Goal: Information Seeking & Learning: Find contact information

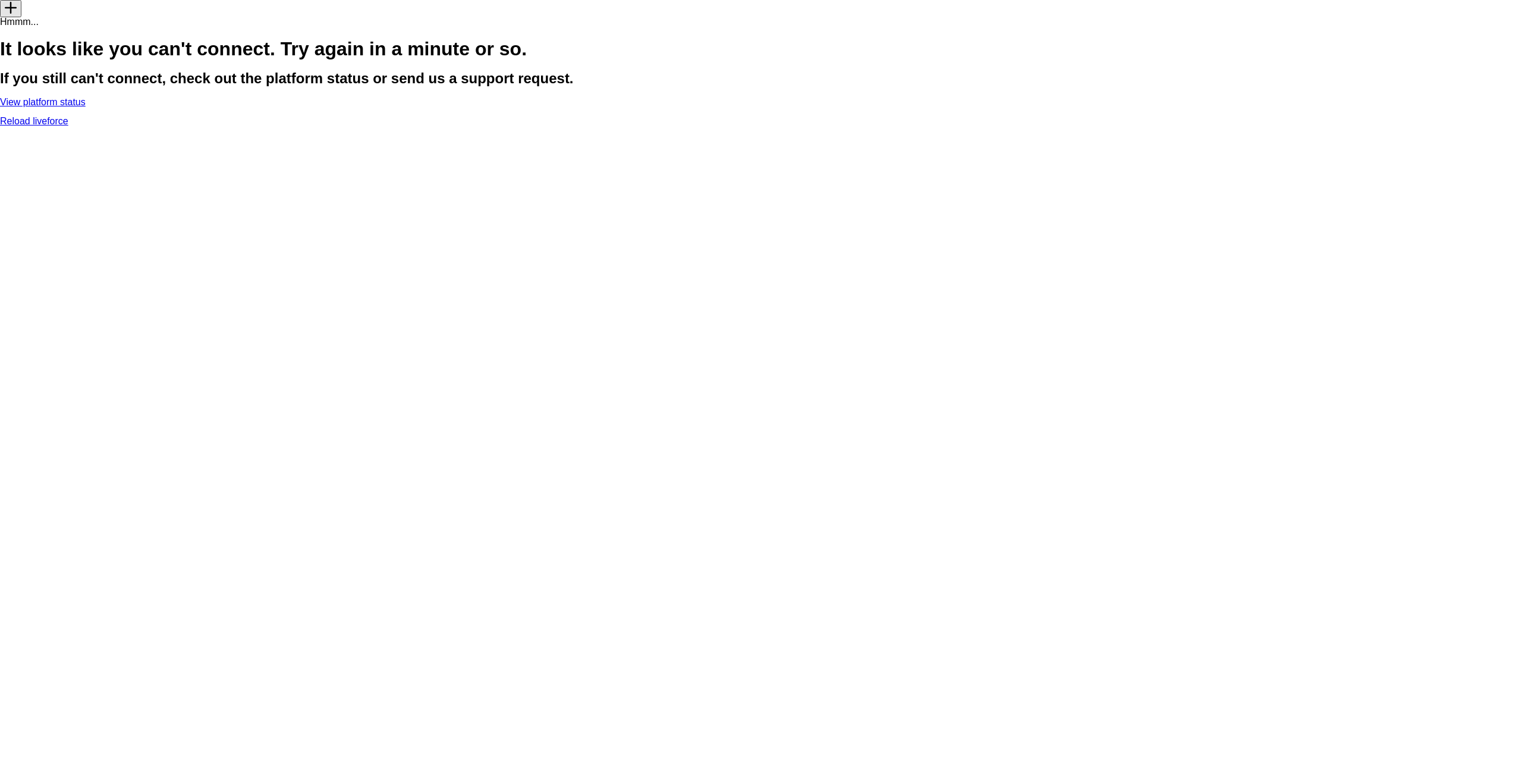
click at [86, 107] on link "View platform status" at bounding box center [43, 102] width 86 height 10
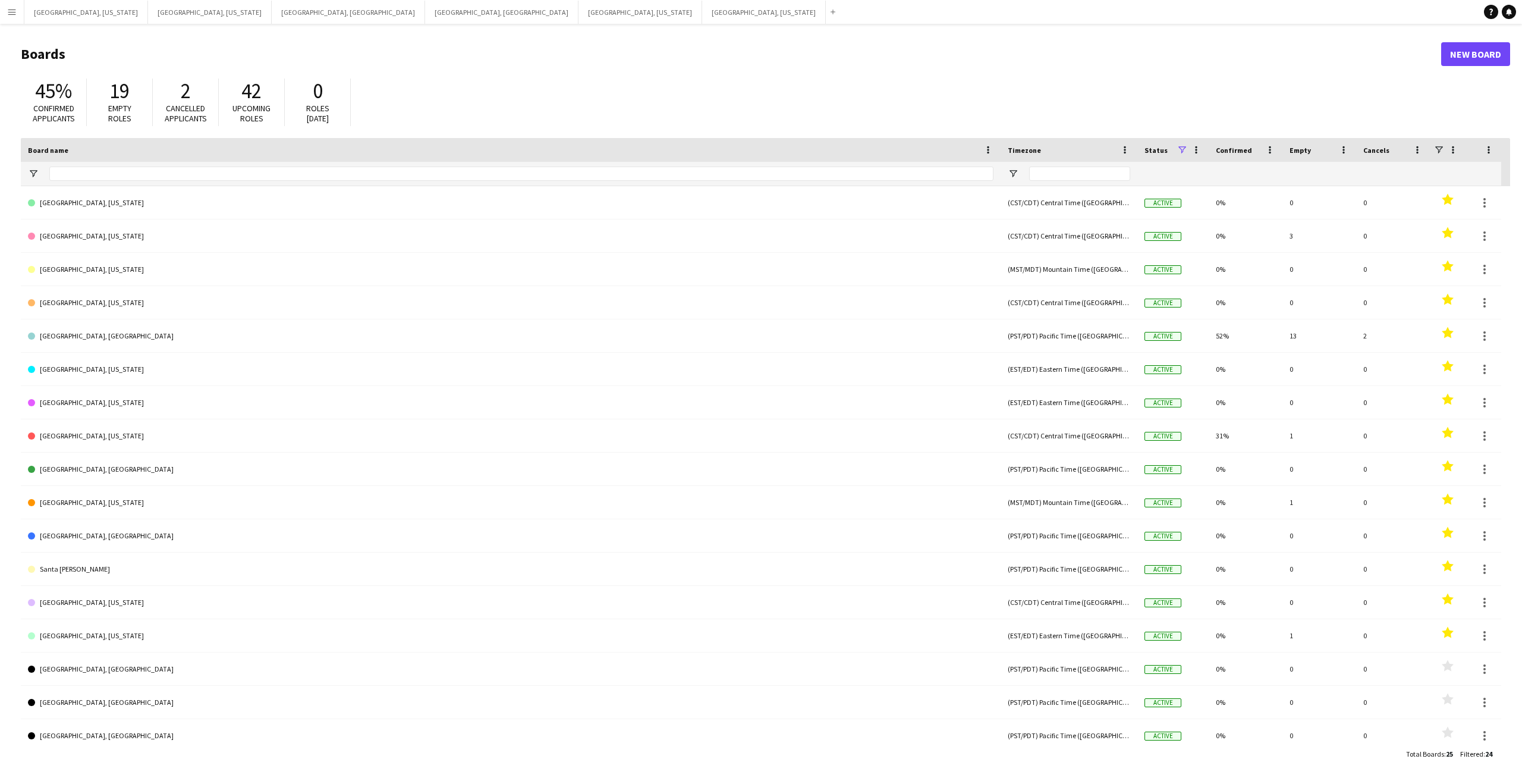
click at [9, 15] on app-icon "Menu" at bounding box center [11, 11] width 9 height 9
click at [448, 62] on h1 "Boards" at bounding box center [731, 54] width 1420 height 18
click at [7, 8] on app-icon "Menu" at bounding box center [11, 11] width 9 height 9
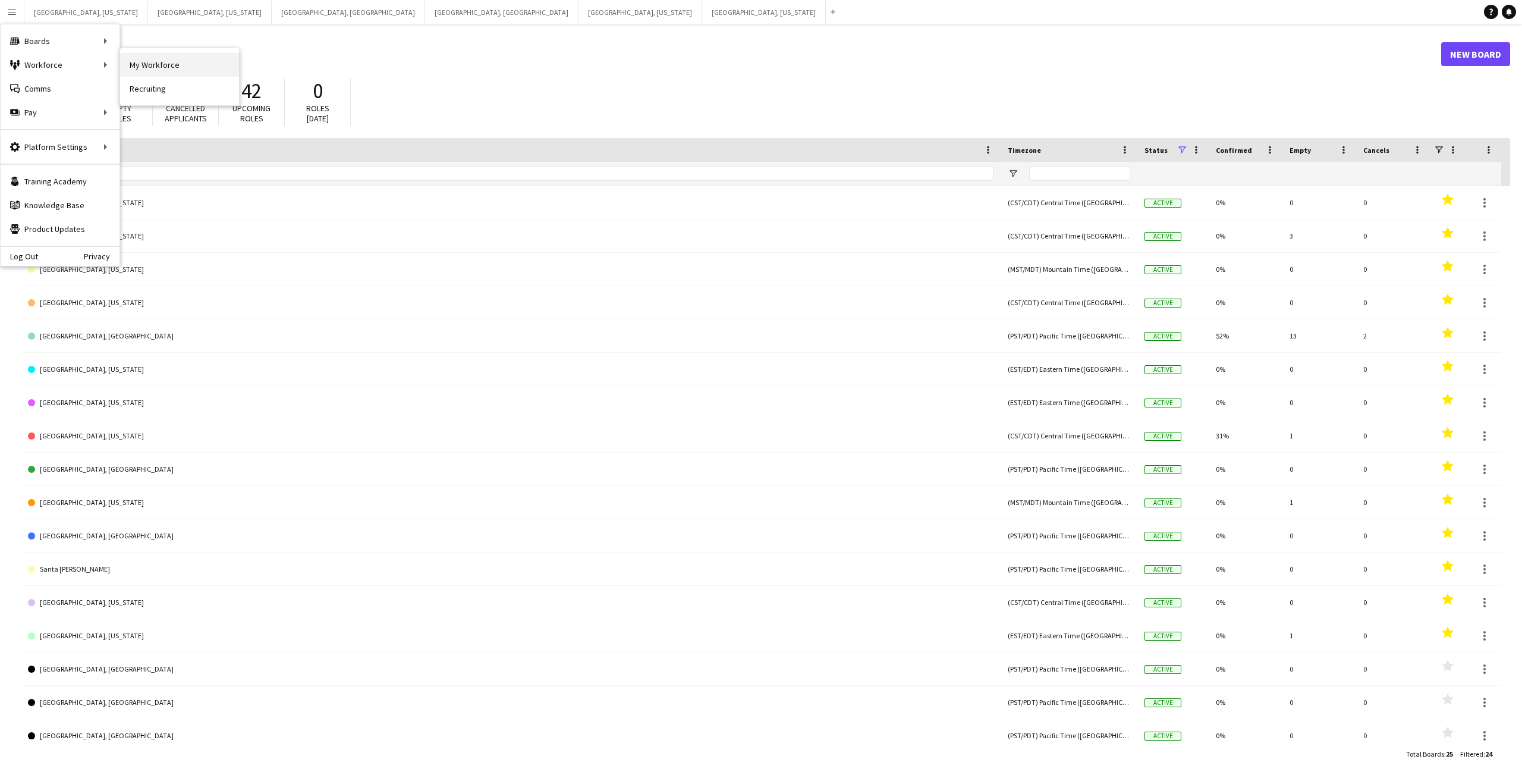
click at [161, 64] on link "My Workforce" at bounding box center [179, 65] width 119 height 24
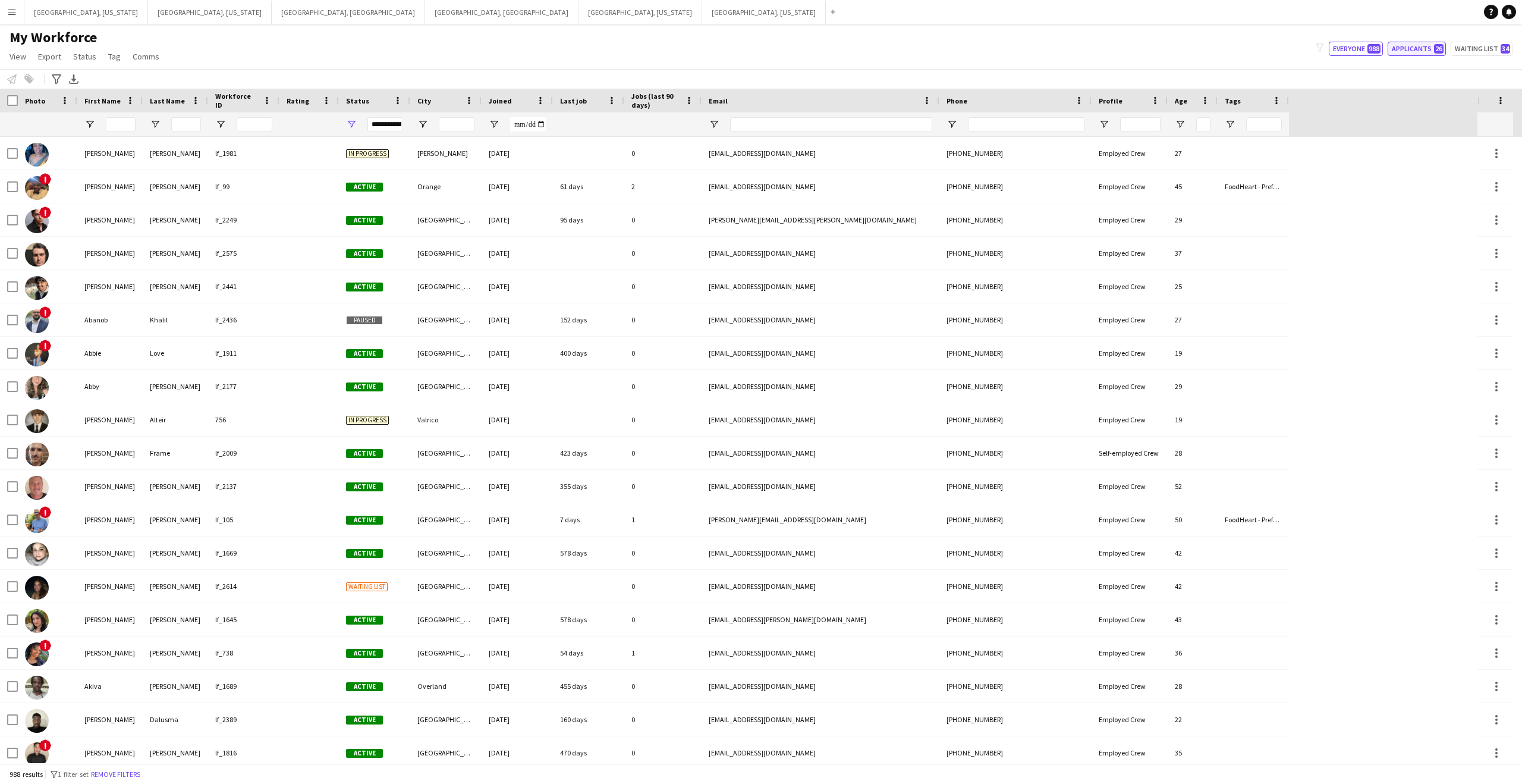
click at [1419, 50] on button "Applicants 26" at bounding box center [1417, 48] width 58 height 14
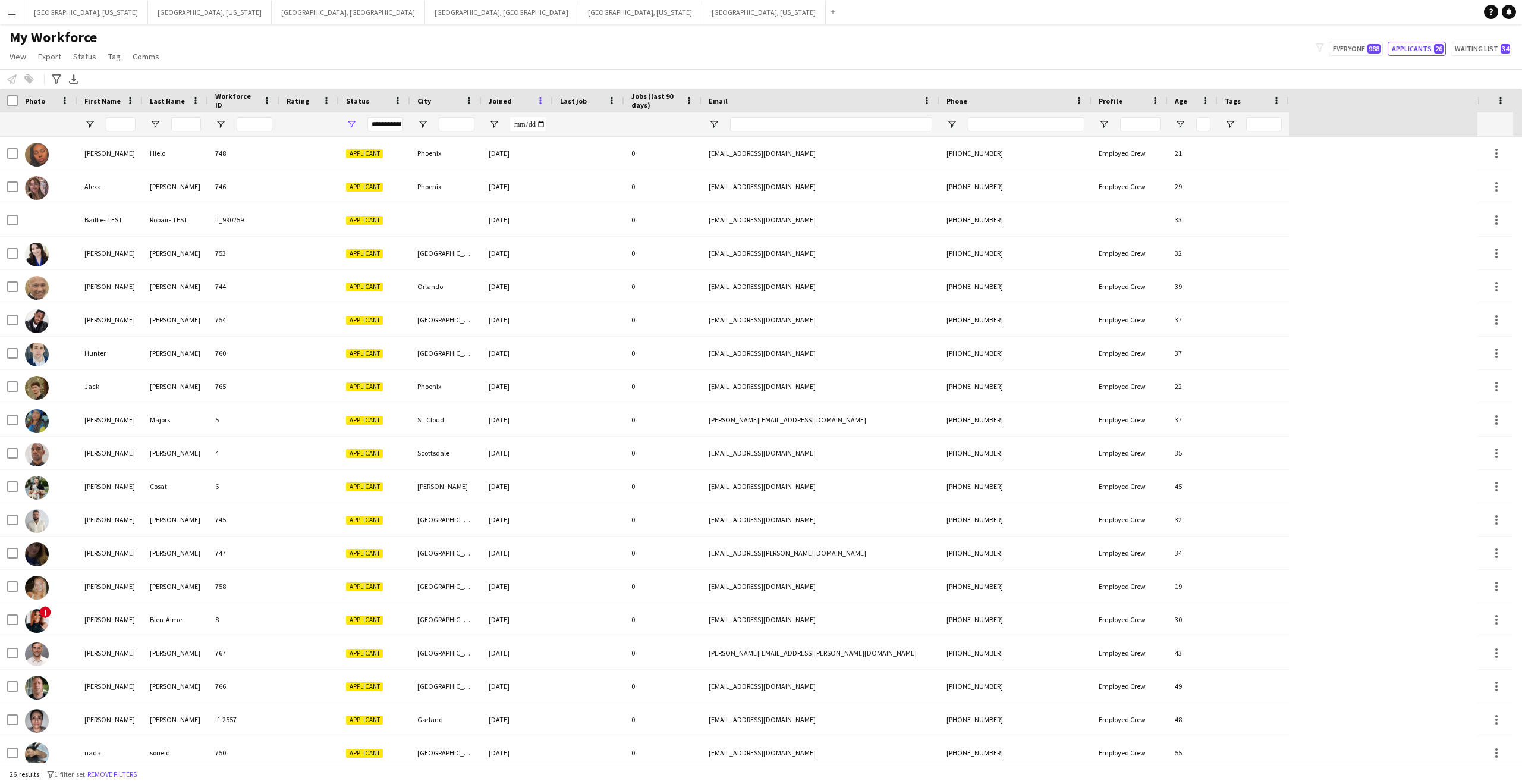
click at [537, 98] on span at bounding box center [540, 100] width 11 height 11
click at [496, 101] on span "Joined" at bounding box center [501, 100] width 24 height 9
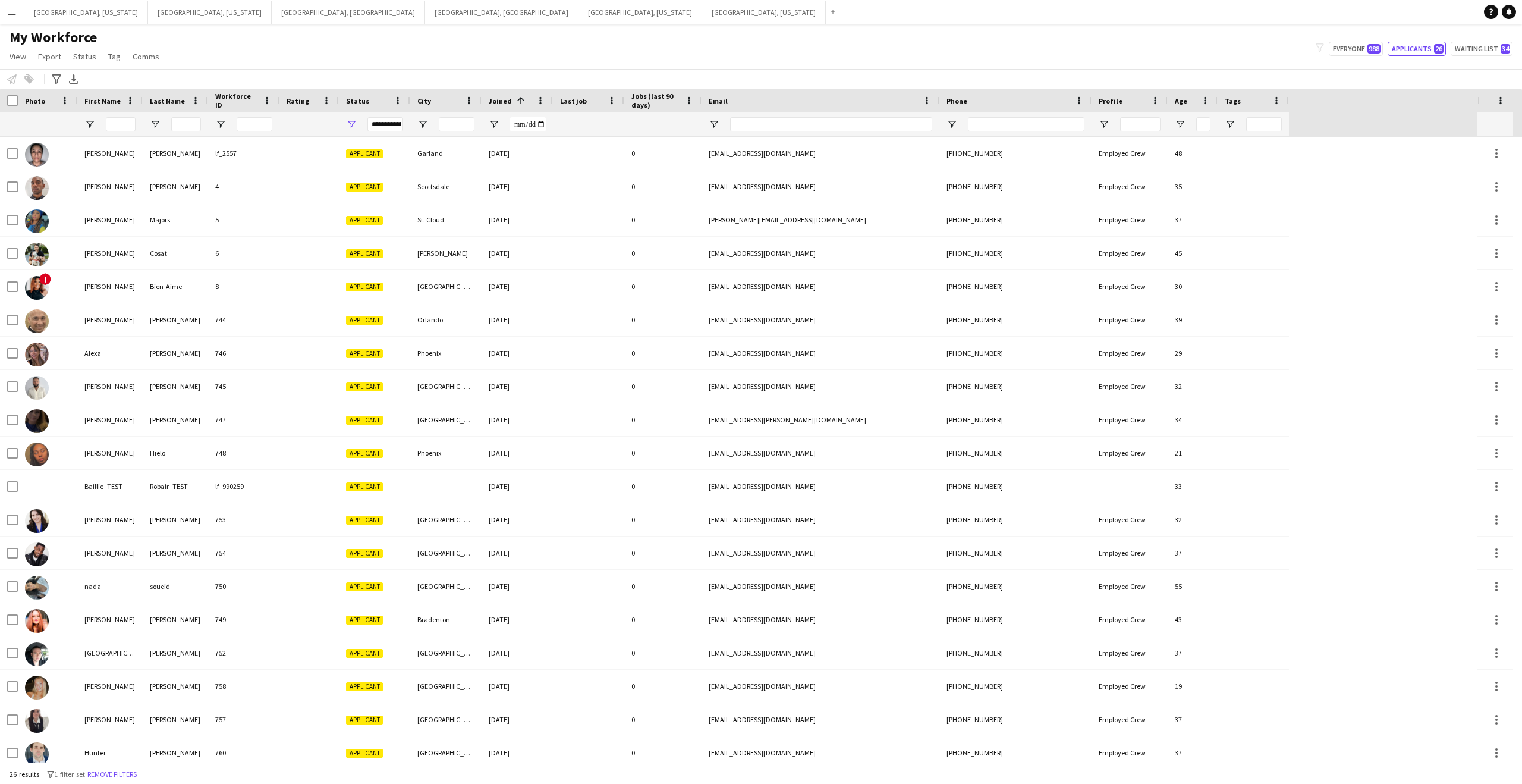
click at [501, 99] on span "Joined" at bounding box center [501, 100] width 24 height 9
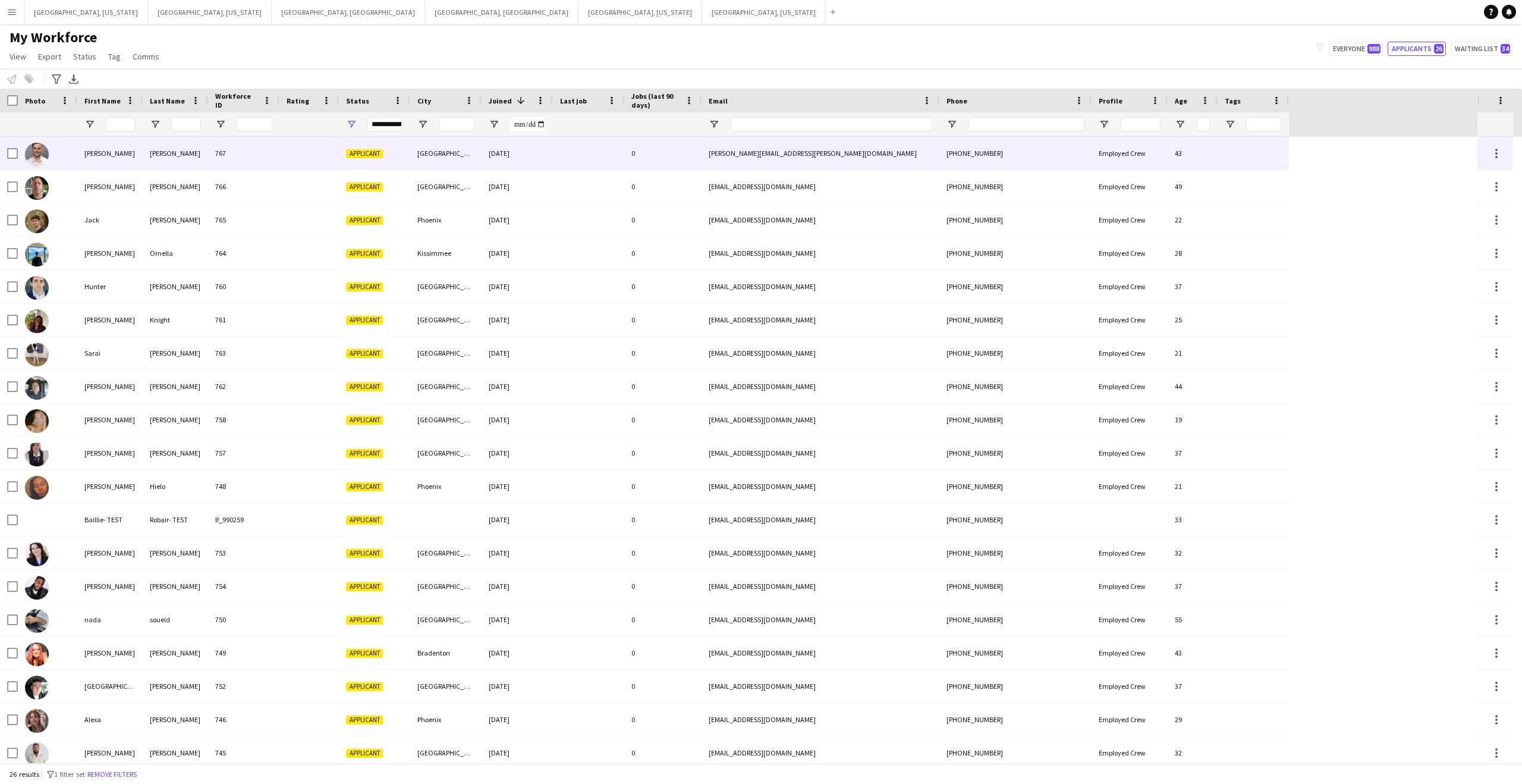
click at [248, 151] on div "767" at bounding box center [243, 153] width 72 height 33
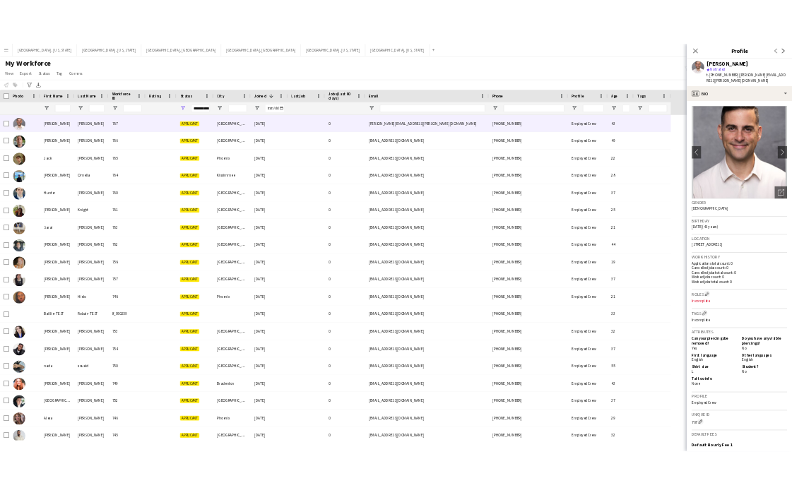
scroll to position [189, 0]
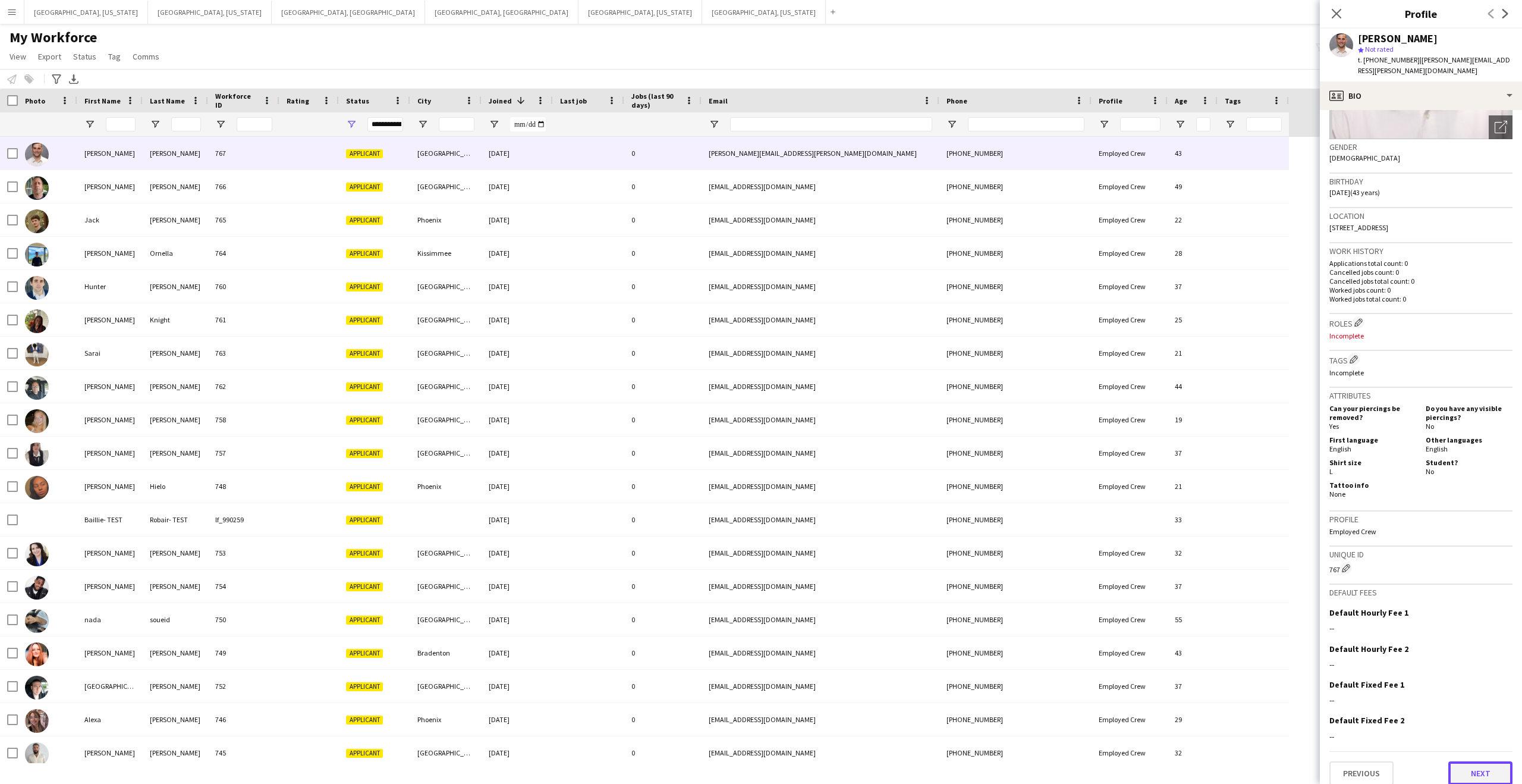
click at [1487, 766] on button "Next" at bounding box center [1481, 773] width 64 height 24
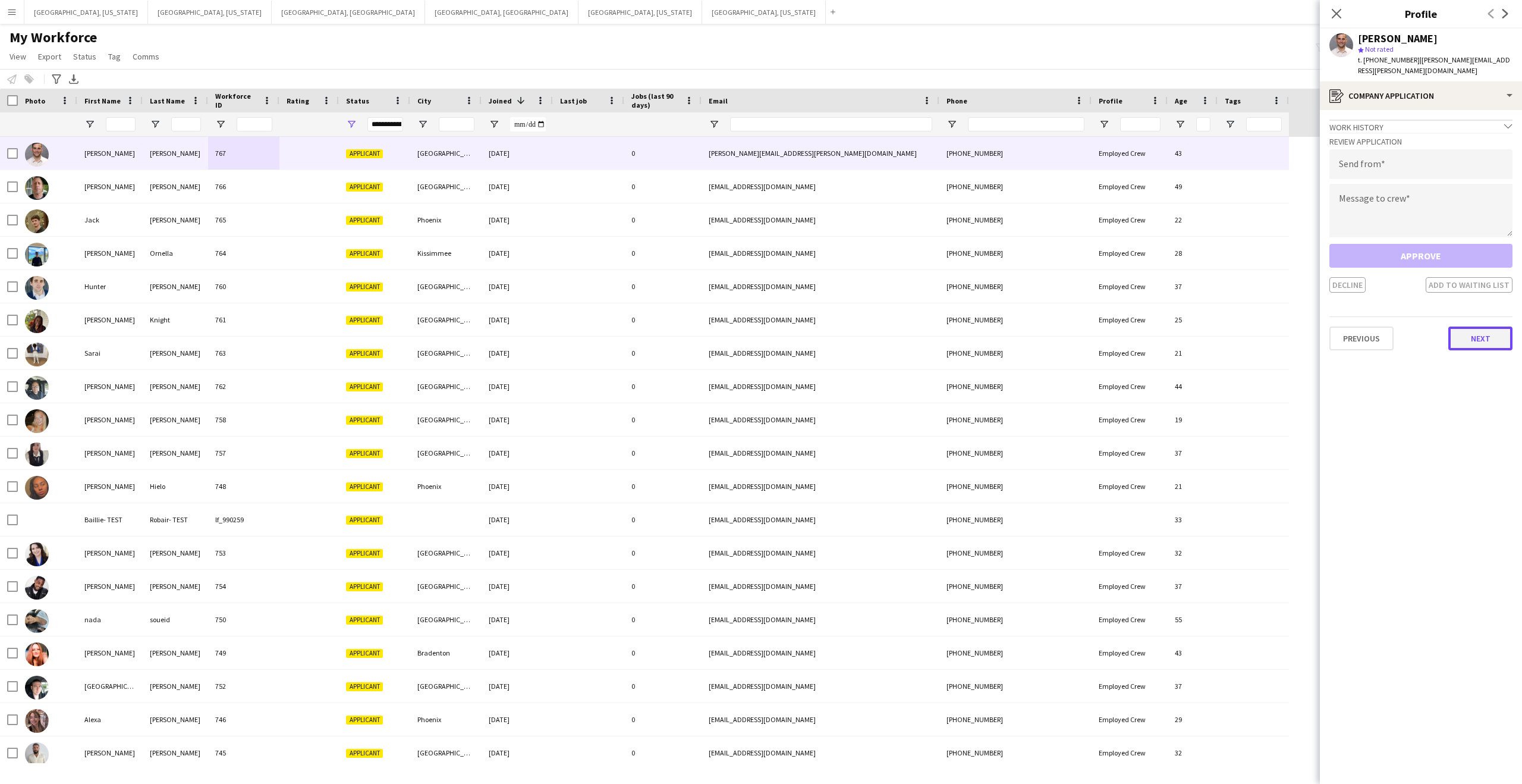
click at [1479, 329] on button "Next" at bounding box center [1481, 338] width 64 height 24
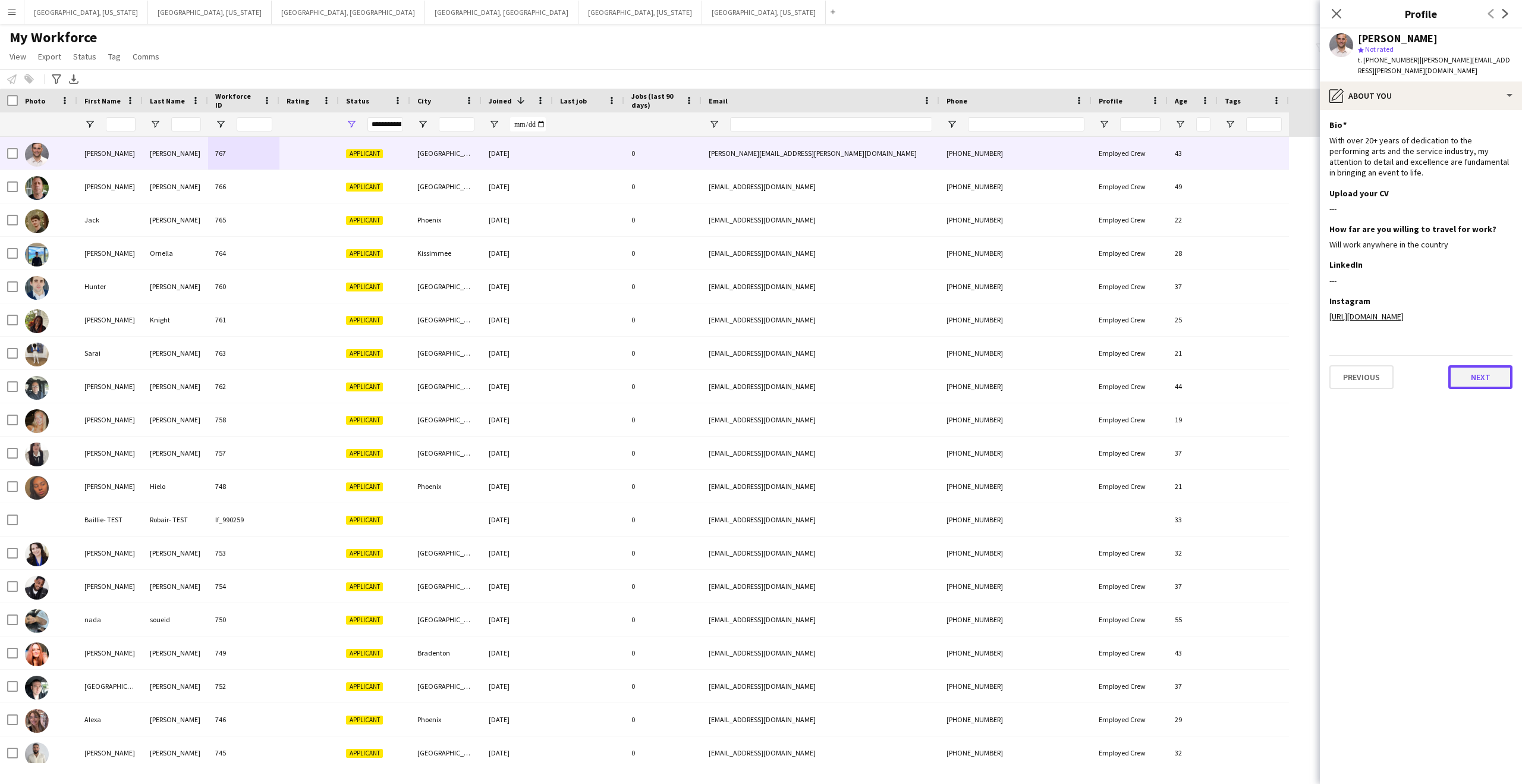
click at [1466, 365] on button "Next" at bounding box center [1481, 377] width 64 height 24
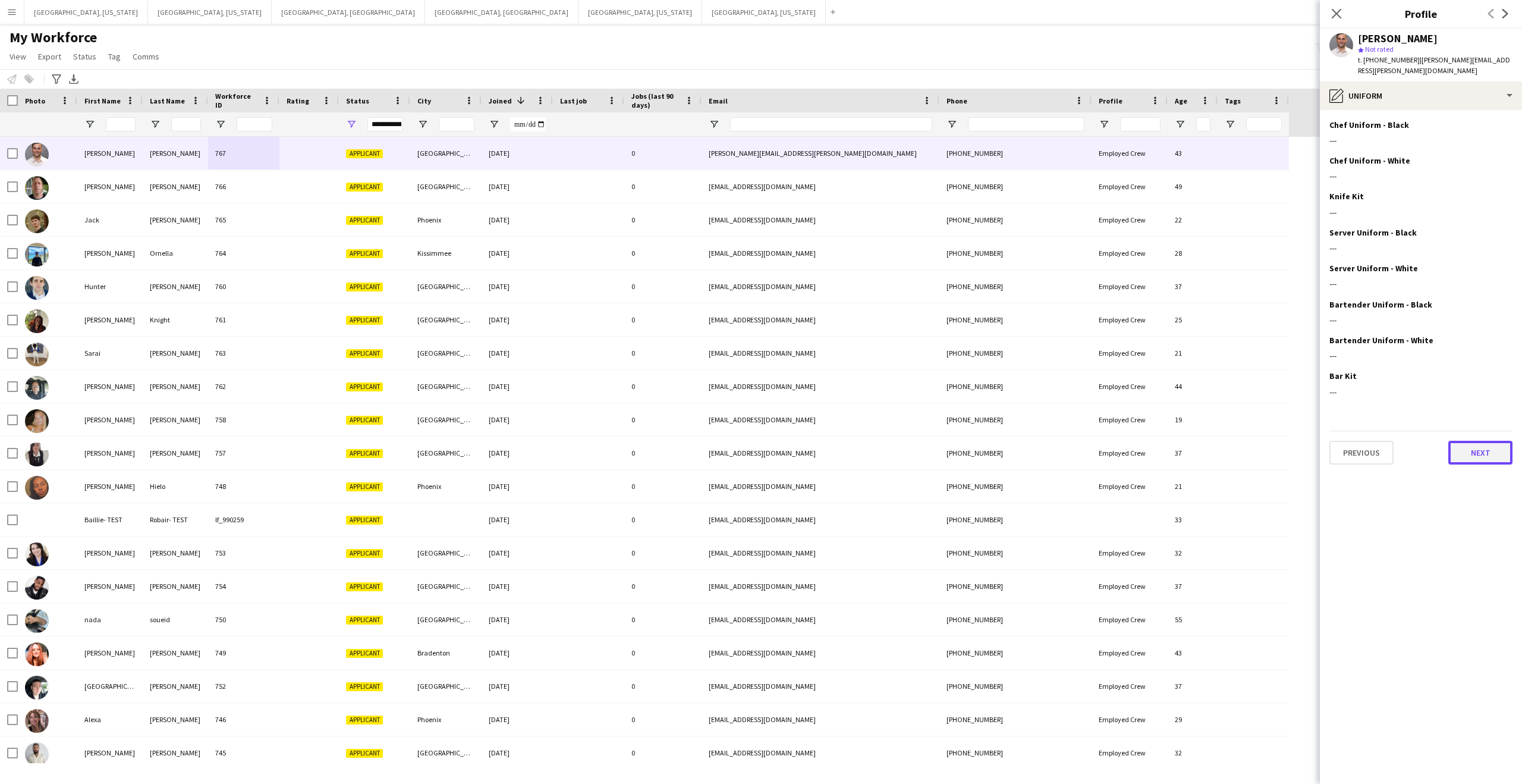
click at [1489, 441] on button "Next" at bounding box center [1481, 453] width 64 height 24
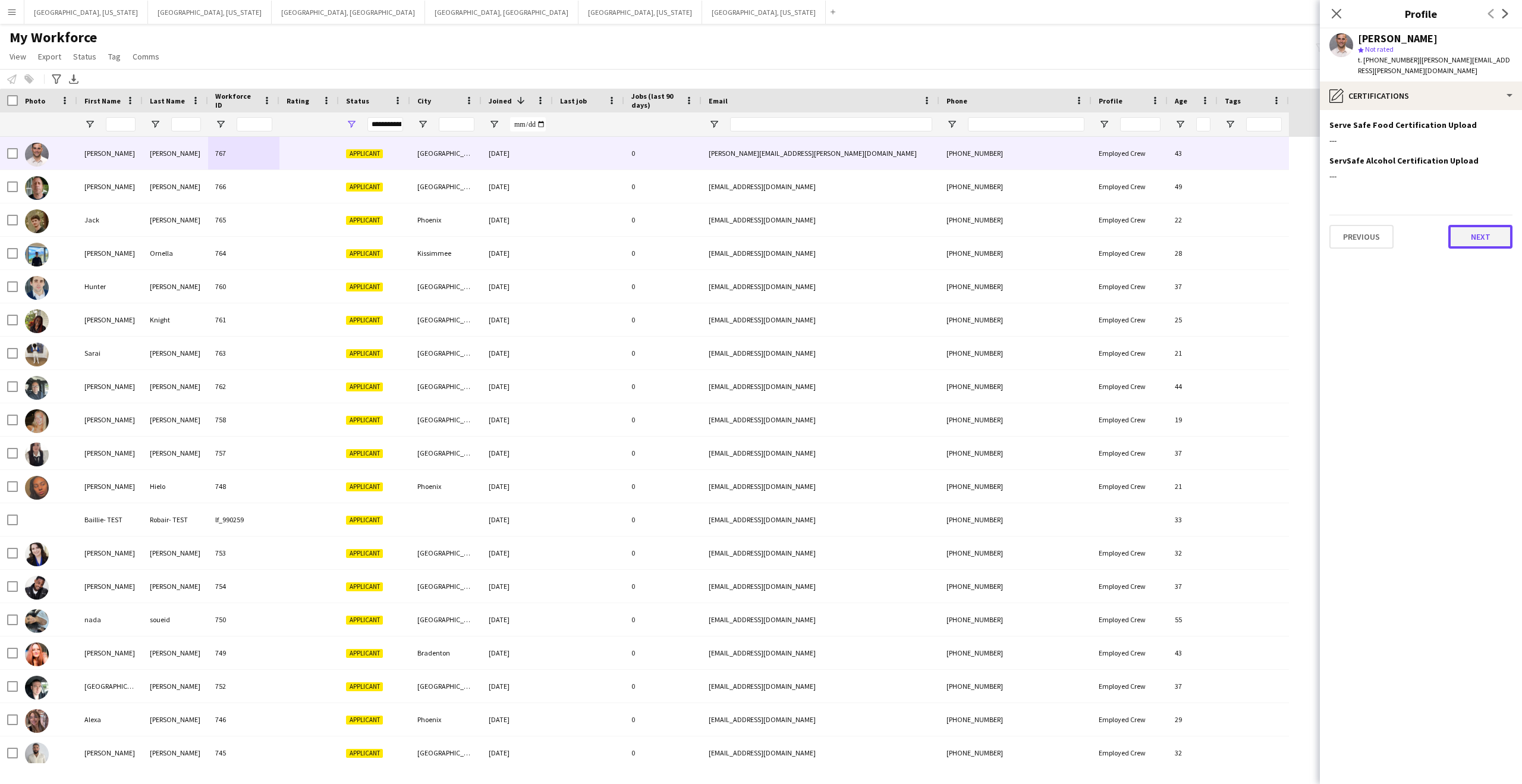
click at [1476, 230] on button "Next" at bounding box center [1481, 236] width 64 height 24
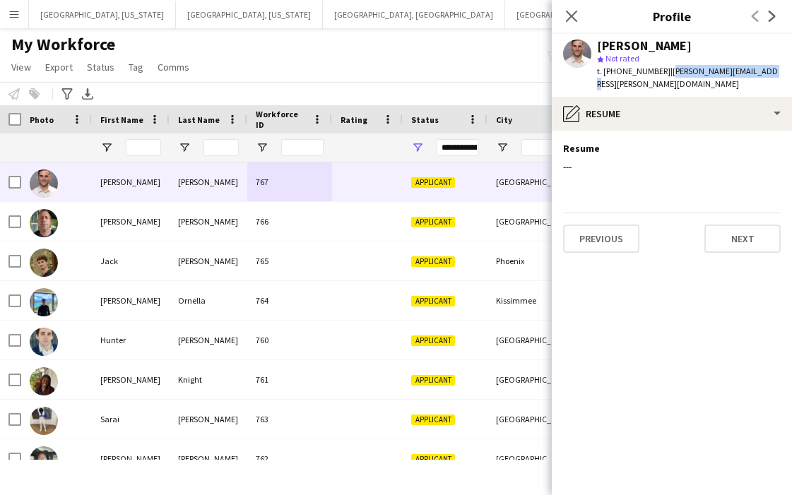
drag, startPoint x: 660, startPoint y: 70, endPoint x: 765, endPoint y: 71, distance: 104.6
click at [765, 71] on div "[PERSON_NAME] star Not rated t. [PHONE_NUMBER] | [PERSON_NAME][EMAIL_ADDRESS][P…" at bounding box center [672, 65] width 240 height 63
copy span "[PERSON_NAME][EMAIL_ADDRESS][PERSON_NAME][DOMAIN_NAME]"
click at [572, 20] on icon "Close pop-in" at bounding box center [571, 15] width 13 height 13
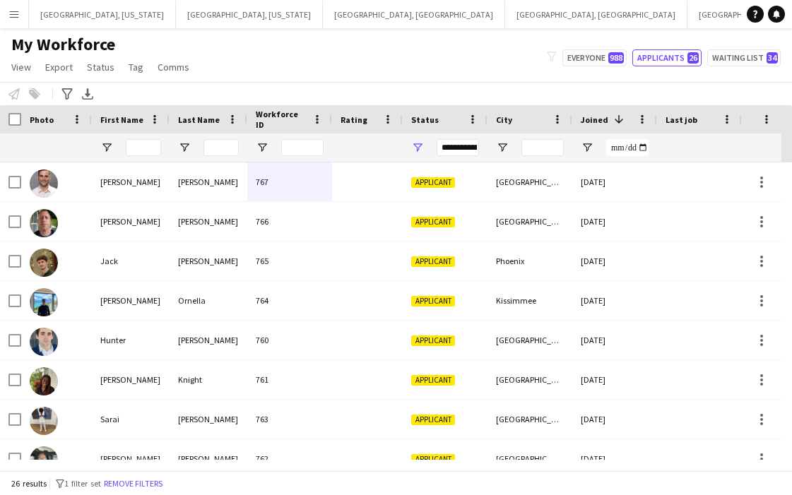
click at [366, 61] on div "My Workforce View Views Default view New view Update view Delete view Edit name…" at bounding box center [396, 58] width 792 height 48
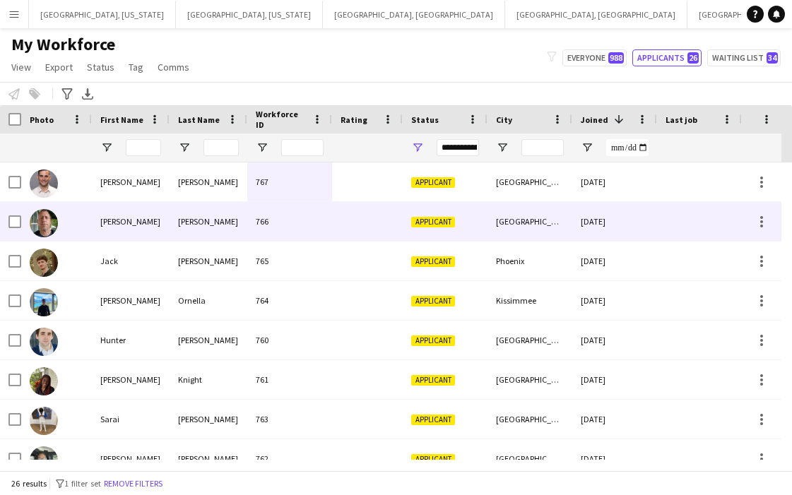
click at [142, 227] on div "[PERSON_NAME]" at bounding box center [131, 221] width 78 height 39
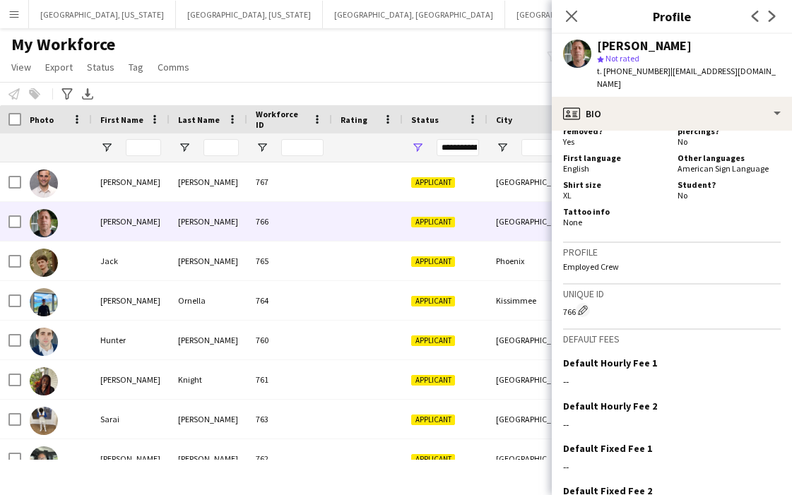
scroll to position [625, 0]
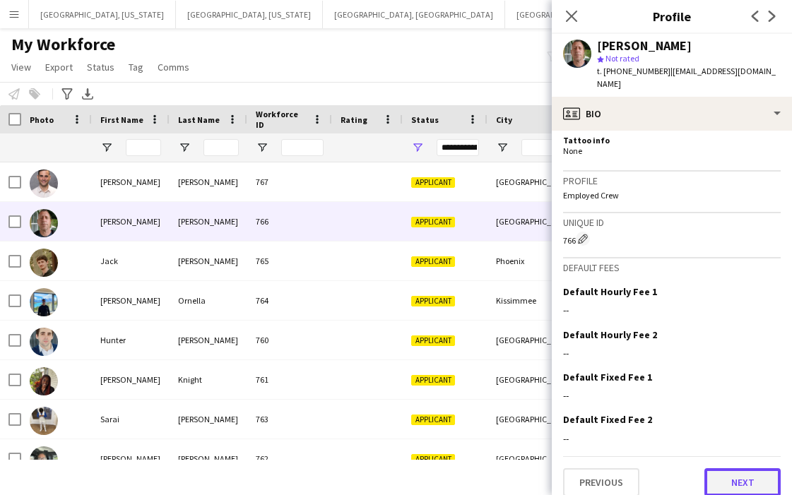
click at [722, 469] on button "Next" at bounding box center [743, 483] width 76 height 28
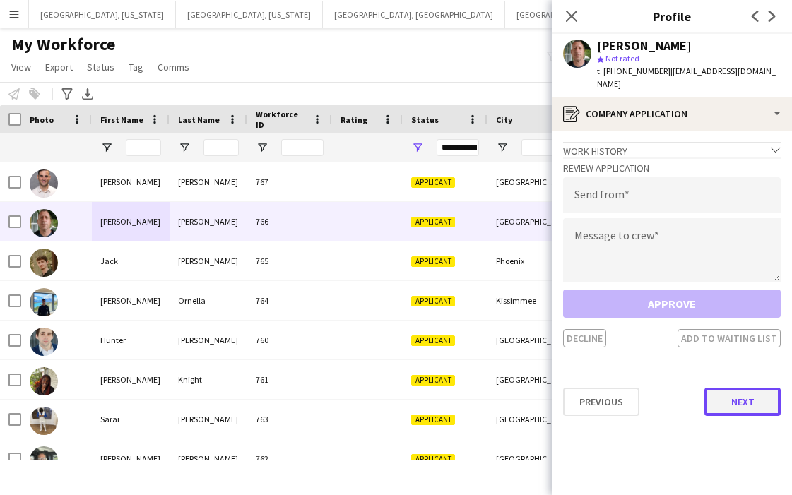
click at [747, 396] on button "Next" at bounding box center [743, 402] width 76 height 28
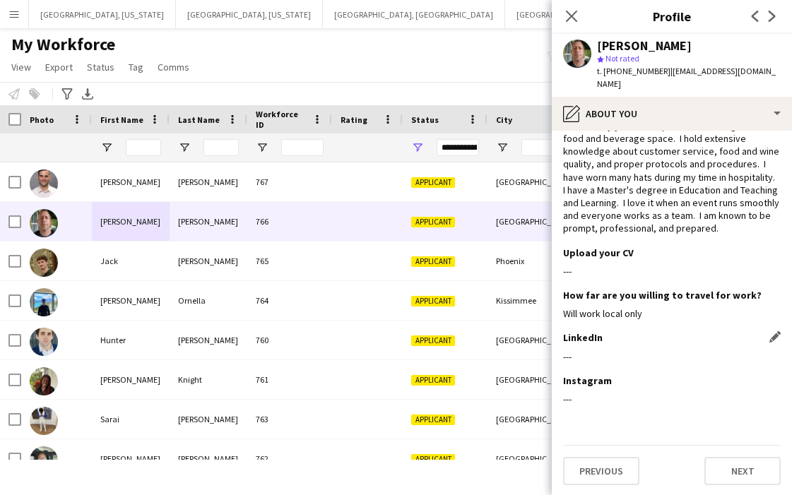
scroll to position [42, 0]
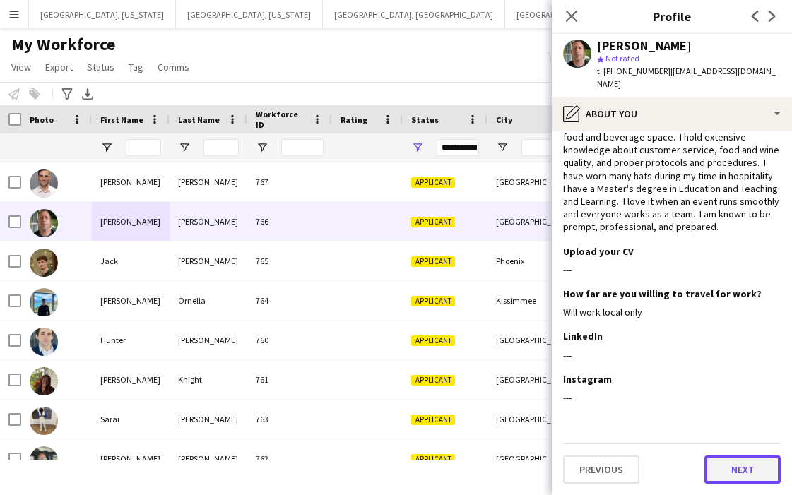
click at [740, 466] on button "Next" at bounding box center [743, 470] width 76 height 28
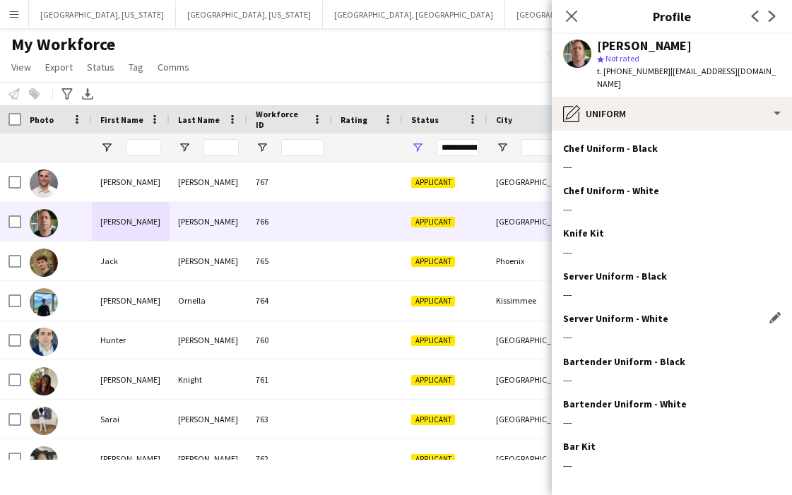
scroll to position [54, 0]
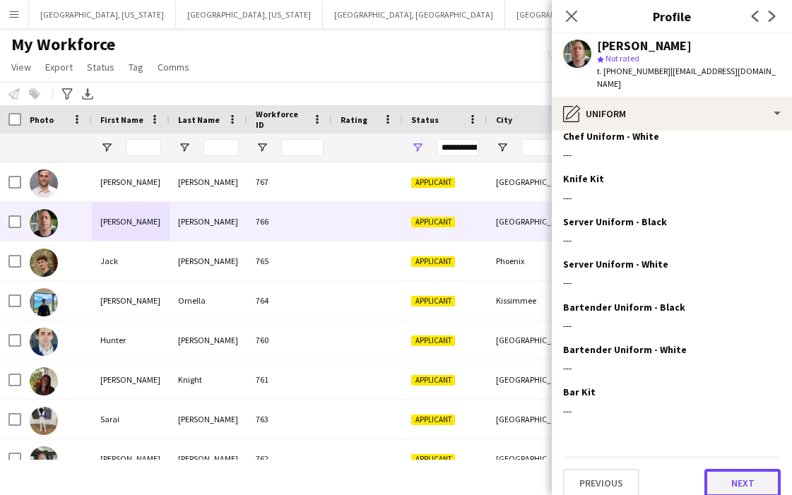
click at [733, 471] on button "Next" at bounding box center [743, 483] width 76 height 28
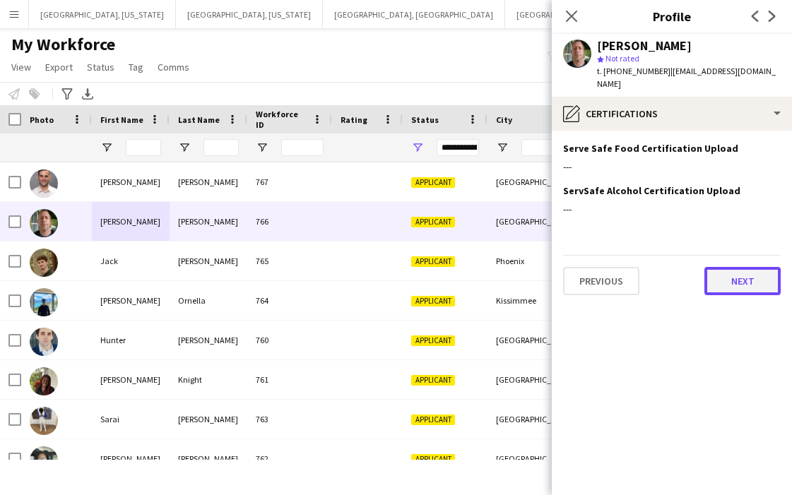
click at [744, 270] on button "Next" at bounding box center [743, 281] width 76 height 28
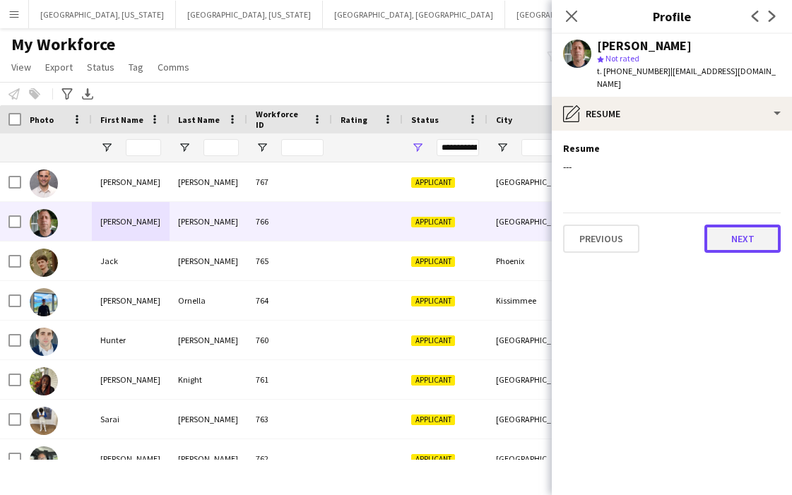
click at [738, 228] on button "Next" at bounding box center [743, 239] width 76 height 28
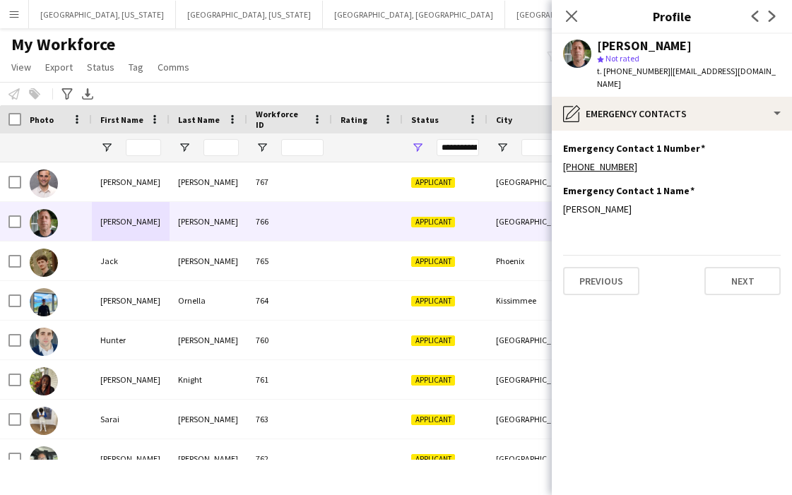
drag, startPoint x: 658, startPoint y: 74, endPoint x: 751, endPoint y: 70, distance: 93.4
click at [751, 70] on div "[PERSON_NAME] star Not rated t. [PHONE_NUMBER] | [EMAIL_ADDRESS][DOMAIN_NAME]" at bounding box center [672, 65] width 240 height 63
copy span "[EMAIL_ADDRESS][DOMAIN_NAME]"
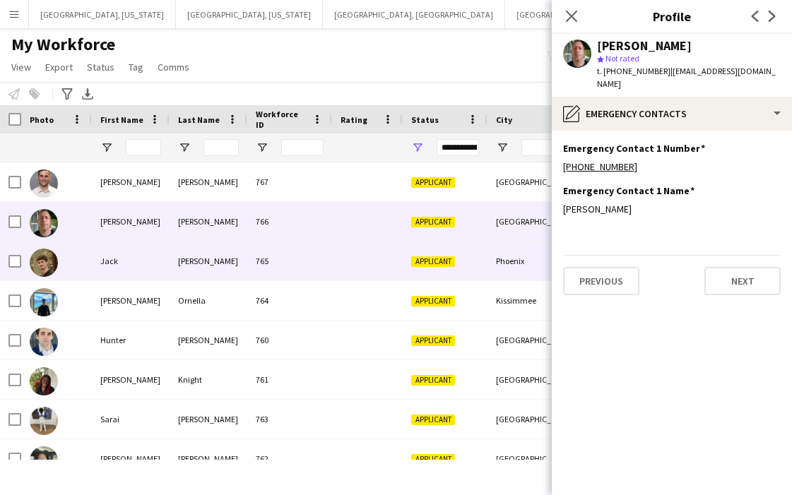
click at [148, 267] on div "Jack" at bounding box center [131, 261] width 78 height 39
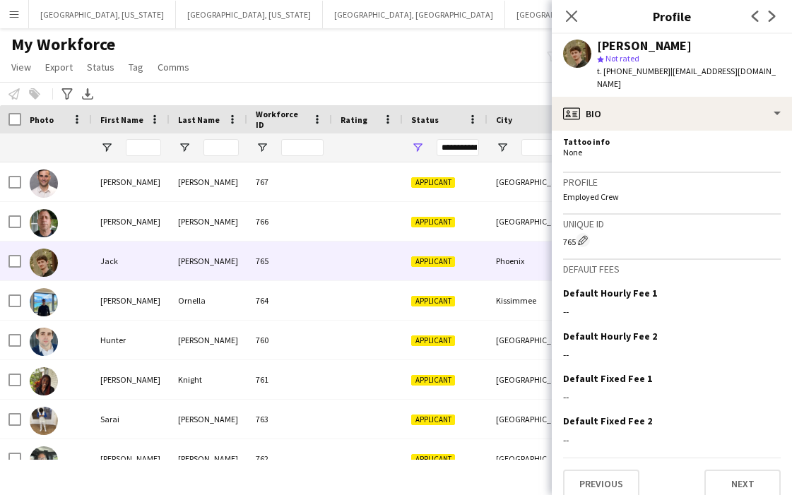
scroll to position [625, 0]
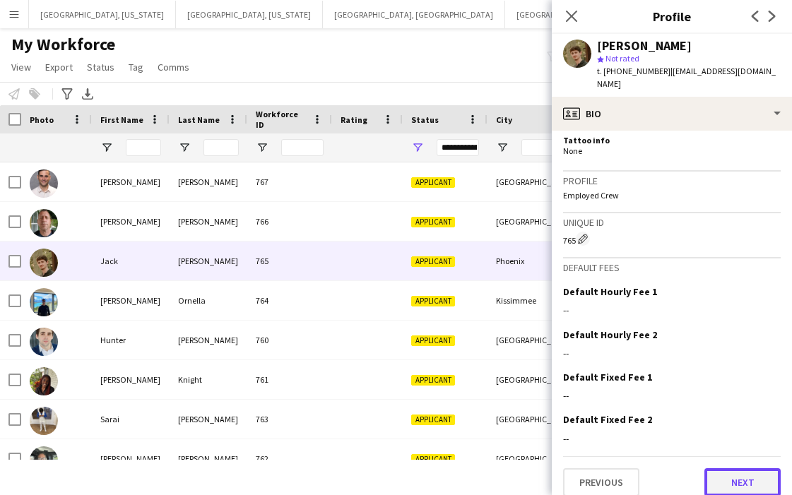
click at [711, 474] on button "Next" at bounding box center [743, 483] width 76 height 28
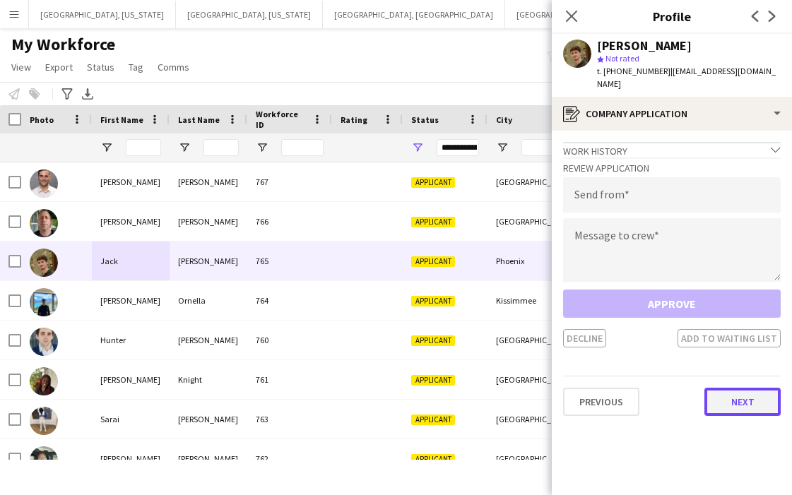
click at [739, 392] on button "Next" at bounding box center [743, 402] width 76 height 28
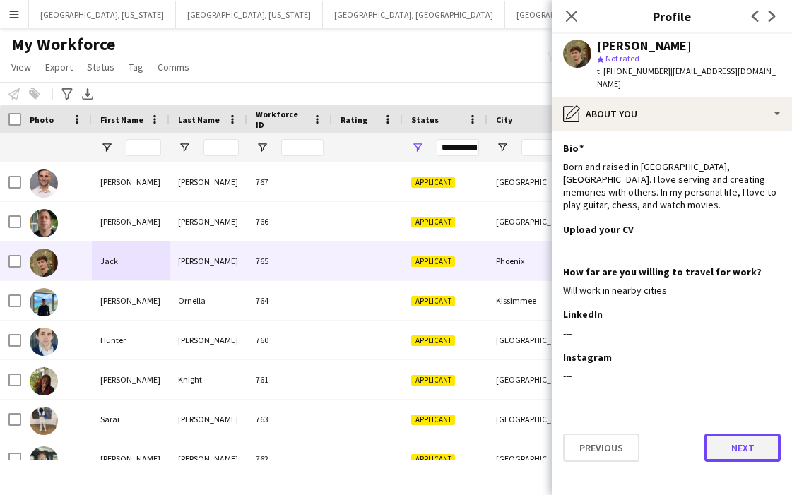
click at [742, 434] on button "Next" at bounding box center [743, 448] width 76 height 28
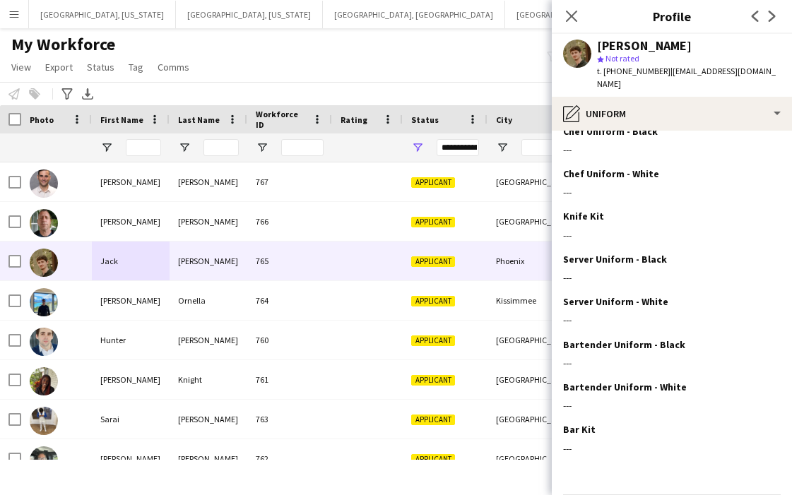
scroll to position [54, 0]
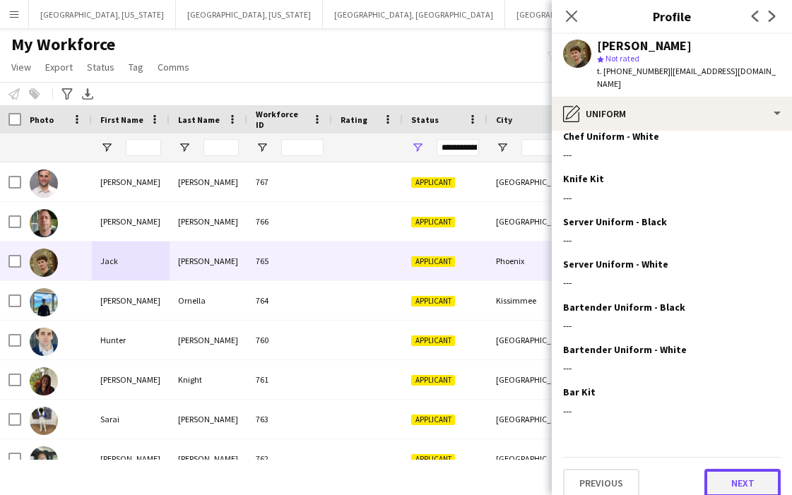
click at [729, 474] on button "Next" at bounding box center [743, 483] width 76 height 28
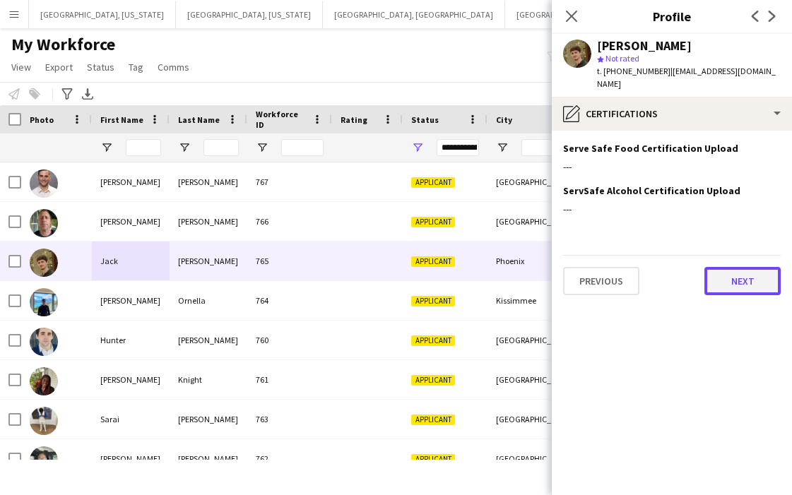
click at [740, 268] on button "Next" at bounding box center [743, 281] width 76 height 28
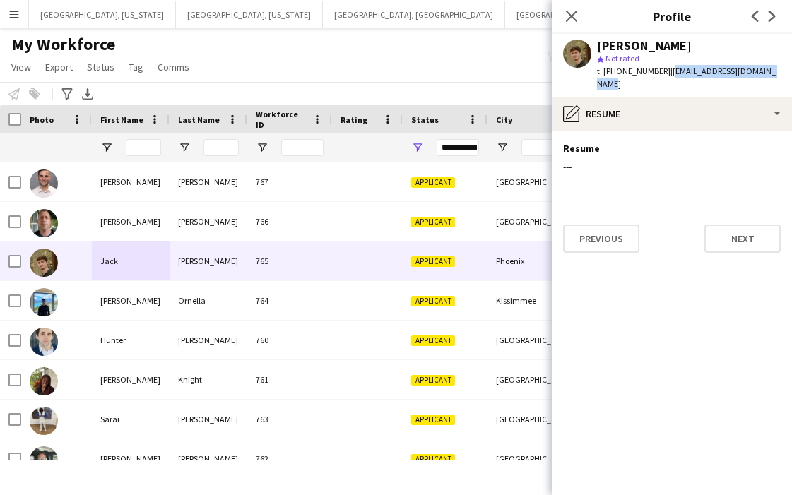
drag, startPoint x: 659, startPoint y: 71, endPoint x: 767, endPoint y: 74, distance: 107.5
click at [767, 74] on div "[PERSON_NAME] star Not rated t. [PHONE_NUMBER] | [EMAIL_ADDRESS][DOMAIN_NAME]" at bounding box center [672, 65] width 240 height 63
copy span "[EMAIL_ADDRESS][DOMAIN_NAME]"
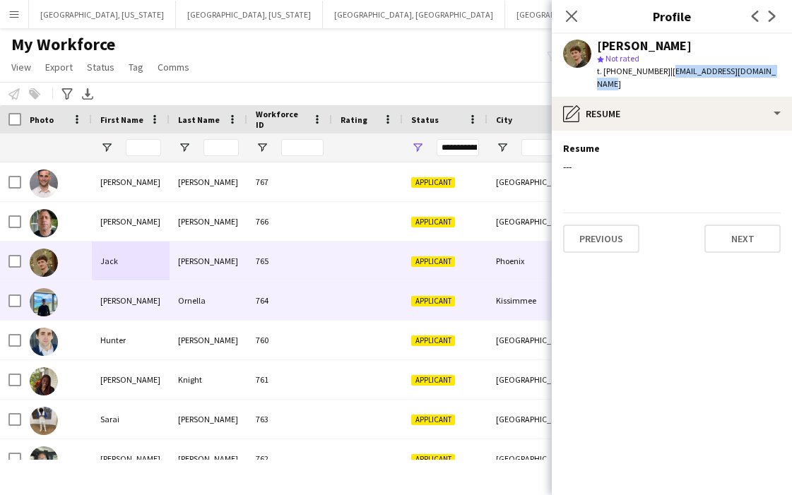
click at [74, 309] on div at bounding box center [56, 300] width 71 height 39
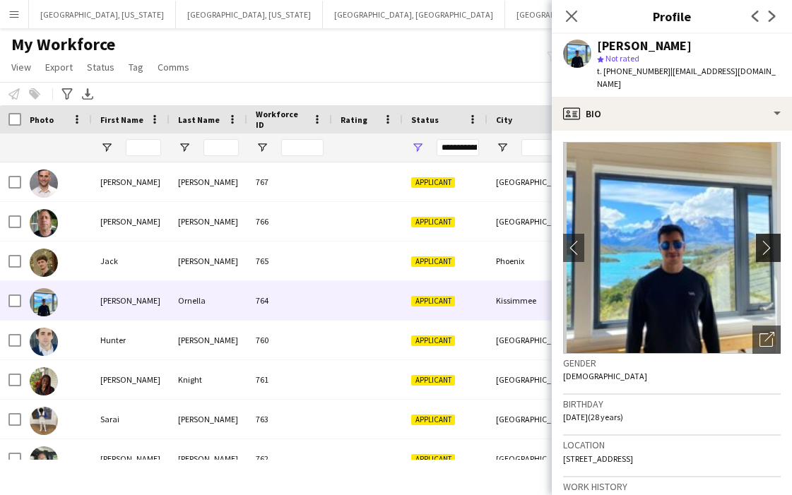
click at [760, 240] on app-icon "chevron-right" at bounding box center [771, 247] width 22 height 15
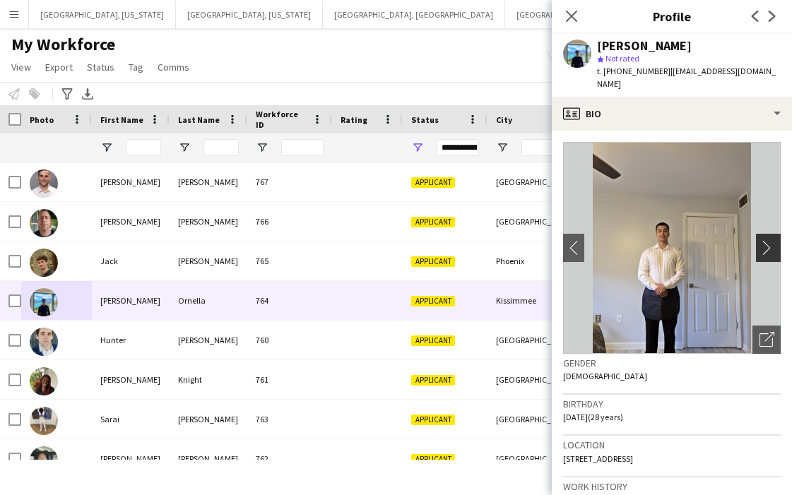
click at [760, 240] on app-icon "chevron-right" at bounding box center [771, 247] width 22 height 15
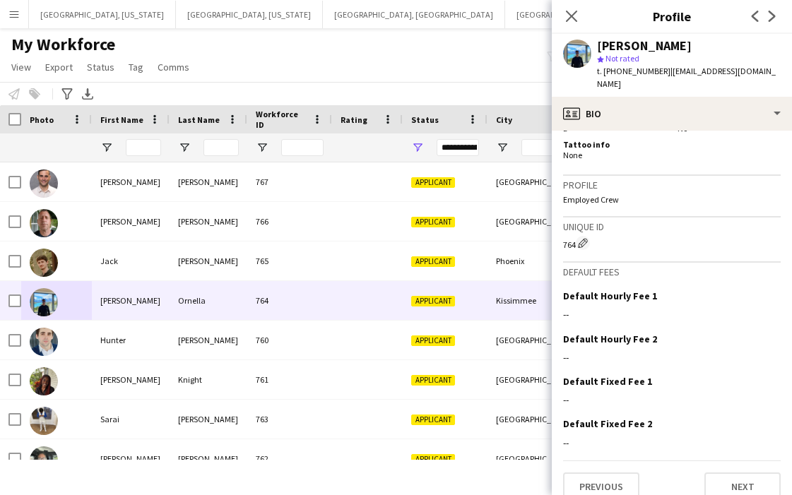
scroll to position [625, 0]
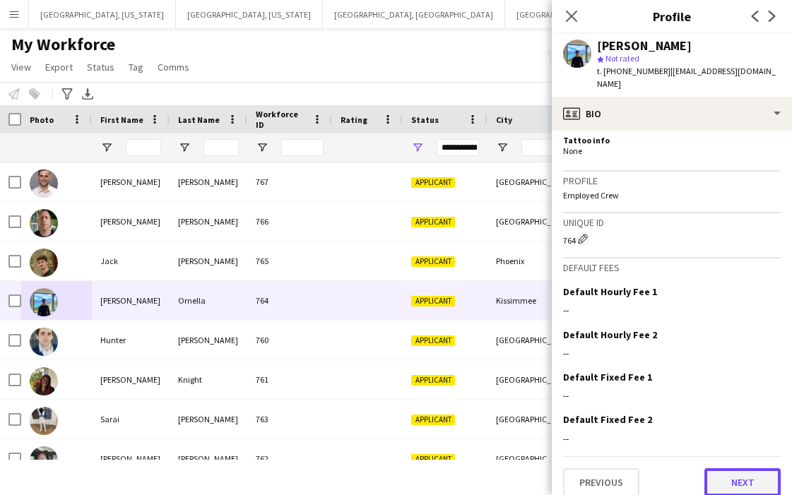
click at [735, 476] on button "Next" at bounding box center [743, 483] width 76 height 28
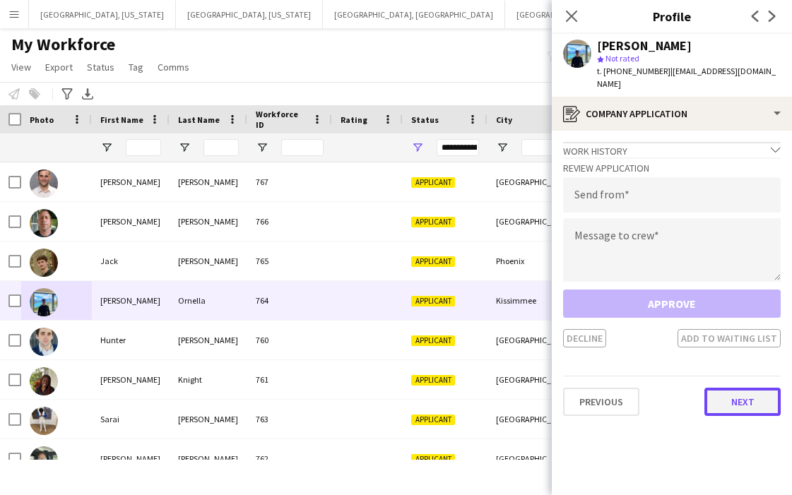
click at [735, 389] on button "Next" at bounding box center [743, 402] width 76 height 28
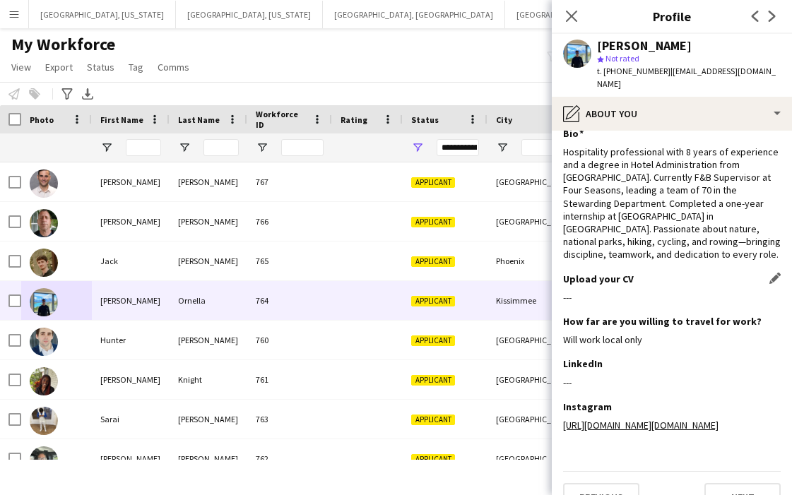
scroll to position [42, 0]
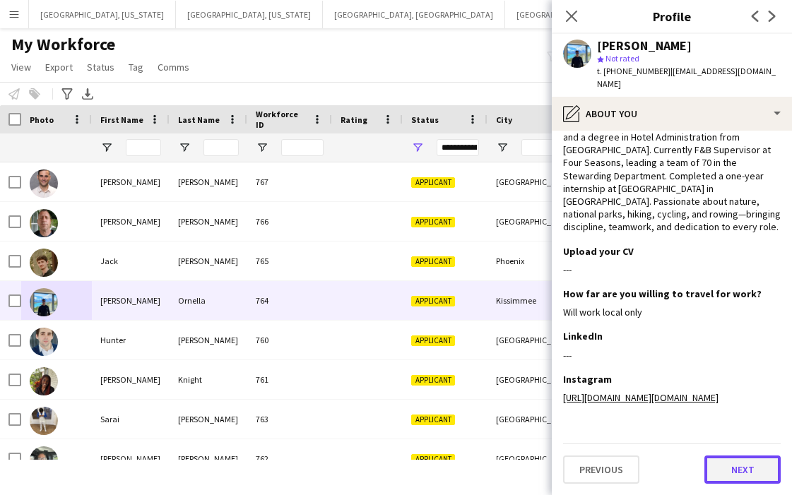
click at [726, 473] on button "Next" at bounding box center [743, 470] width 76 height 28
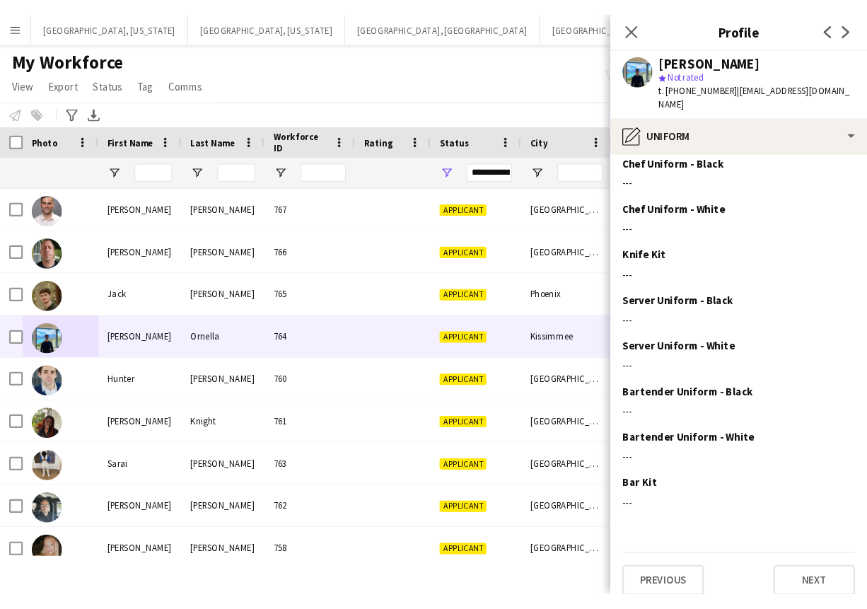
scroll to position [0, 0]
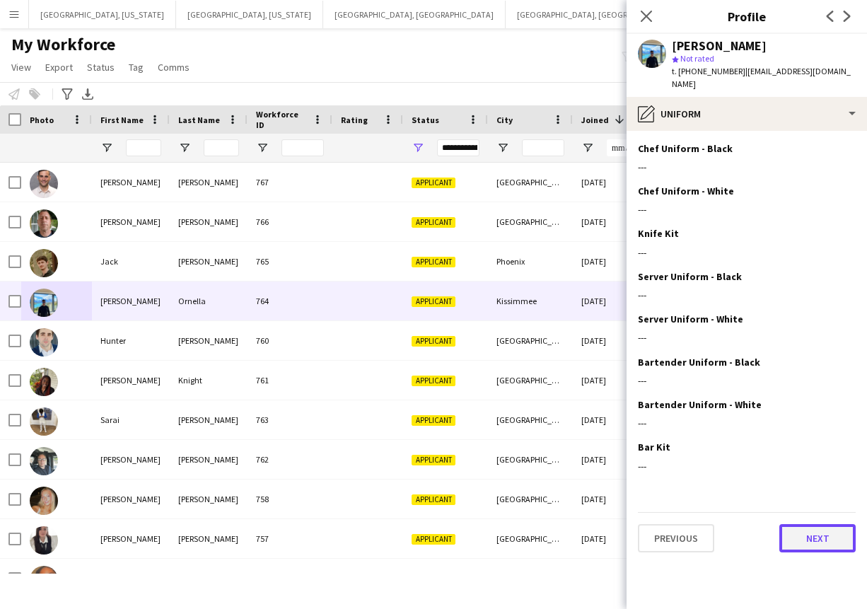
click at [824, 528] on button "Next" at bounding box center [817, 538] width 76 height 28
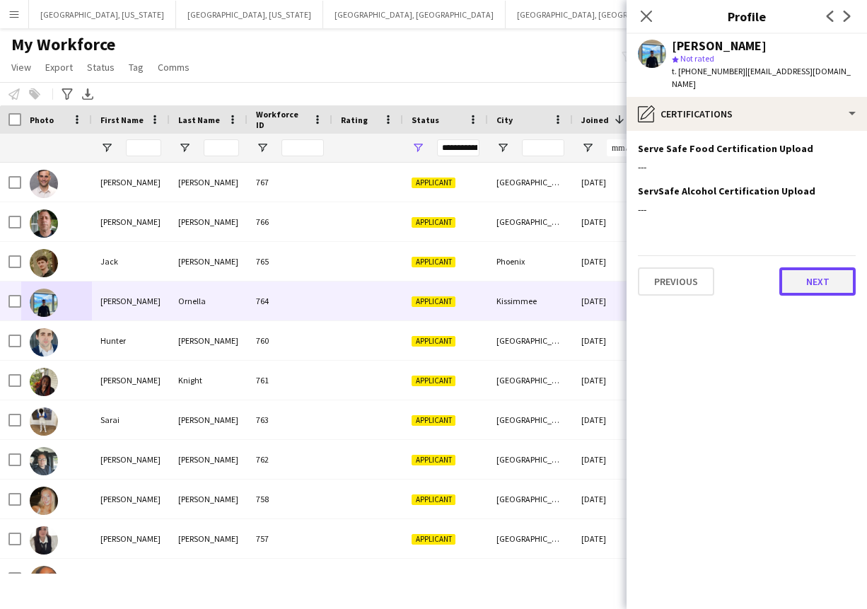
click at [804, 271] on button "Next" at bounding box center [817, 281] width 76 height 28
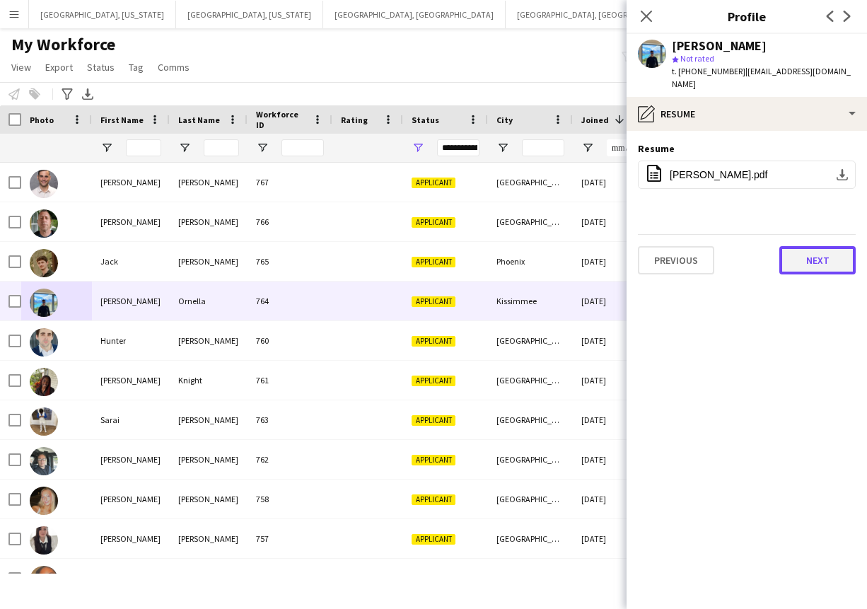
click at [805, 246] on button "Next" at bounding box center [817, 260] width 76 height 28
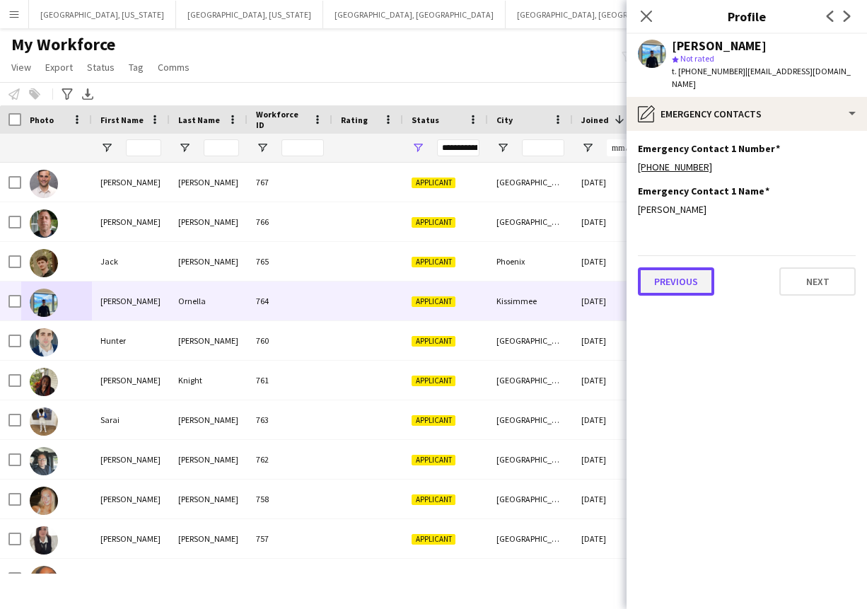
click at [681, 269] on button "Previous" at bounding box center [676, 281] width 76 height 28
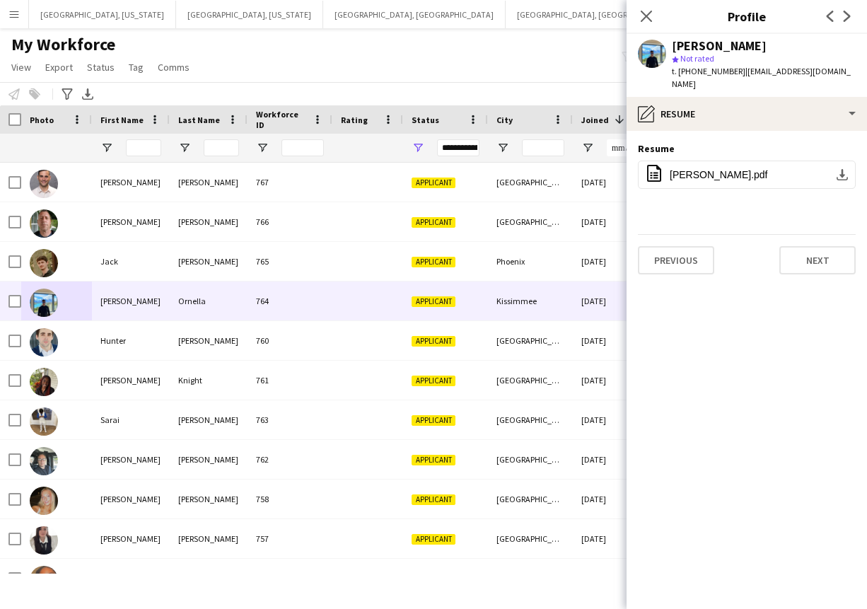
click at [681, 269] on app-section-data-types "Resume Edit this field office-file-sheet [PERSON_NAME].pdf download-bottom Prev…" at bounding box center [746, 370] width 240 height 478
click at [669, 246] on button "Previous" at bounding box center [676, 260] width 76 height 28
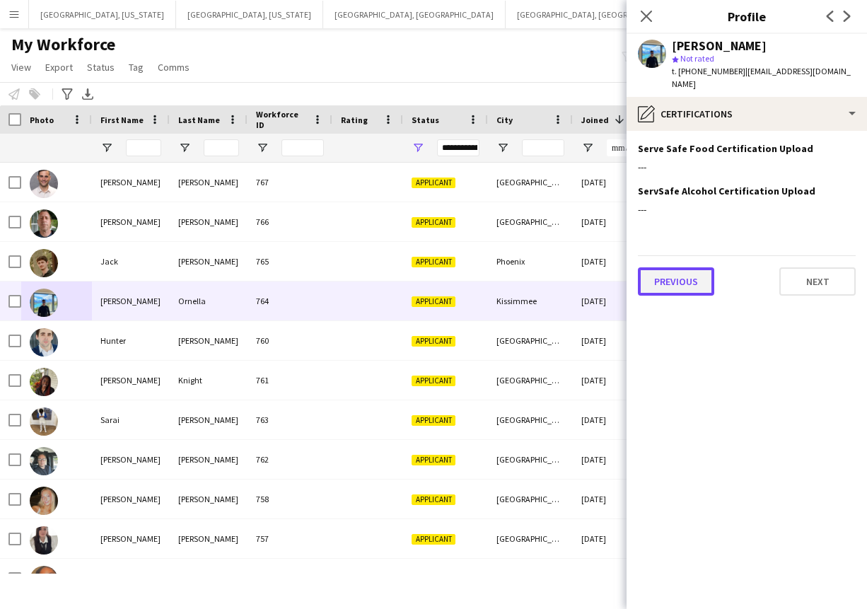
click at [674, 267] on button "Previous" at bounding box center [676, 281] width 76 height 28
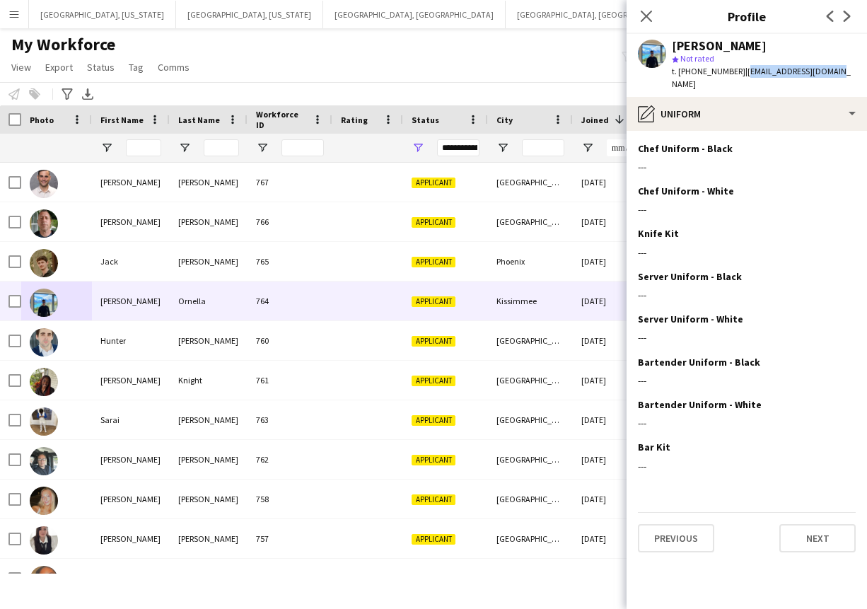
drag, startPoint x: 735, startPoint y: 73, endPoint x: 821, endPoint y: 71, distance: 86.2
click at [821, 71] on div "[PERSON_NAME] star Not rated t. [PHONE_NUMBER] | [EMAIL_ADDRESS][DOMAIN_NAME]" at bounding box center [746, 65] width 240 height 63
copy span "[EMAIL_ADDRESS][DOMAIN_NAME]"
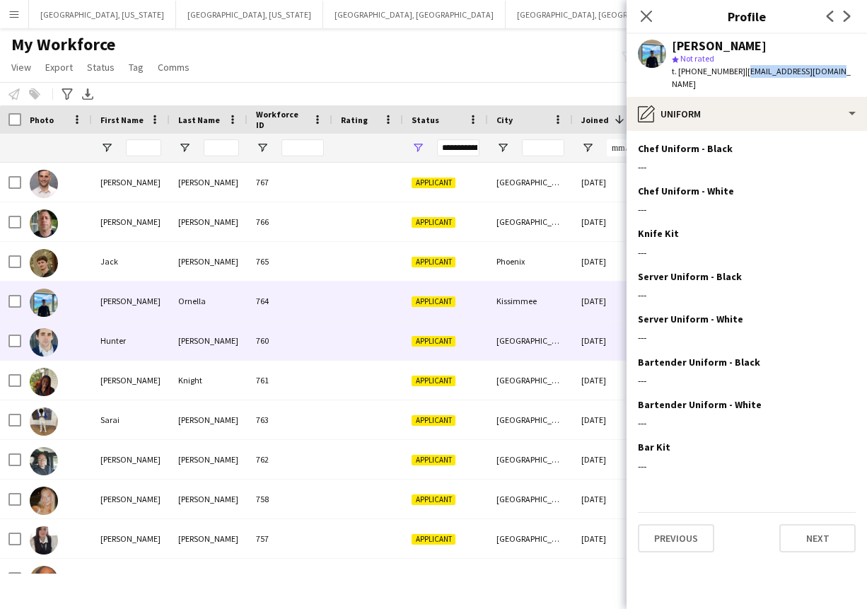
click at [143, 342] on div "Hunter" at bounding box center [131, 340] width 78 height 39
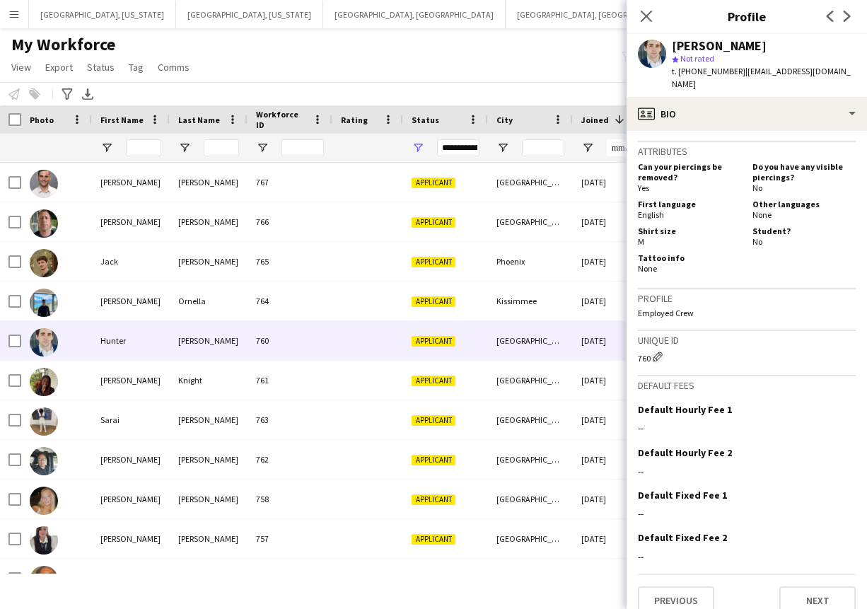
scroll to position [512, 0]
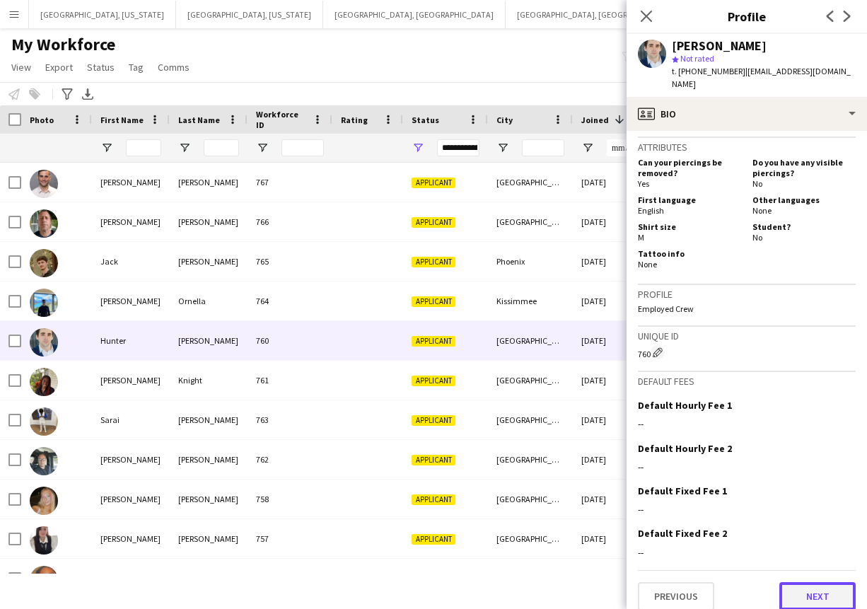
click at [808, 587] on button "Next" at bounding box center [817, 596] width 76 height 28
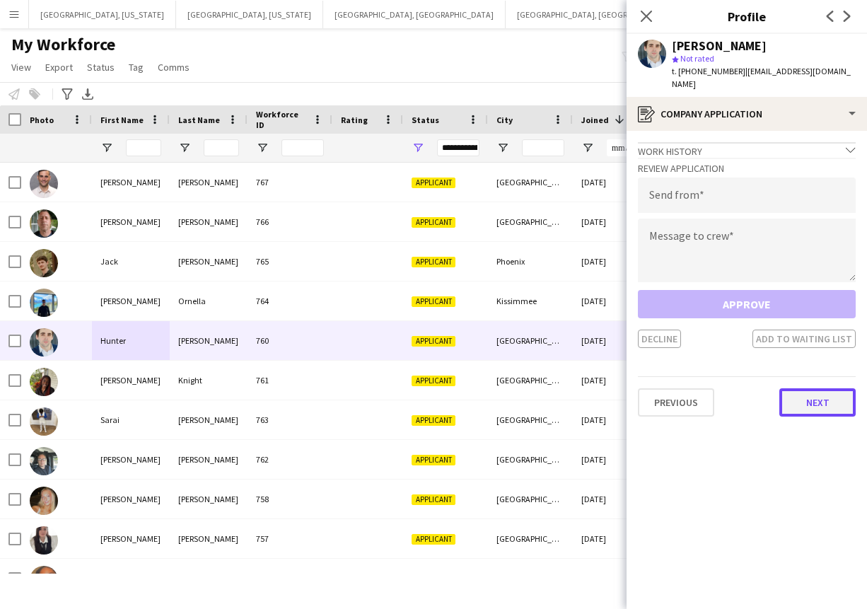
click at [802, 388] on button "Next" at bounding box center [817, 402] width 76 height 28
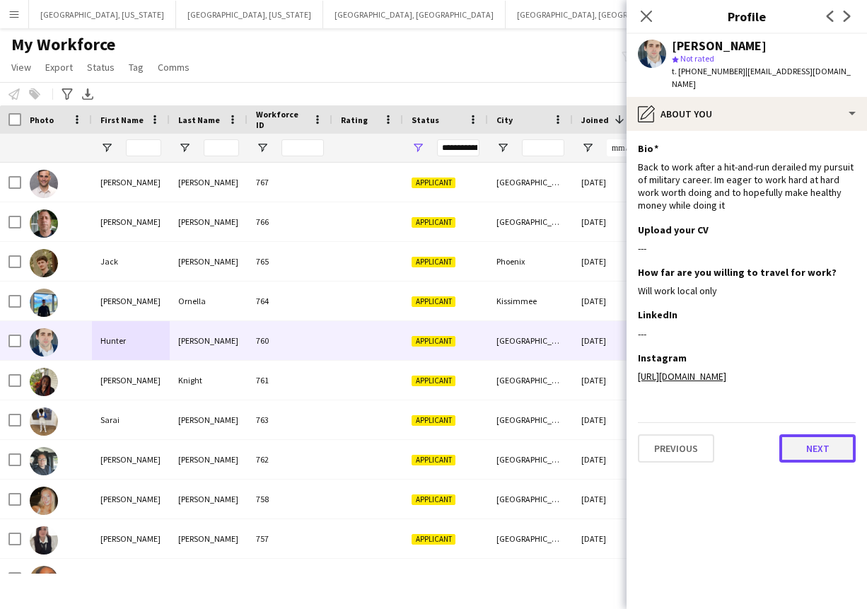
click at [817, 445] on button "Next" at bounding box center [817, 448] width 76 height 28
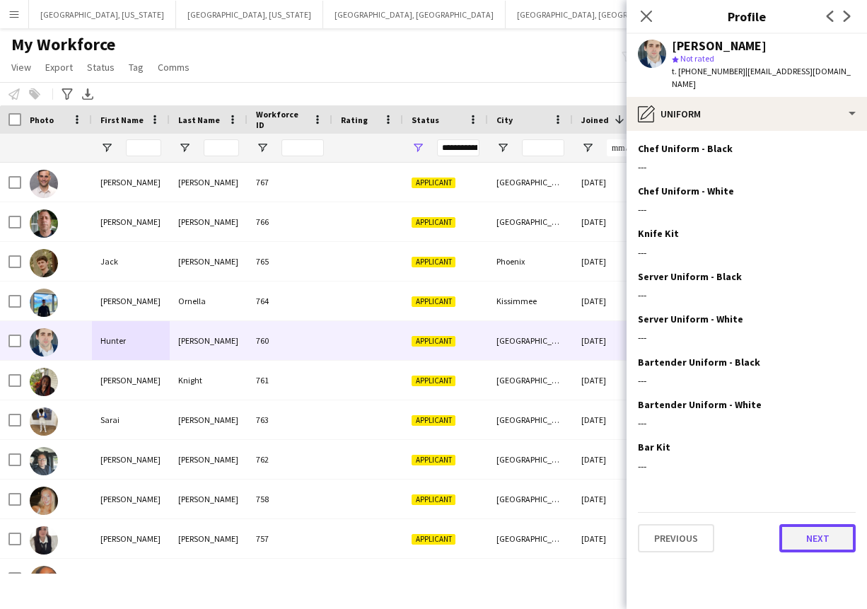
click at [823, 524] on button "Next" at bounding box center [817, 538] width 76 height 28
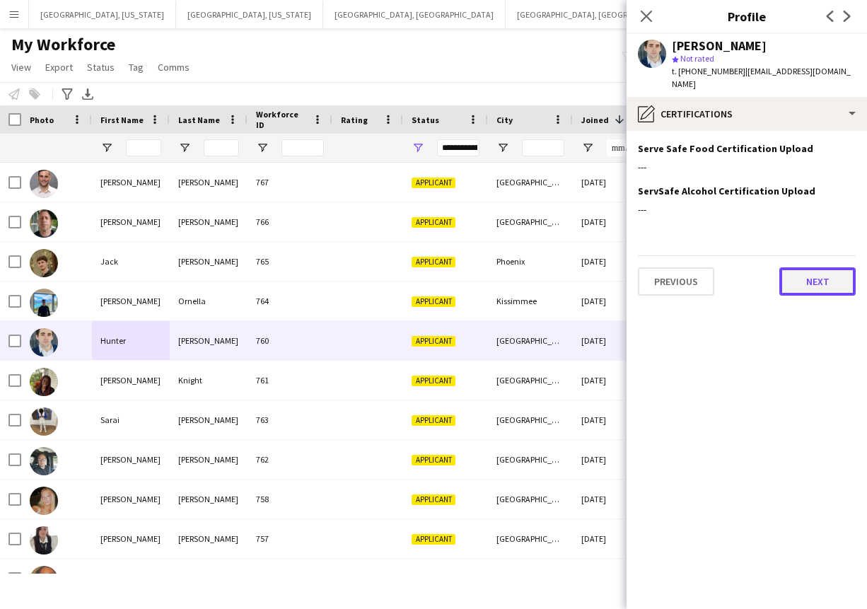
click at [834, 271] on button "Next" at bounding box center [817, 281] width 76 height 28
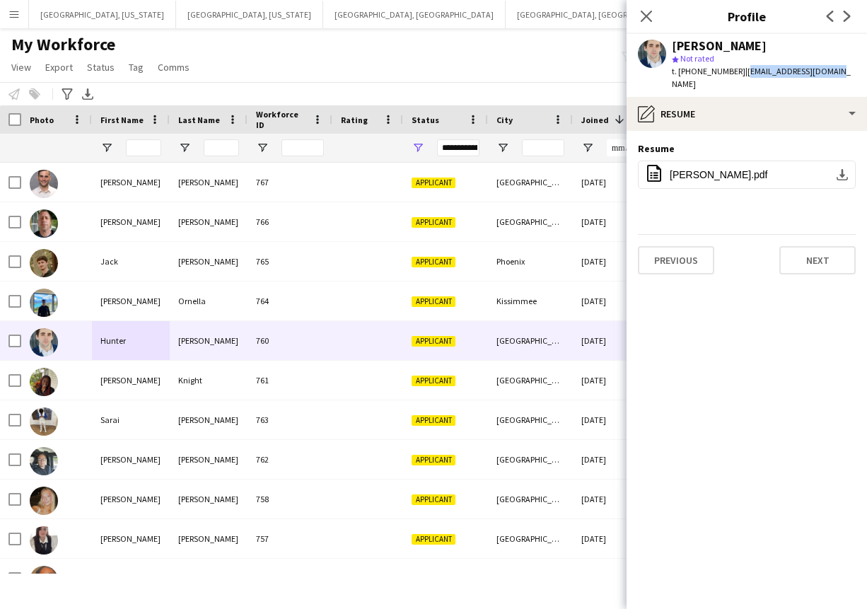
drag, startPoint x: 734, startPoint y: 69, endPoint x: 857, endPoint y: 66, distance: 123.7
click at [857, 66] on app-profile-header "[PERSON_NAME] star Not rated t. [PHONE_NUMBER] | [EMAIL_ADDRESS][DOMAIN_NAME]" at bounding box center [746, 65] width 240 height 63
copy span "[EMAIL_ADDRESS][DOMAIN_NAME]"
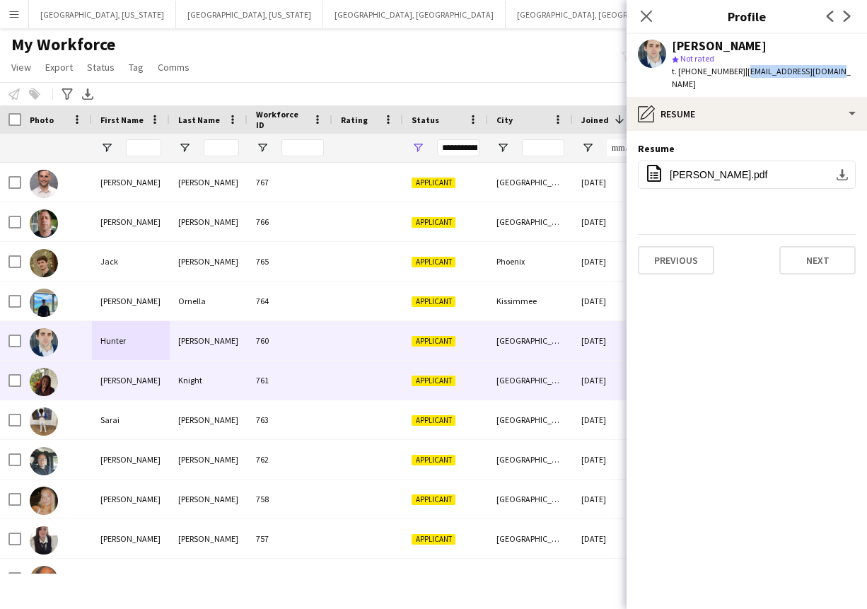
click at [310, 380] on div "761" at bounding box center [289, 379] width 85 height 39
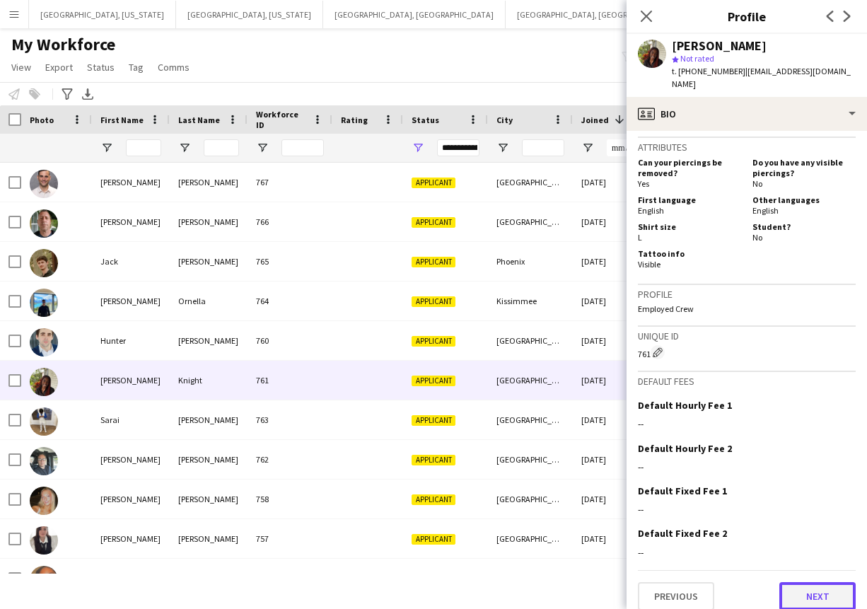
click at [799, 587] on button "Next" at bounding box center [817, 596] width 76 height 28
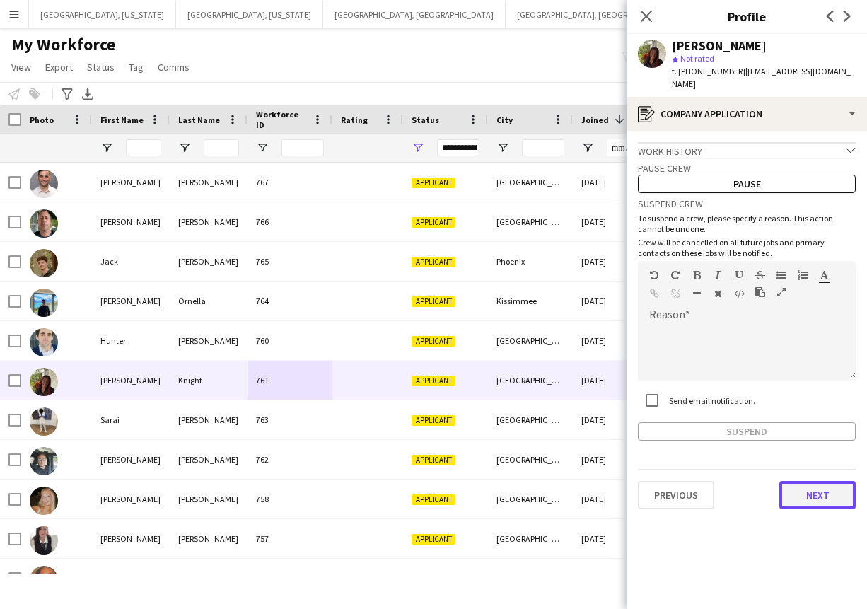
click at [799, 485] on button "Next" at bounding box center [817, 495] width 76 height 28
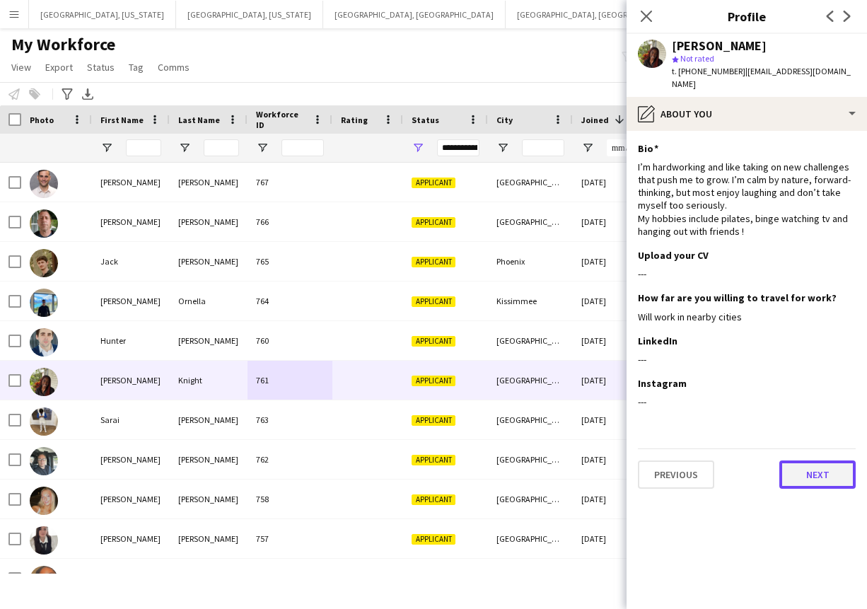
click at [801, 462] on button "Next" at bounding box center [817, 474] width 76 height 28
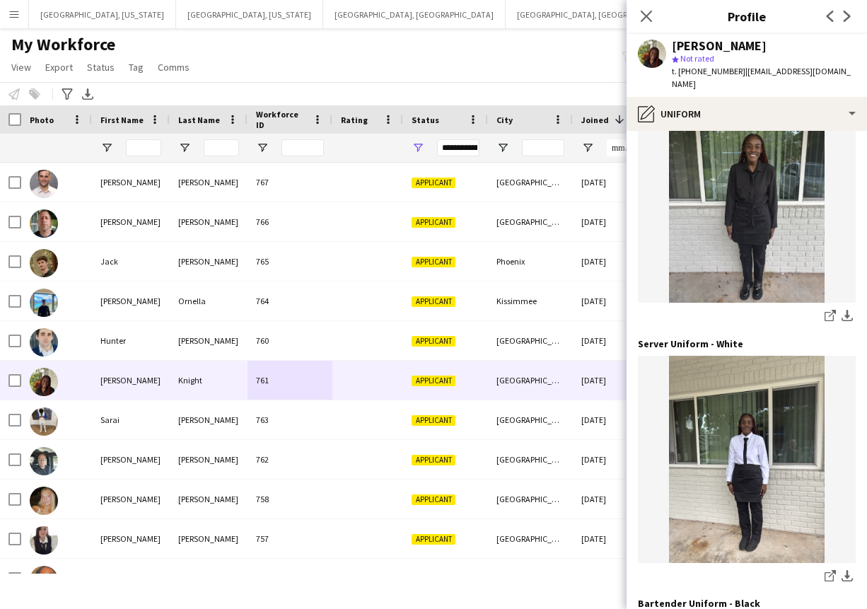
scroll to position [376, 0]
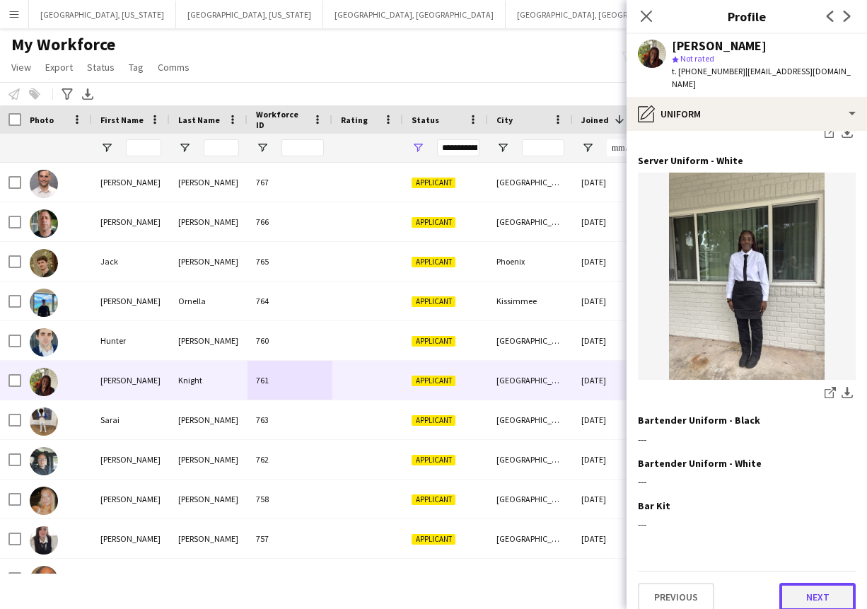
click at [833, 589] on button "Next" at bounding box center [817, 596] width 76 height 28
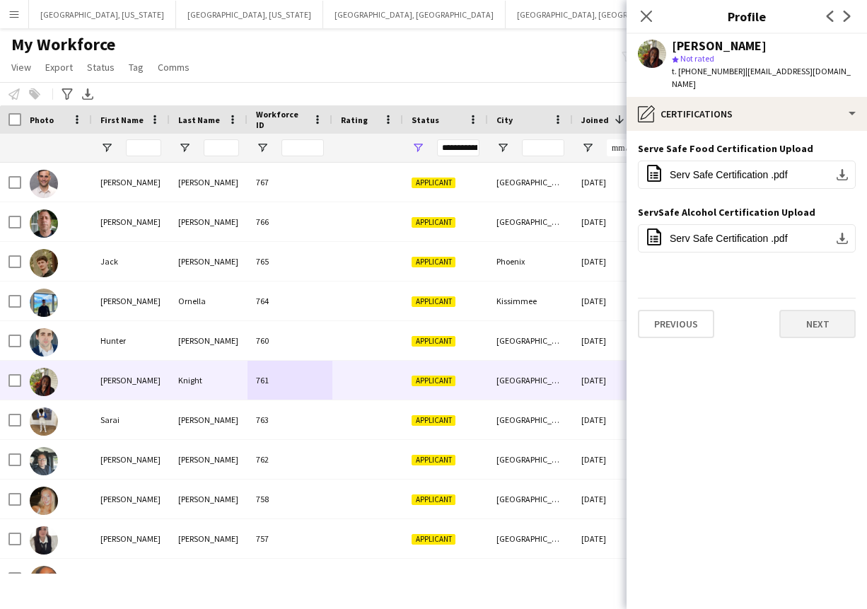
scroll to position [0, 0]
click at [804, 315] on button "Next" at bounding box center [817, 324] width 76 height 28
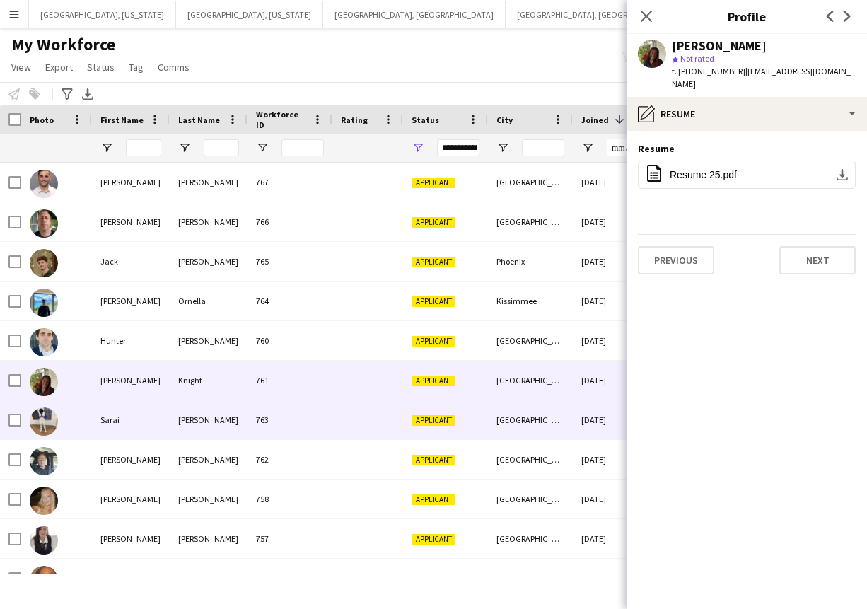
click at [367, 423] on div at bounding box center [367, 419] width 71 height 39
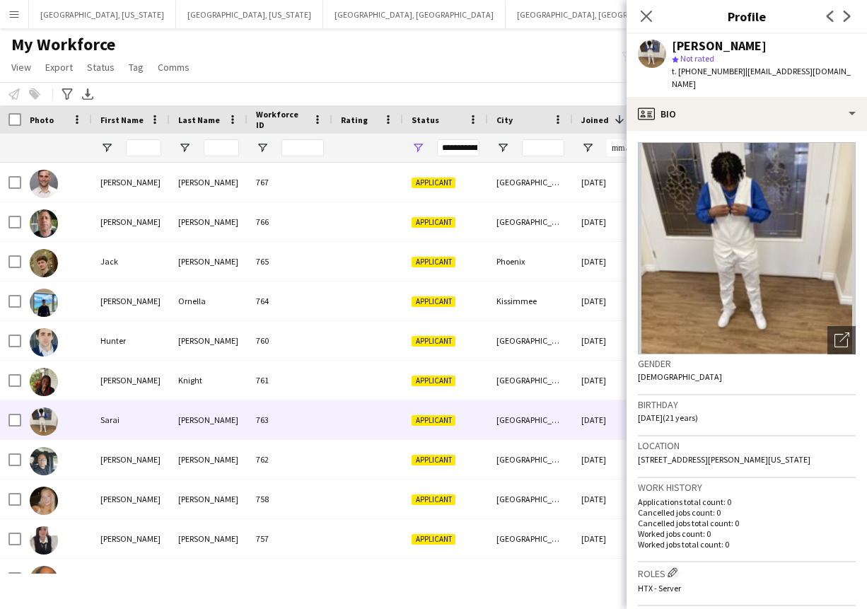
scroll to position [512, 0]
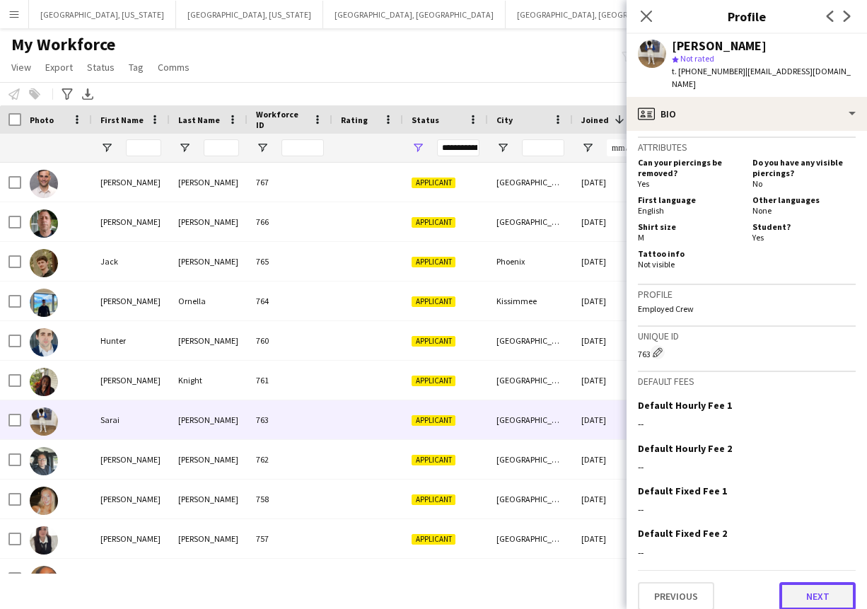
click at [824, 582] on button "Next" at bounding box center [817, 596] width 76 height 28
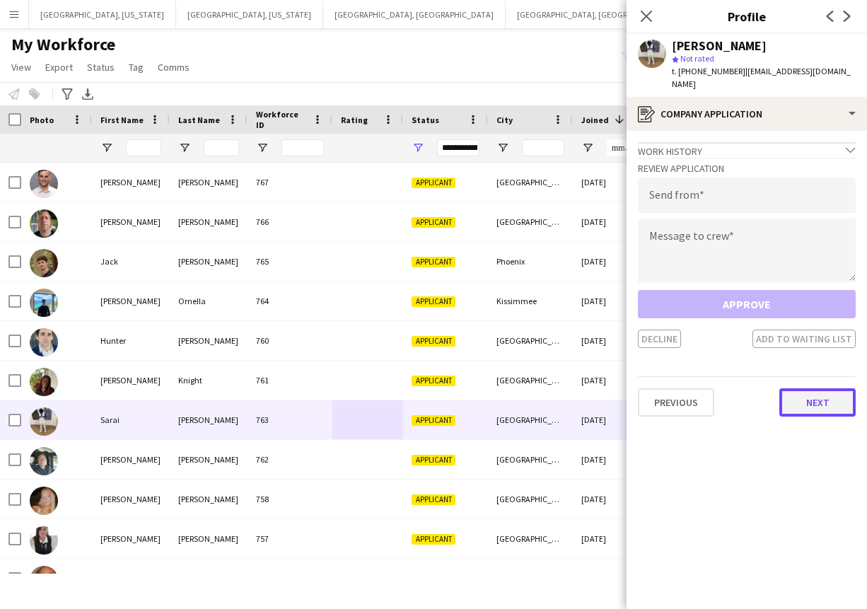
click at [816, 388] on button "Next" at bounding box center [817, 402] width 76 height 28
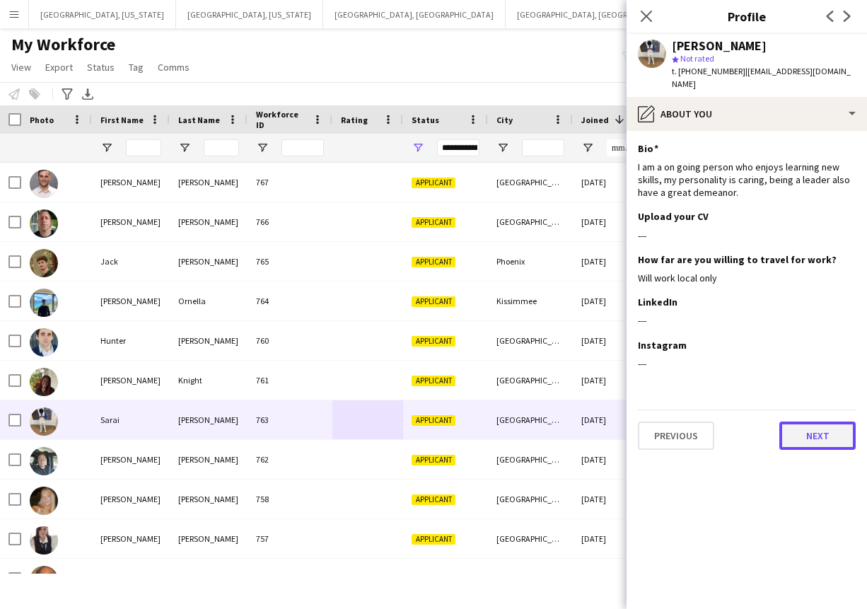
click at [816, 421] on button "Next" at bounding box center [817, 435] width 76 height 28
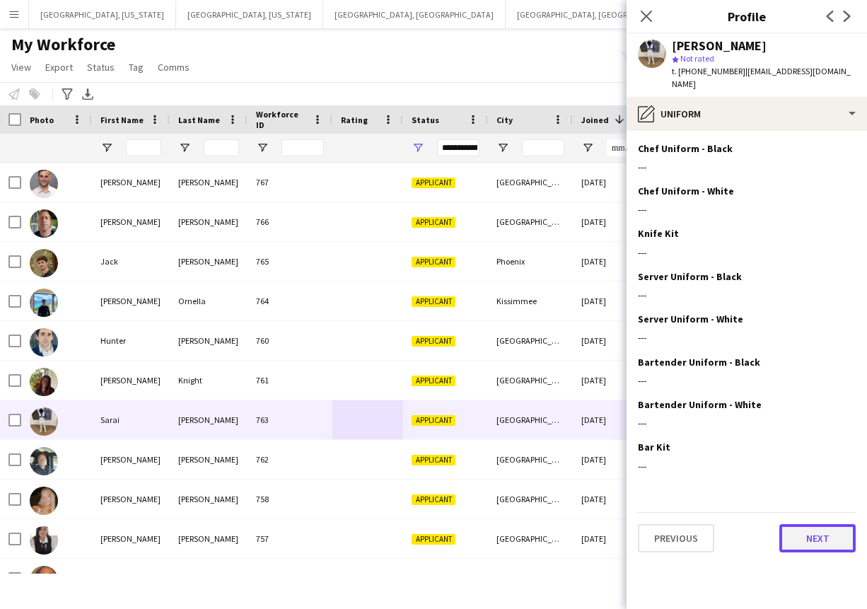
click at [816, 524] on button "Next" at bounding box center [817, 538] width 76 height 28
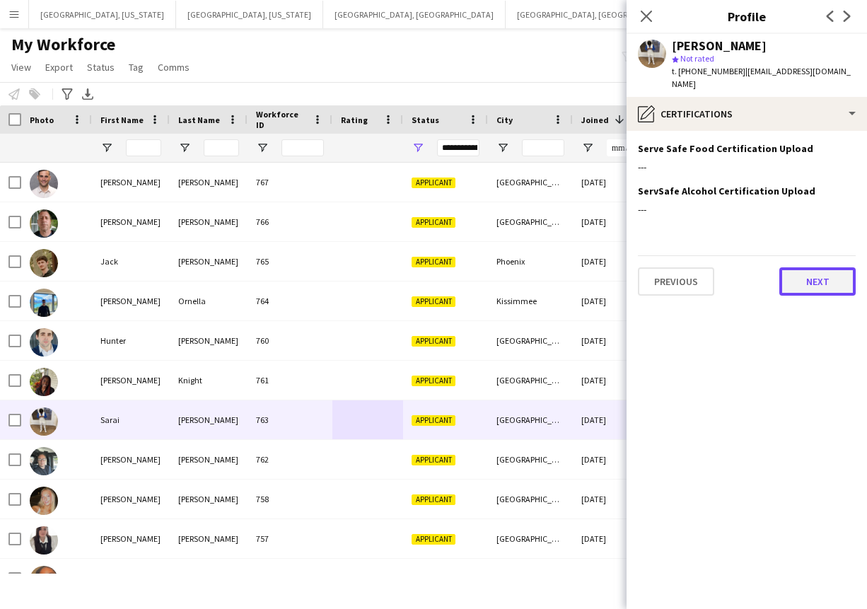
click at [830, 267] on button "Next" at bounding box center [817, 281] width 76 height 28
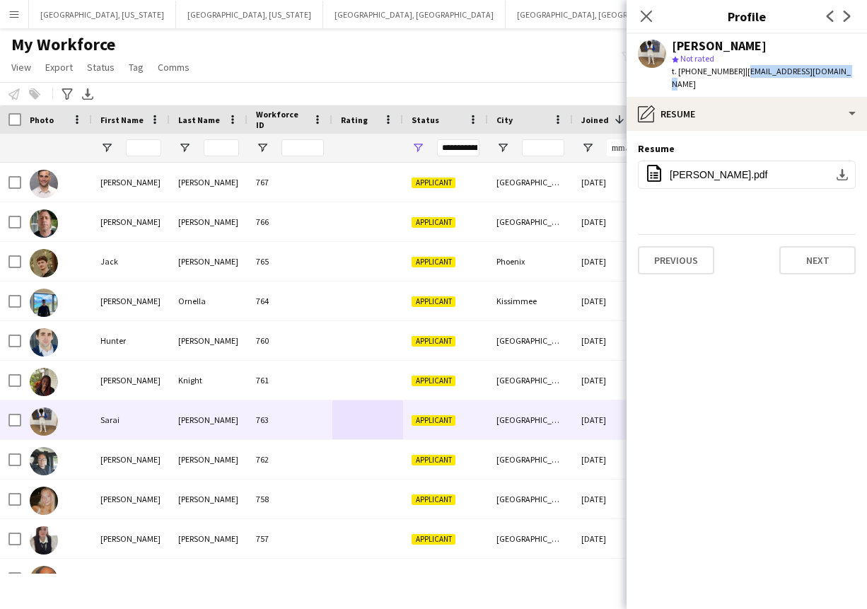
drag, startPoint x: 734, startPoint y: 74, endPoint x: 861, endPoint y: 72, distance: 126.5
click at [863, 72] on app-profile-header "[PERSON_NAME] star Not rated t. [PHONE_NUMBER] | [EMAIL_ADDRESS][DOMAIN_NAME]" at bounding box center [746, 65] width 240 height 63
copy span "[EMAIL_ADDRESS][DOMAIN_NAME]"
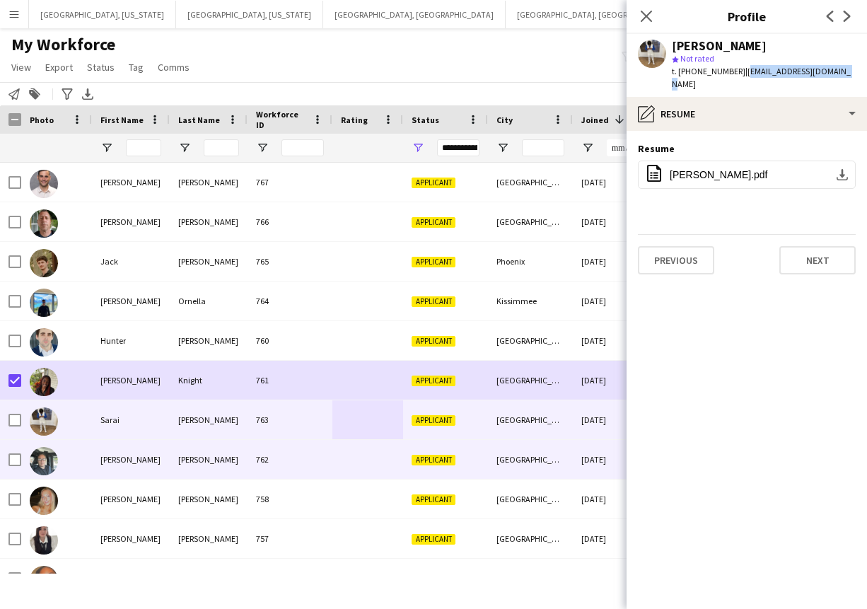
click at [327, 461] on div "762" at bounding box center [289, 459] width 85 height 39
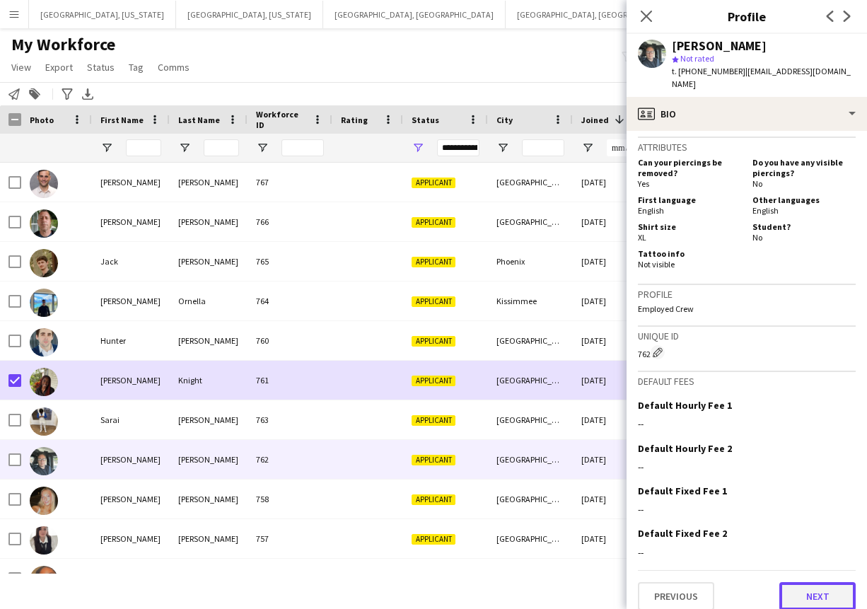
click at [824, 582] on button "Next" at bounding box center [817, 596] width 76 height 28
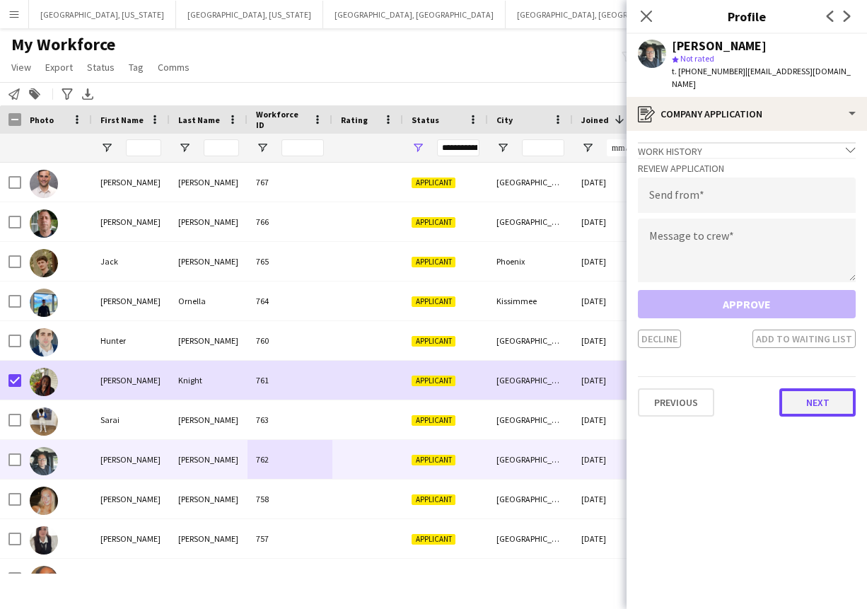
click at [825, 393] on button "Next" at bounding box center [817, 402] width 76 height 28
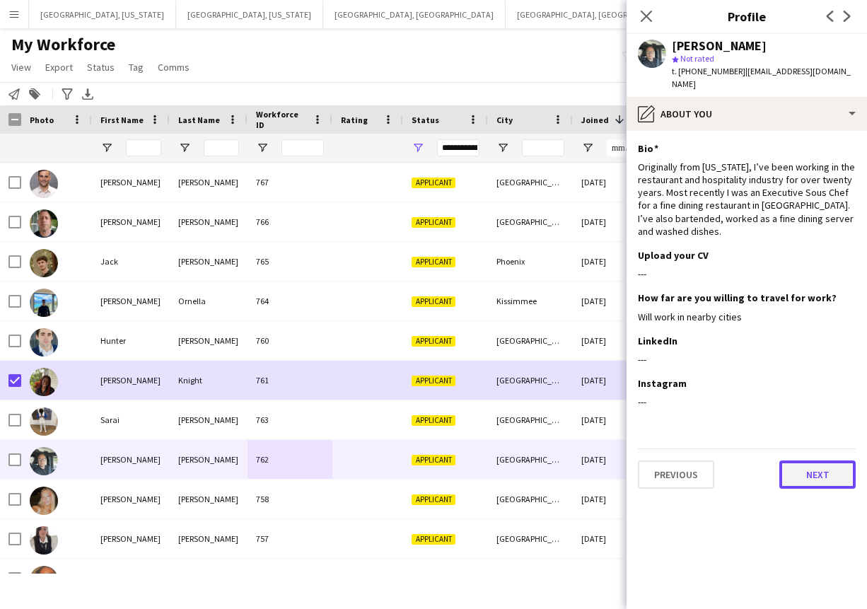
click at [823, 462] on button "Next" at bounding box center [817, 474] width 76 height 28
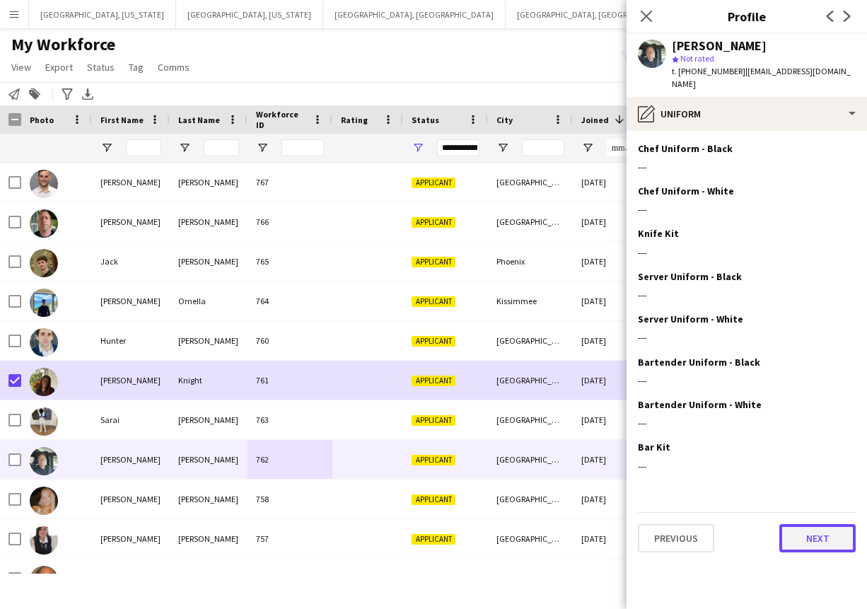
click at [820, 524] on button "Next" at bounding box center [817, 538] width 76 height 28
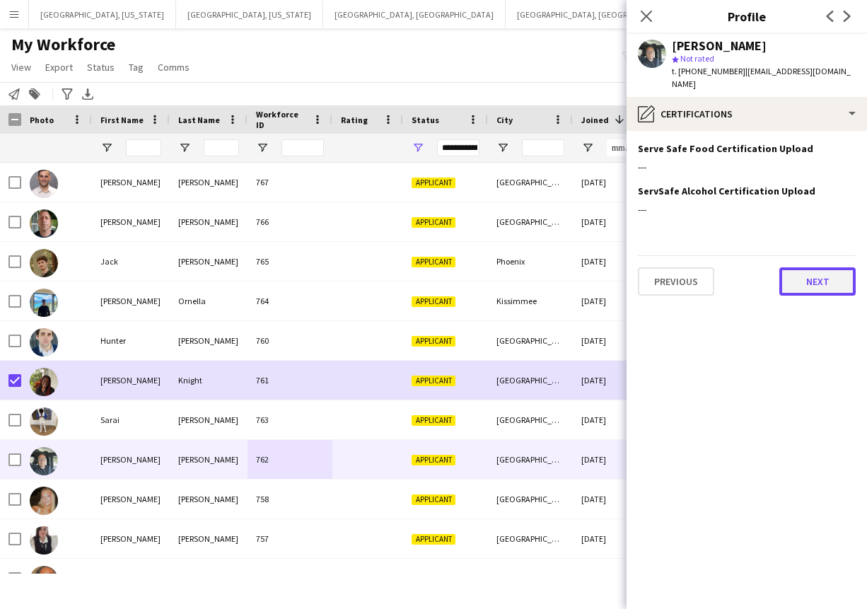
click at [833, 267] on button "Next" at bounding box center [817, 281] width 76 height 28
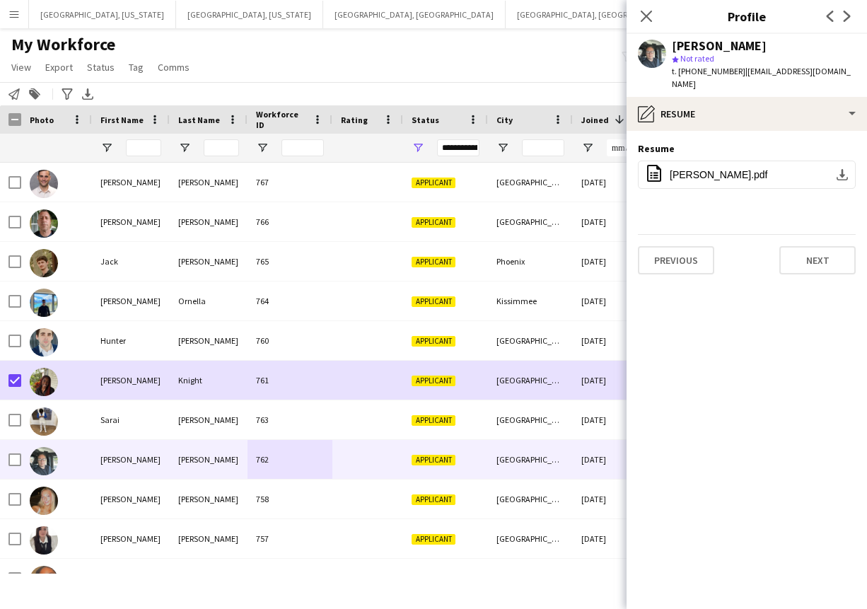
drag, startPoint x: 734, startPoint y: 73, endPoint x: 888, endPoint y: 66, distance: 154.2
click at [867, 66] on html "Menu Boards Boards Boards All jobs Status Workforce Workforce My Workforce Recr…" at bounding box center [433, 304] width 867 height 609
click at [736, 71] on span "| [EMAIL_ADDRESS][DOMAIN_NAME]" at bounding box center [760, 77] width 179 height 23
drag, startPoint x: 736, startPoint y: 71, endPoint x: 830, endPoint y: 73, distance: 94.7
click at [830, 73] on div "[PERSON_NAME] star Not rated t. [PHONE_NUMBER] | [EMAIL_ADDRESS][DOMAIN_NAME]" at bounding box center [746, 65] width 240 height 63
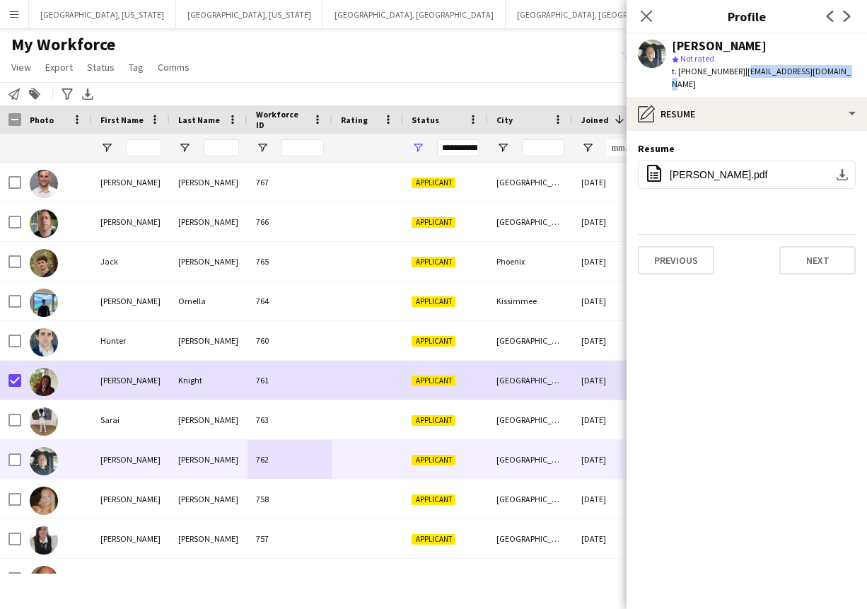
copy span "[EMAIL_ADDRESS][DOMAIN_NAME]"
click at [139, 500] on div "[PERSON_NAME]" at bounding box center [131, 498] width 78 height 39
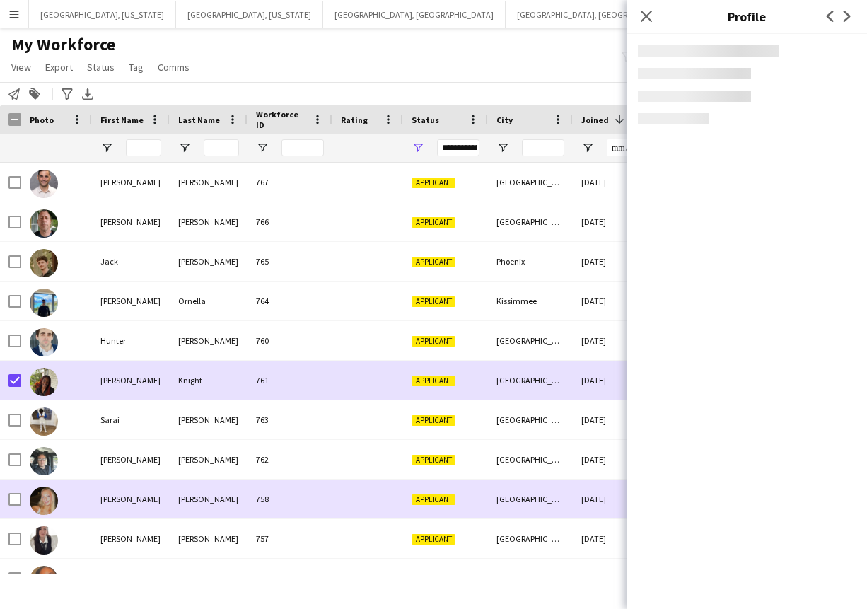
click at [139, 500] on div "[PERSON_NAME]" at bounding box center [131, 498] width 78 height 39
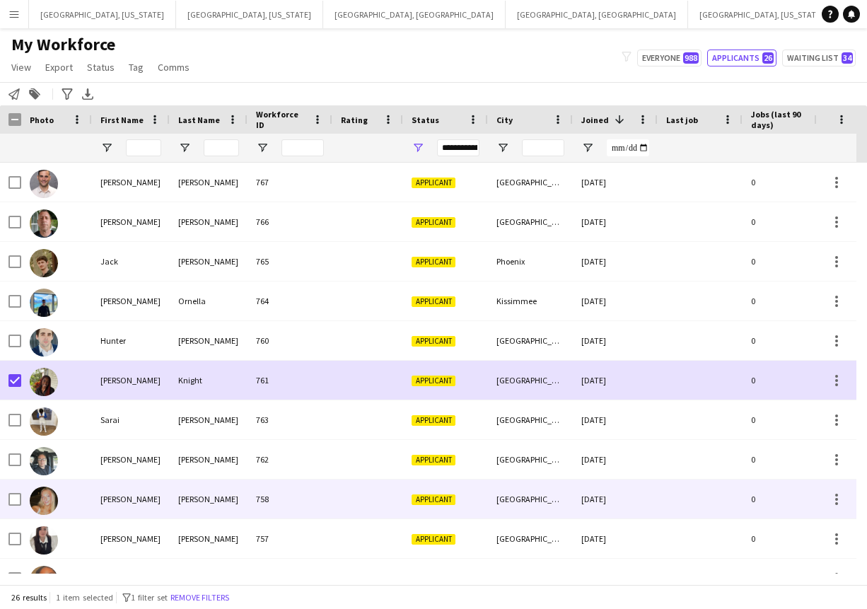
click at [151, 500] on div "[PERSON_NAME]" at bounding box center [131, 498] width 78 height 39
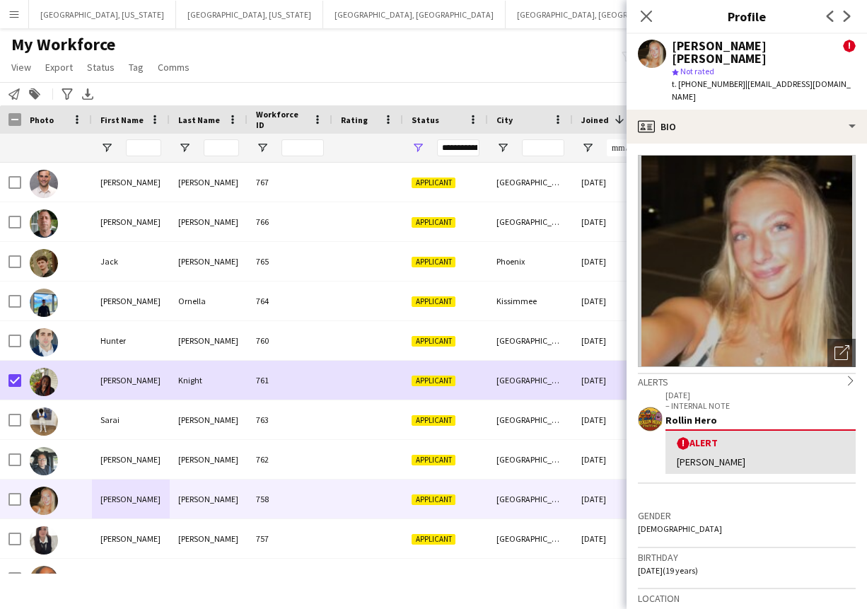
click at [700, 436] on div "! Alert" at bounding box center [760, 442] width 168 height 13
click at [692, 455] on div "[PERSON_NAME]" at bounding box center [760, 461] width 168 height 13
click at [729, 429] on div "! [PERSON_NAME]" at bounding box center [760, 451] width 190 height 45
click at [699, 400] on p "– INTERNAL NOTE" at bounding box center [760, 405] width 190 height 11
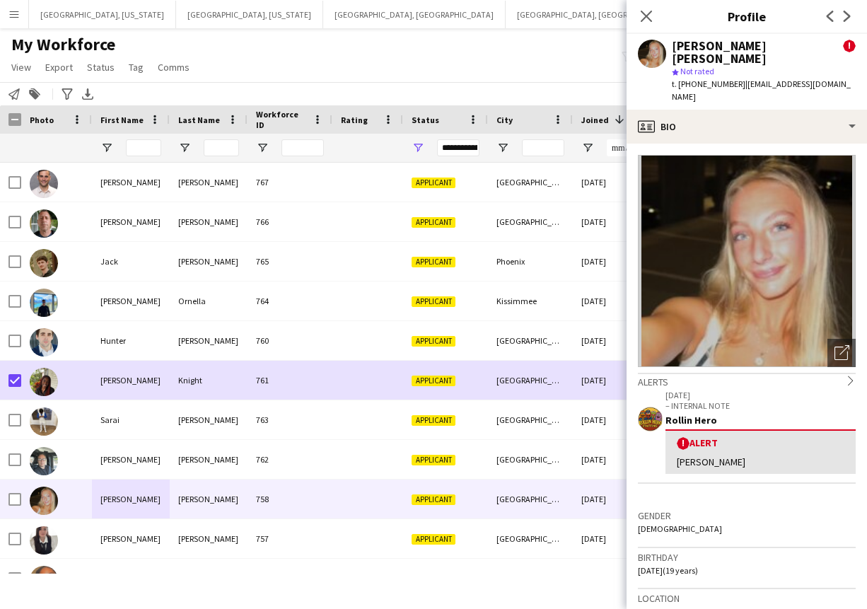
click at [845, 375] on icon "chevron-right" at bounding box center [850, 380] width 10 height 10
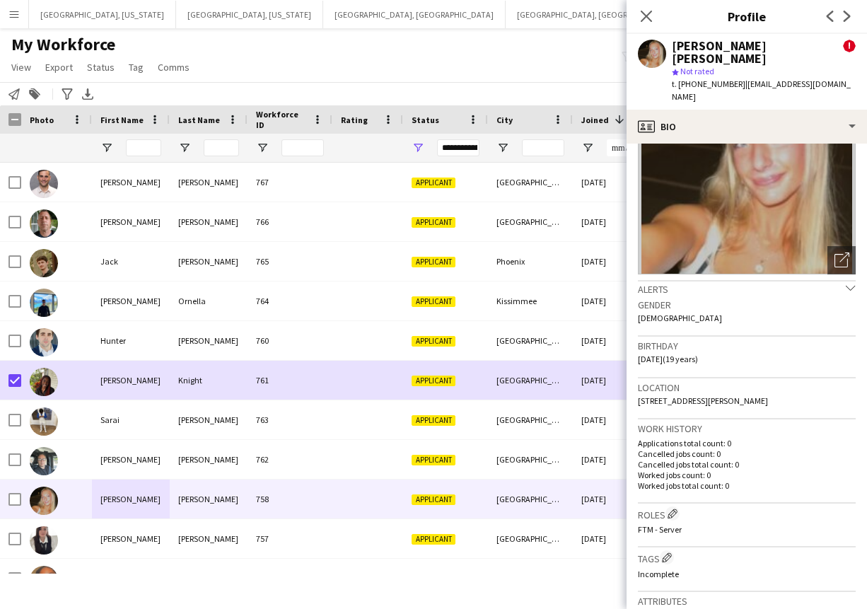
scroll to position [76, 0]
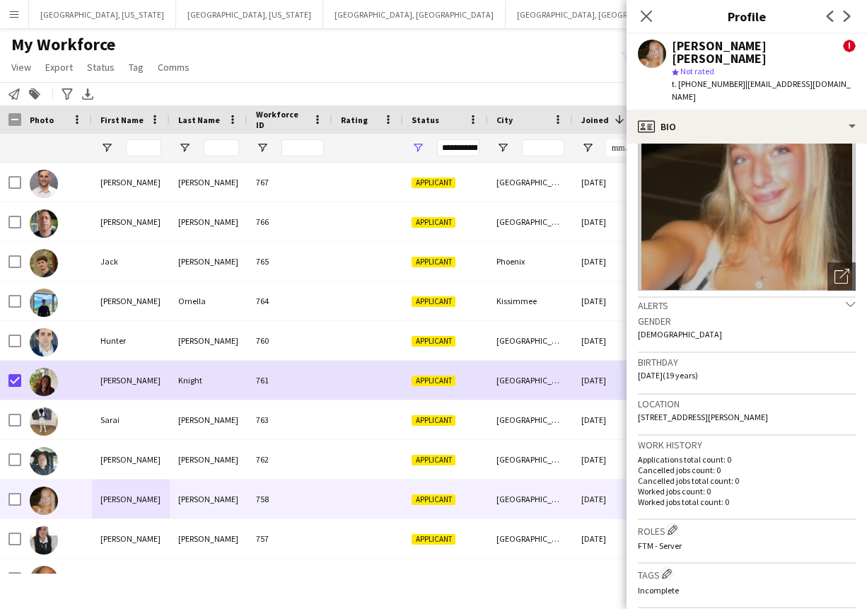
click at [845, 299] on icon "chevron-down" at bounding box center [850, 304] width 10 height 10
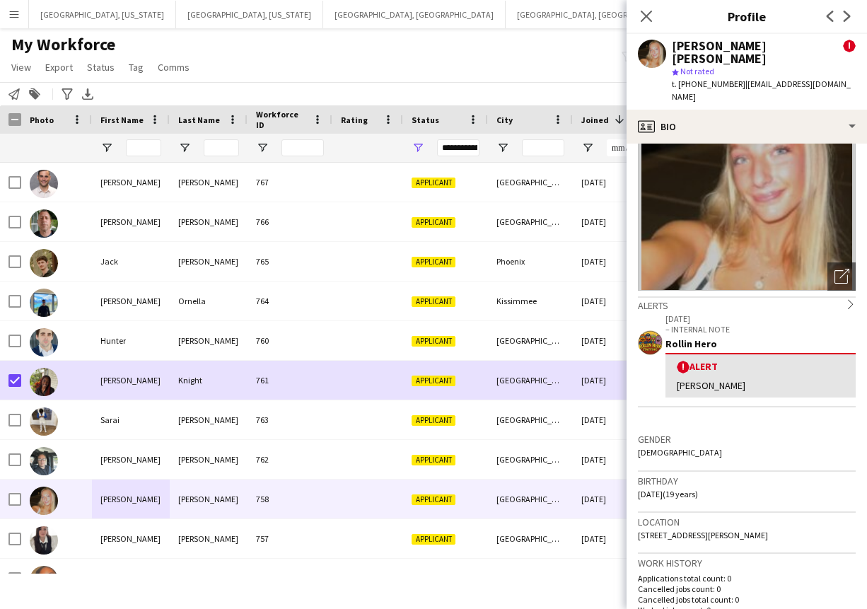
click at [845, 299] on icon "chevron-right" at bounding box center [850, 304] width 10 height 10
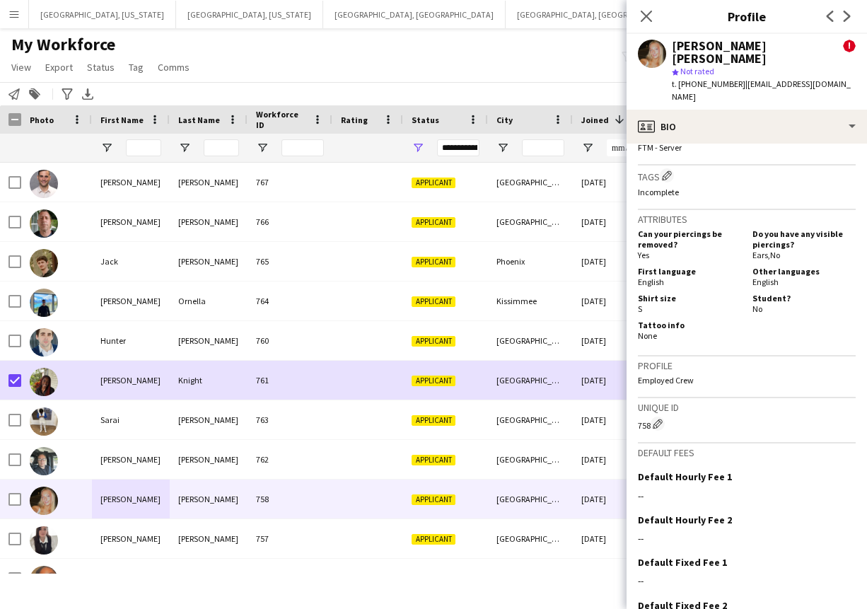
scroll to position [533, 0]
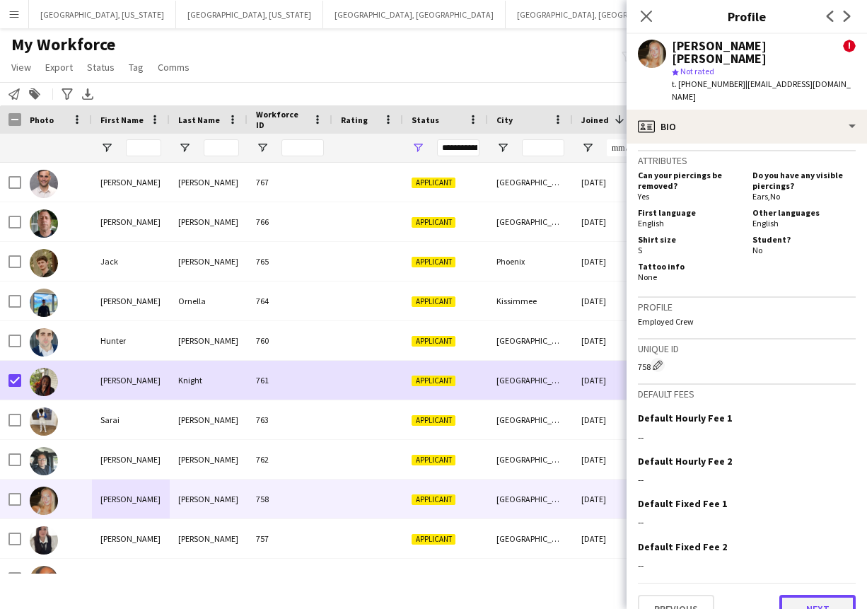
click at [801, 594] on button "Next" at bounding box center [817, 608] width 76 height 28
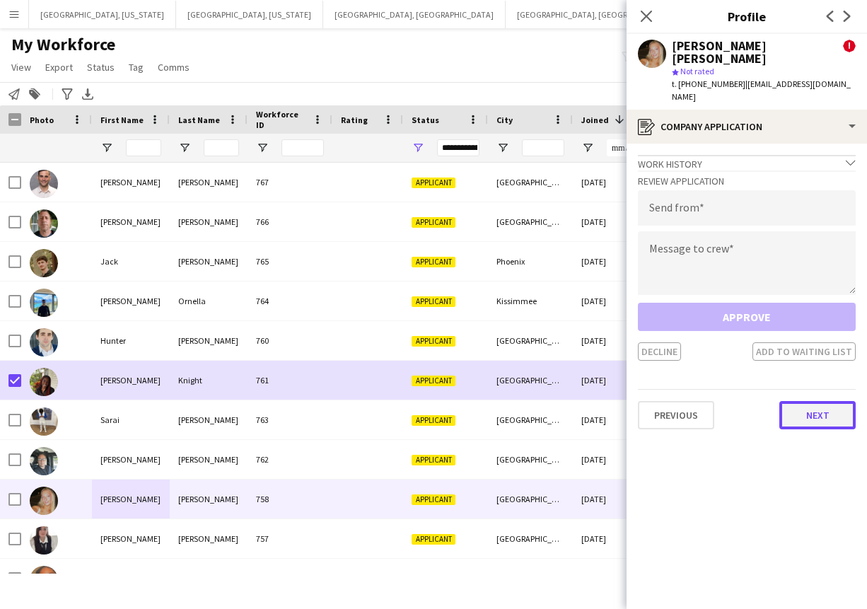
click at [826, 401] on button "Next" at bounding box center [817, 415] width 76 height 28
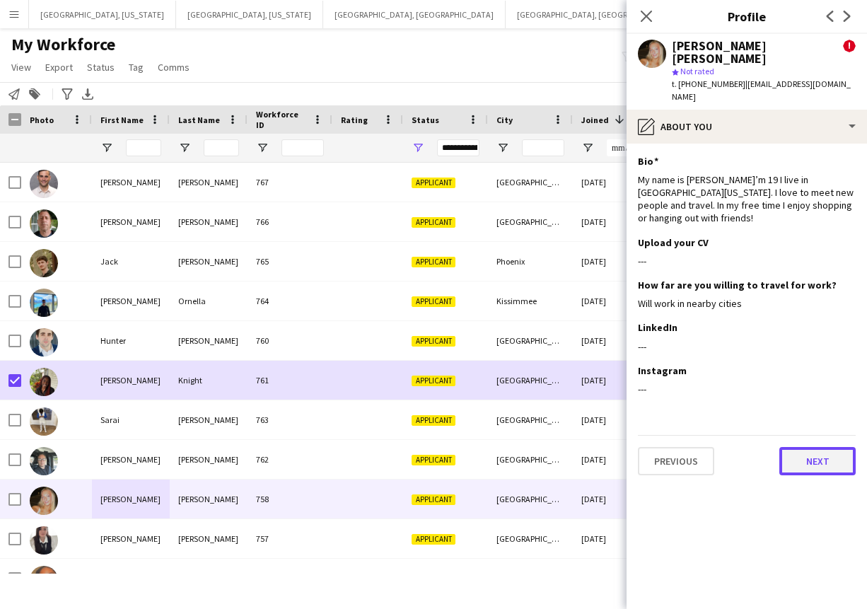
click at [823, 447] on button "Next" at bounding box center [817, 461] width 76 height 28
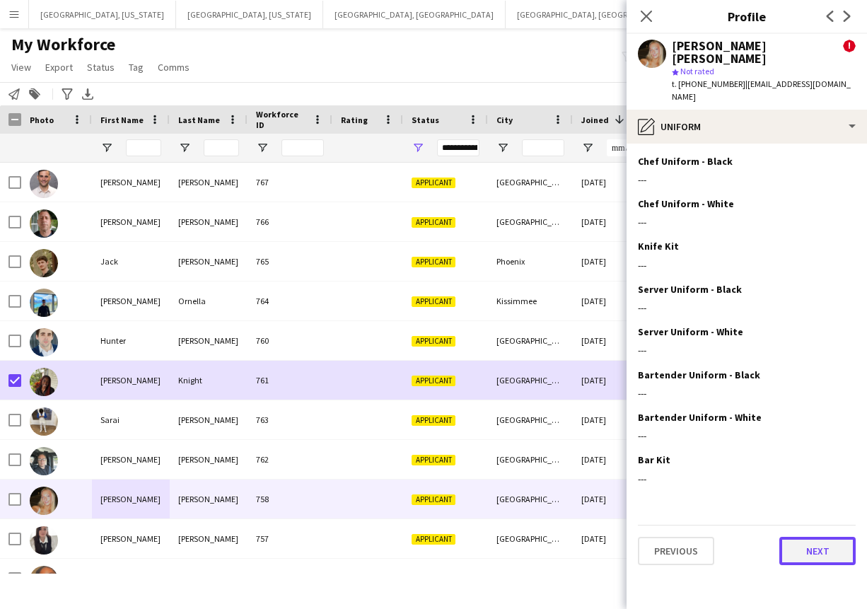
click at [811, 536] on button "Next" at bounding box center [817, 550] width 76 height 28
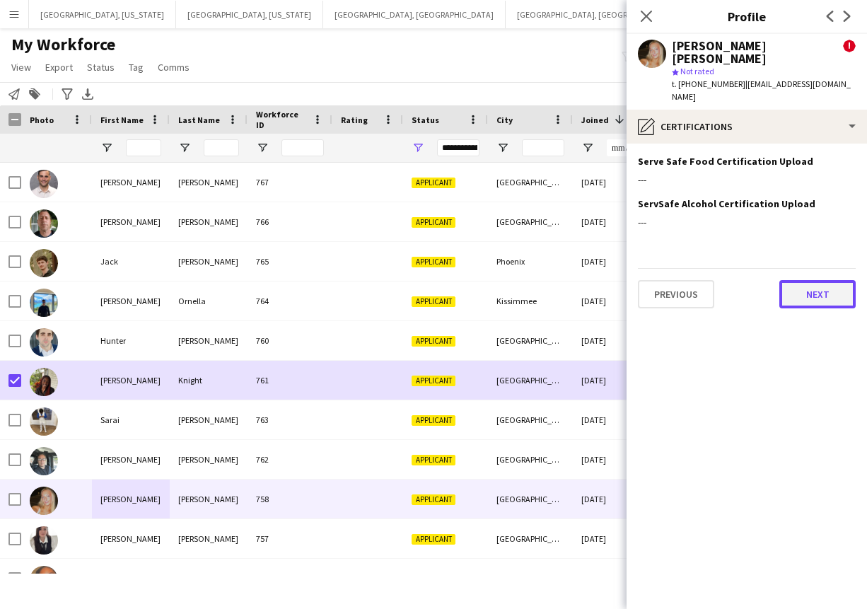
click at [805, 280] on button "Next" at bounding box center [817, 294] width 76 height 28
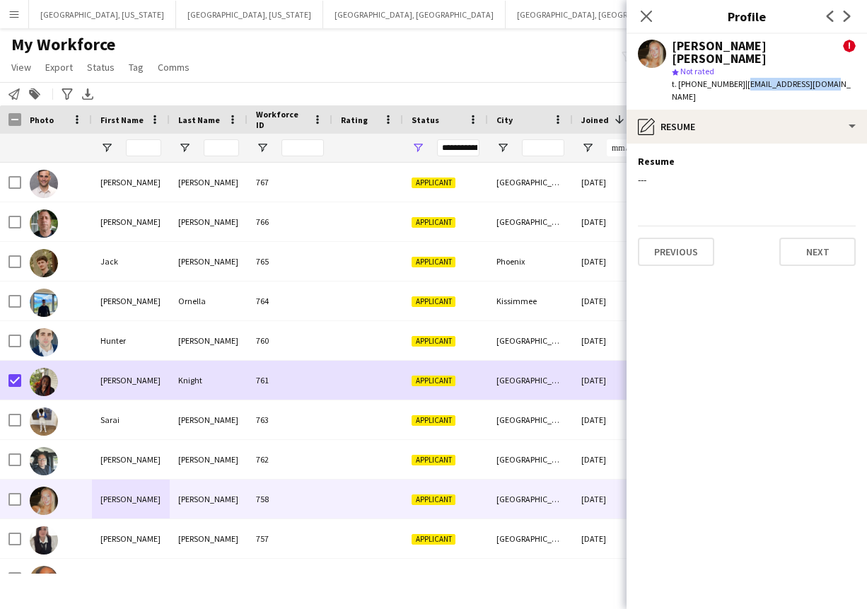
drag, startPoint x: 734, startPoint y: 74, endPoint x: 823, endPoint y: 70, distance: 89.8
click at [823, 70] on div "[PERSON_NAME] [PERSON_NAME] ! star Not rated t. [PHONE_NUMBER] | [EMAIL_ADDRESS…" at bounding box center [746, 72] width 240 height 76
copy span "[EMAIL_ADDRESS][DOMAIN_NAME]"
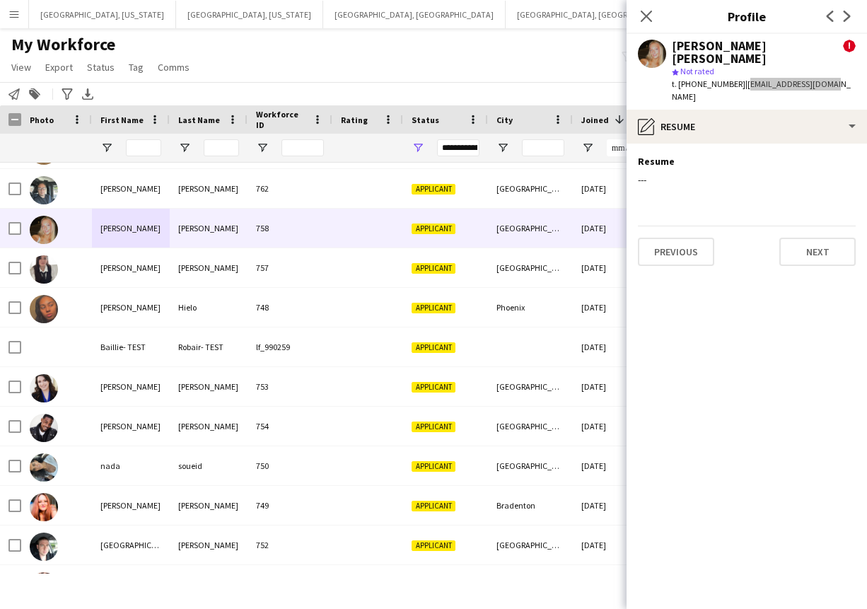
scroll to position [272, 0]
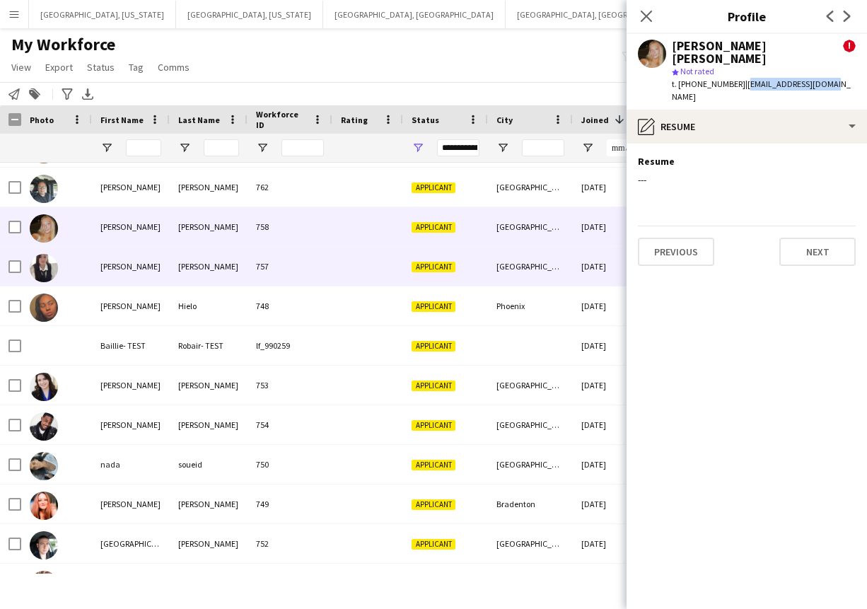
click at [357, 265] on div at bounding box center [367, 266] width 71 height 39
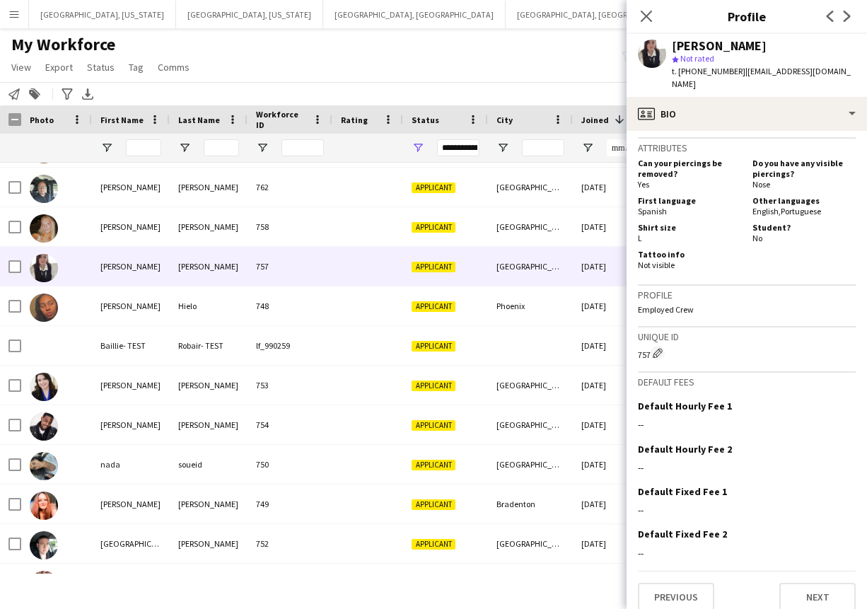
scroll to position [512, 0]
click at [804, 582] on button "Next" at bounding box center [817, 596] width 76 height 28
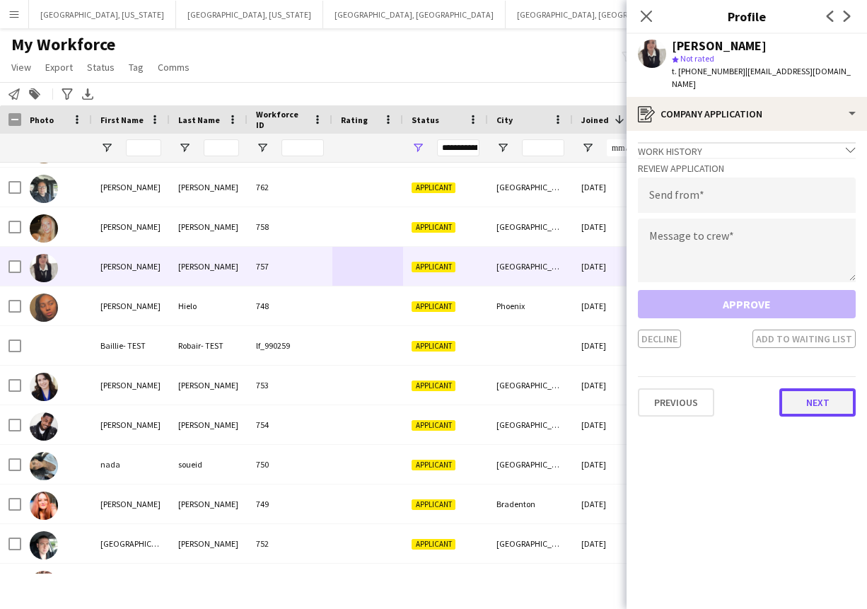
click at [809, 391] on button "Next" at bounding box center [817, 402] width 76 height 28
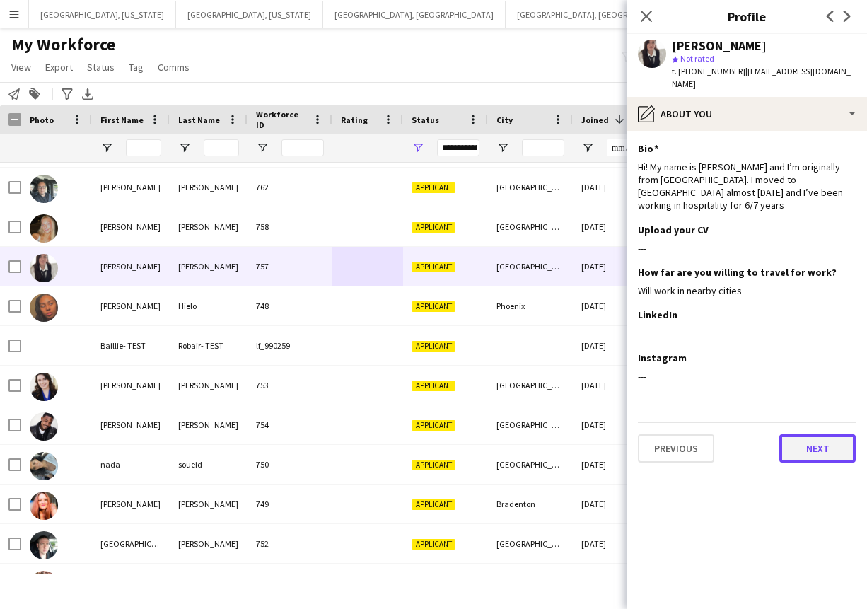
click at [815, 434] on button "Next" at bounding box center [817, 448] width 76 height 28
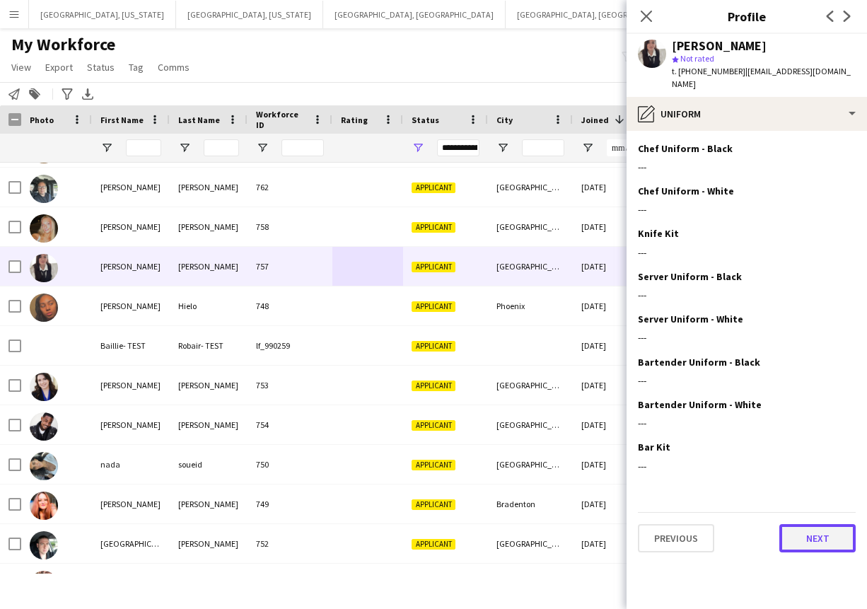
click at [821, 525] on button "Next" at bounding box center [817, 538] width 76 height 28
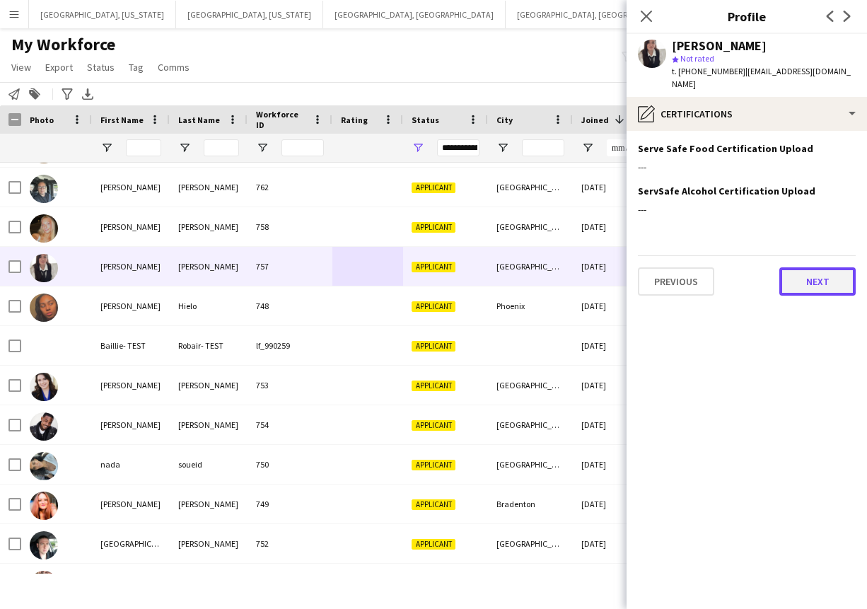
click at [813, 267] on button "Next" at bounding box center [817, 281] width 76 height 28
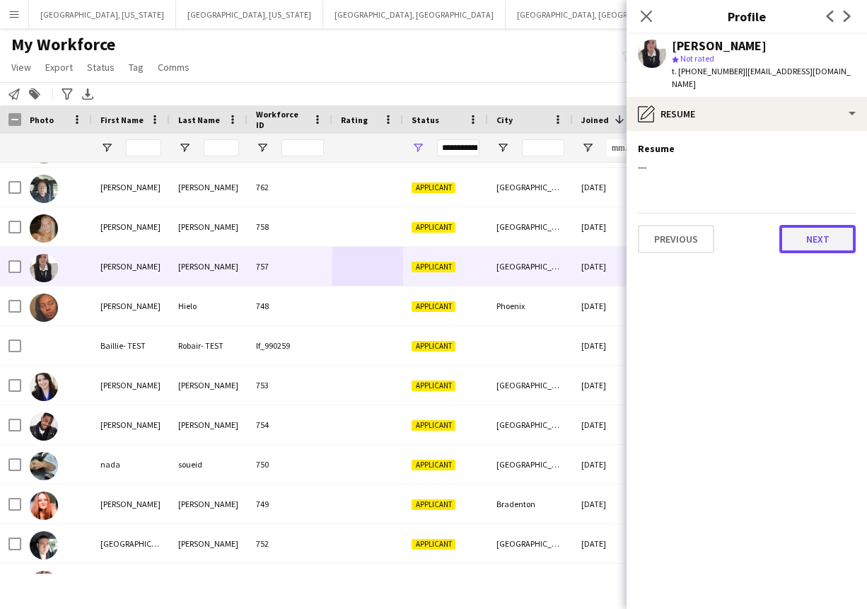
click at [812, 230] on button "Next" at bounding box center [817, 239] width 76 height 28
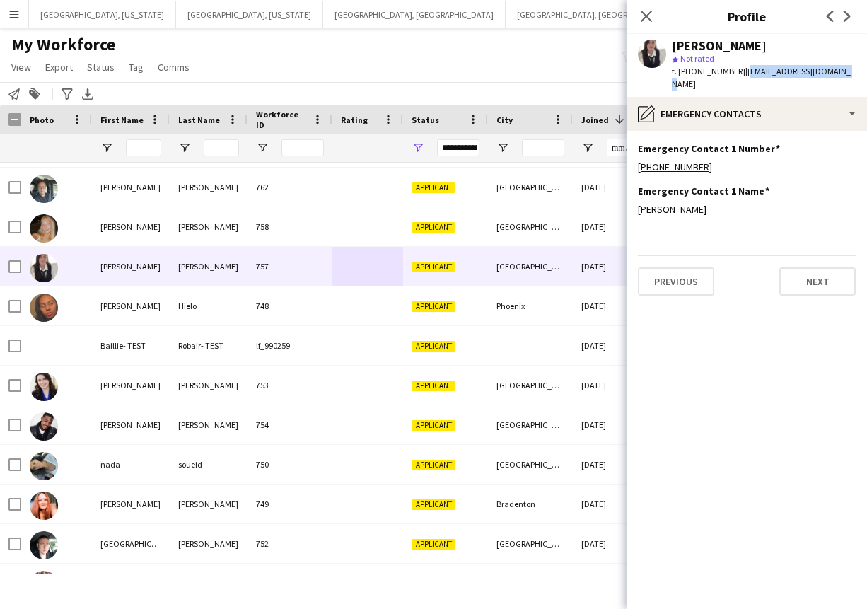
drag, startPoint x: 736, startPoint y: 73, endPoint x: 838, endPoint y: 73, distance: 102.5
click at [838, 73] on div "[PERSON_NAME] star Not rated t. [PHONE_NUMBER] | [EMAIL_ADDRESS][DOMAIN_NAME]" at bounding box center [746, 65] width 240 height 63
copy span "[EMAIL_ADDRESS][DOMAIN_NAME]"
click at [315, 307] on div "748" at bounding box center [289, 305] width 85 height 39
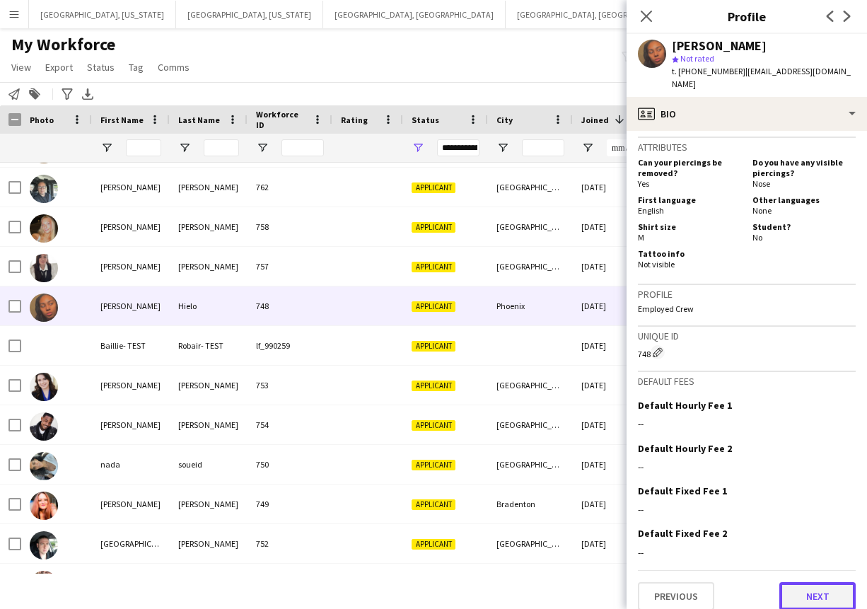
click at [811, 582] on button "Next" at bounding box center [817, 596] width 76 height 28
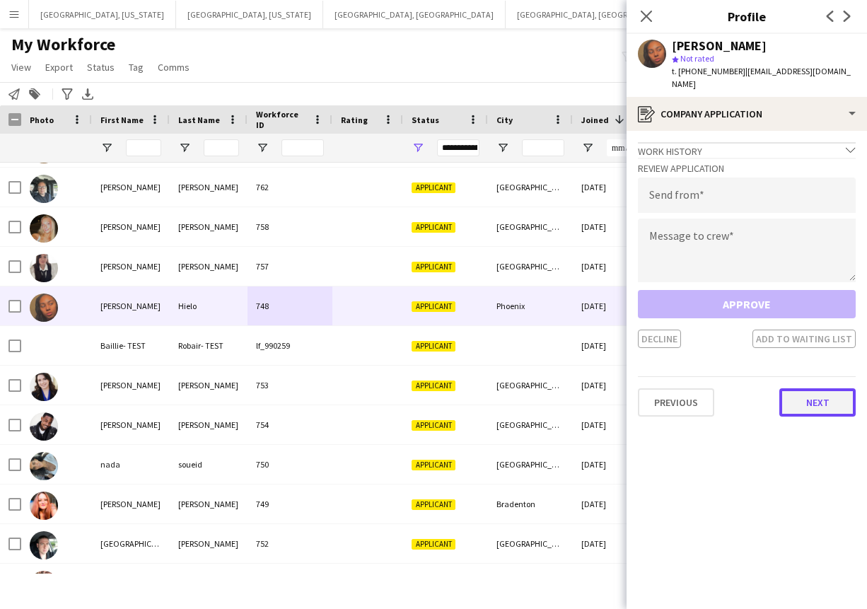
click at [808, 390] on button "Next" at bounding box center [817, 402] width 76 height 28
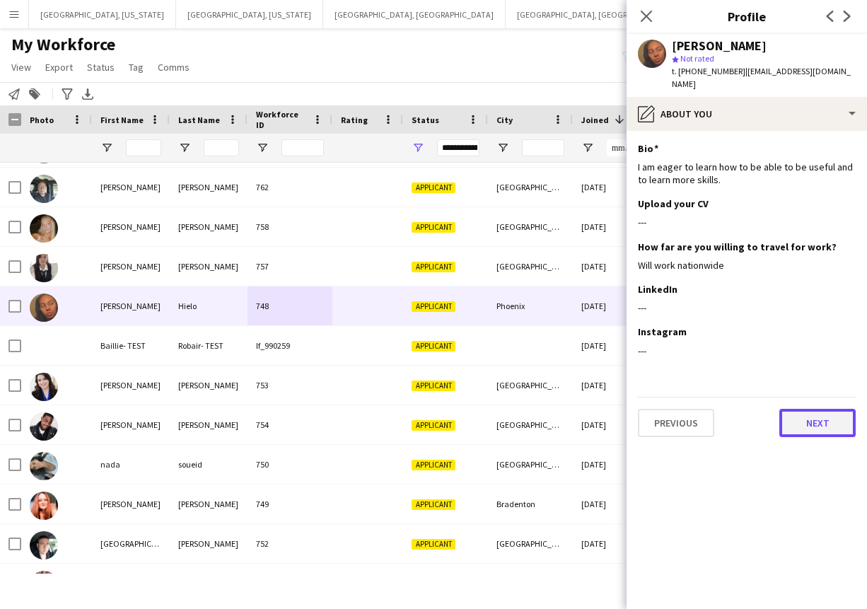
click at [812, 413] on button "Next" at bounding box center [817, 423] width 76 height 28
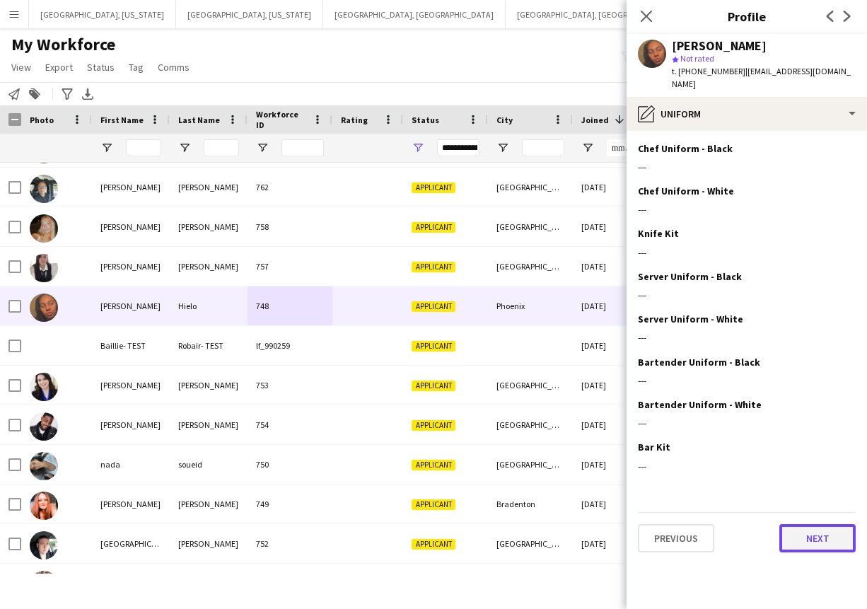
click at [807, 525] on button "Next" at bounding box center [817, 538] width 76 height 28
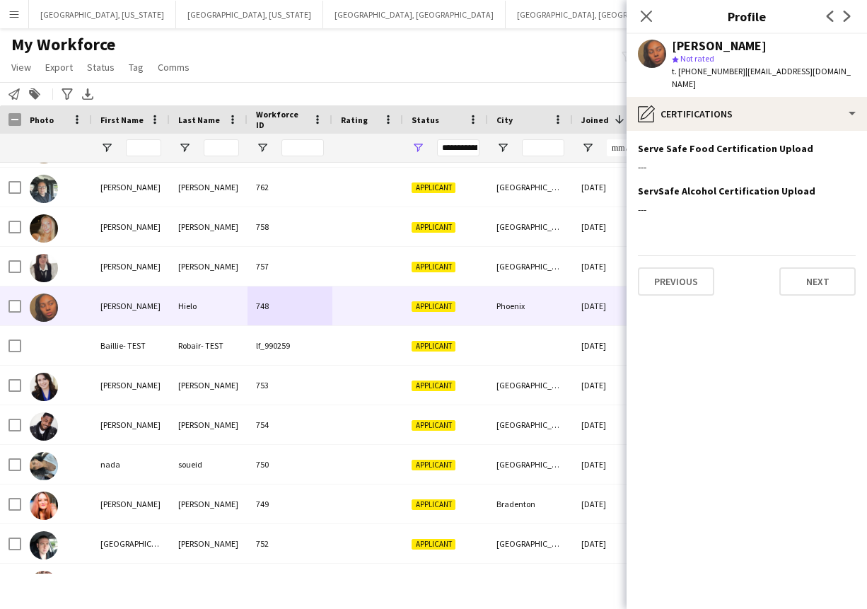
drag, startPoint x: 734, startPoint y: 71, endPoint x: 878, endPoint y: 71, distance: 144.2
click at [867, 71] on html "Menu Boards Boards Boards All jobs Status Workforce Workforce My Workforce Recr…" at bounding box center [433, 304] width 867 height 609
click at [829, 68] on div "[PERSON_NAME] star Not rated t. [PHONE_NUMBER] | [EMAIL_ADDRESS][DOMAIN_NAME]" at bounding box center [746, 65] width 240 height 63
drag, startPoint x: 734, startPoint y: 72, endPoint x: 827, endPoint y: 72, distance: 92.6
click at [827, 72] on div "[PERSON_NAME] star Not rated t. [PHONE_NUMBER] | [EMAIL_ADDRESS][DOMAIN_NAME]" at bounding box center [746, 65] width 240 height 63
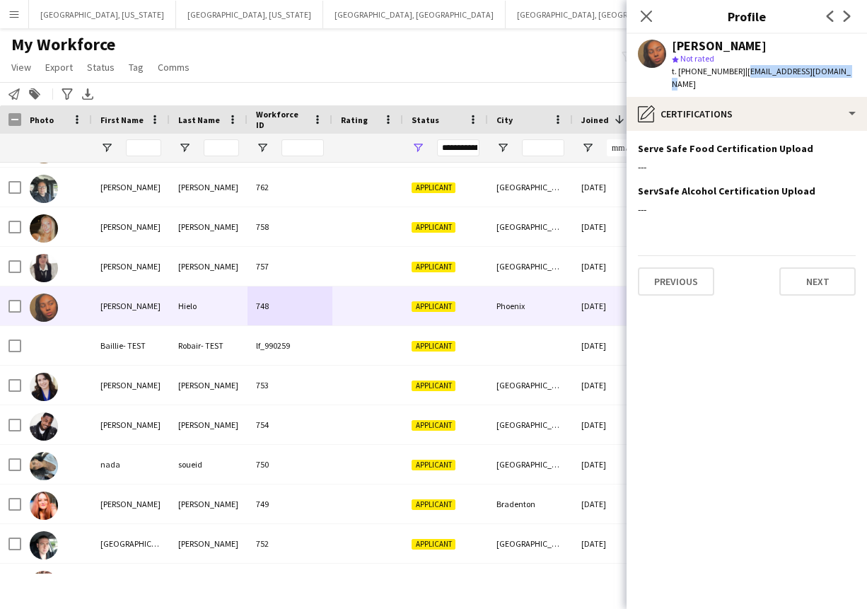
copy span "[EMAIL_ADDRESS][DOMAIN_NAME]"
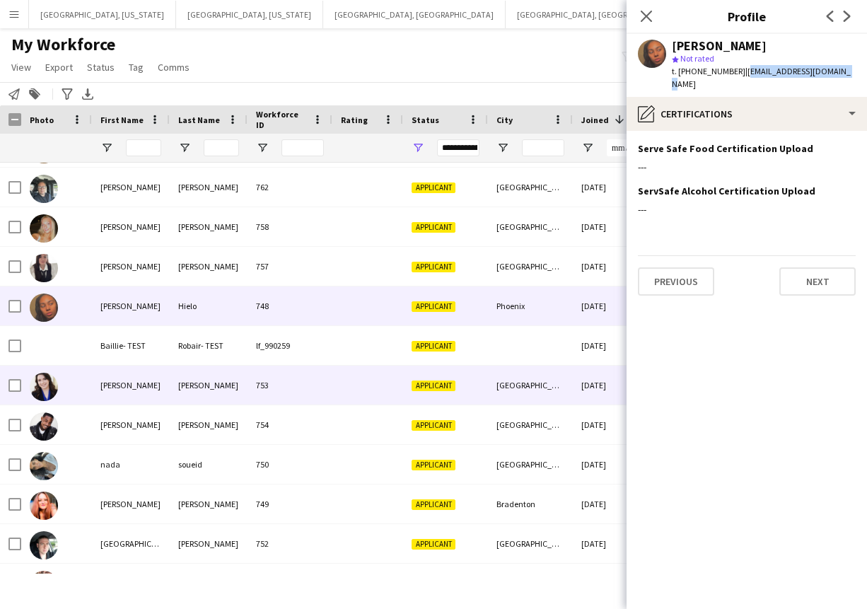
click at [351, 401] on div at bounding box center [367, 384] width 71 height 39
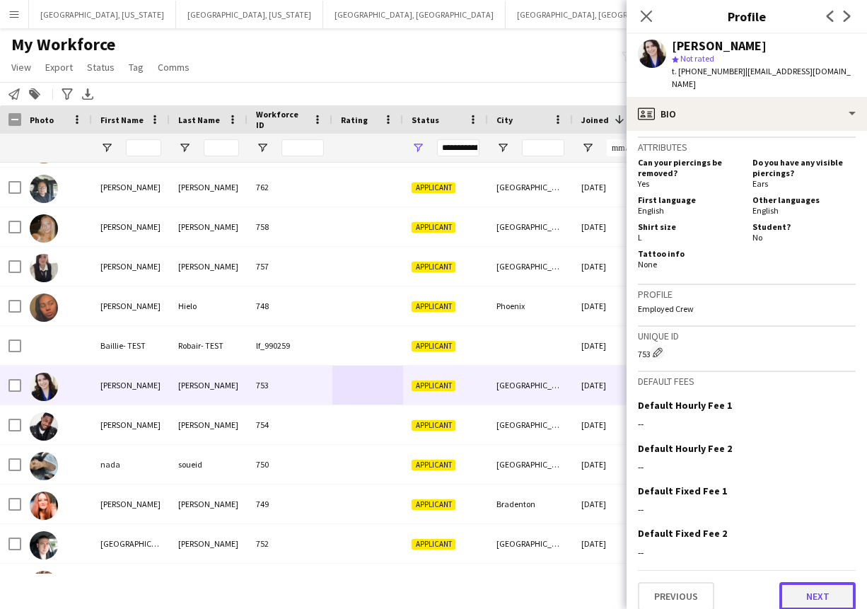
click at [797, 582] on button "Next" at bounding box center [817, 596] width 76 height 28
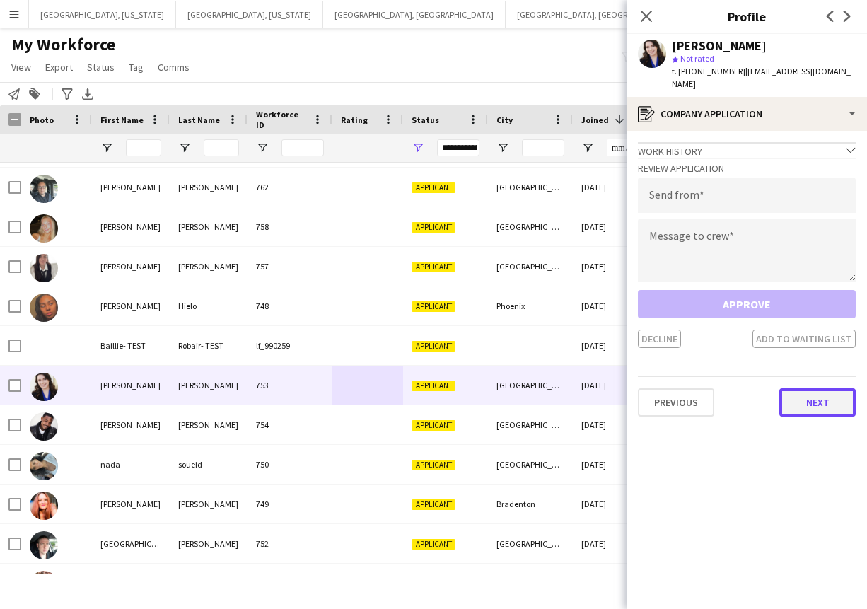
click at [814, 392] on button "Next" at bounding box center [817, 402] width 76 height 28
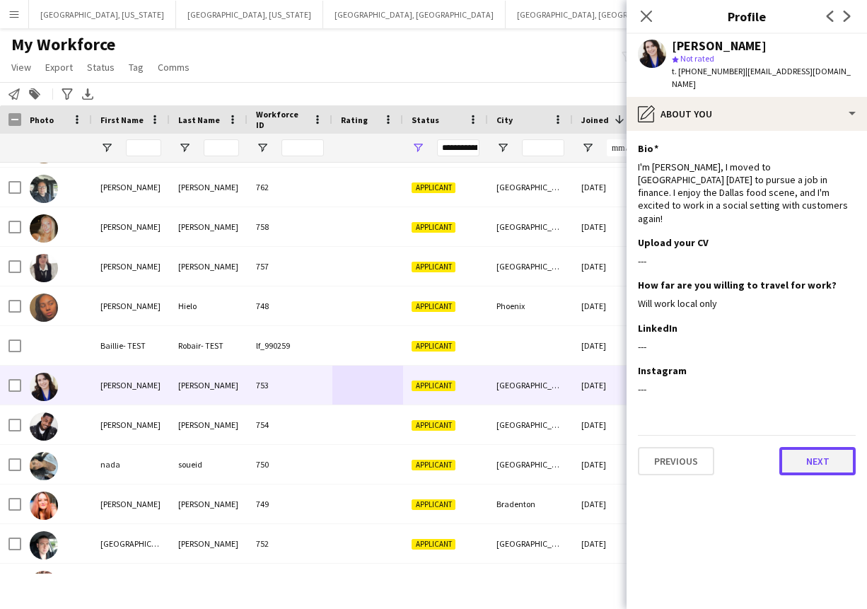
click at [809, 447] on button "Next" at bounding box center [817, 461] width 76 height 28
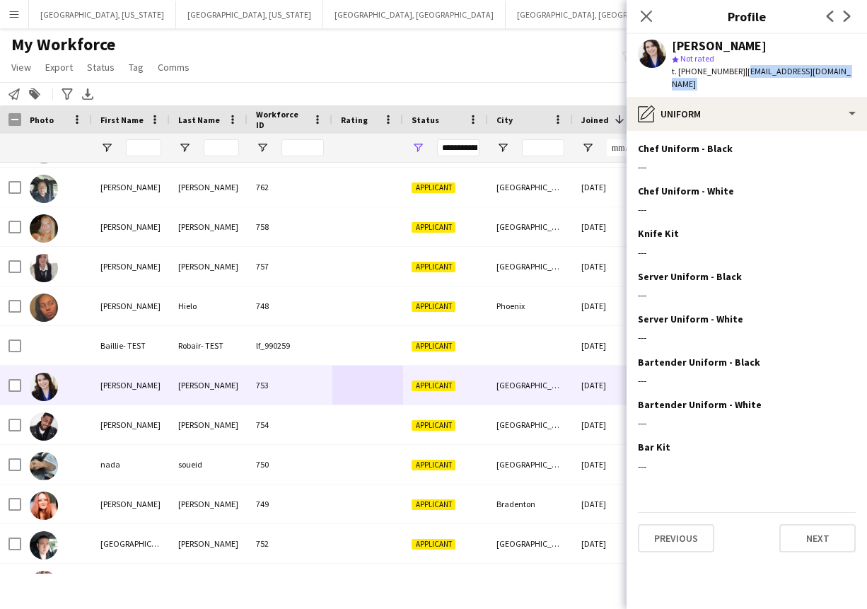
drag, startPoint x: 736, startPoint y: 76, endPoint x: 833, endPoint y: 77, distance: 97.5
click at [847, 83] on app-crew-profile "Close pop-in Profile Previous Next [PERSON_NAME] star Not rated t. [PHONE_NUMBE…" at bounding box center [746, 304] width 240 height 609
click at [332, 425] on div at bounding box center [367, 424] width 71 height 39
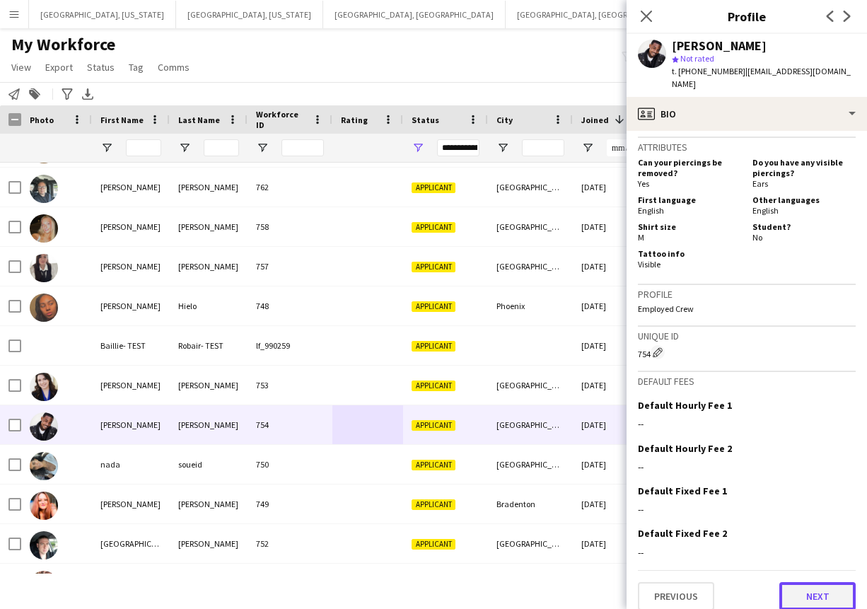
click at [807, 582] on button "Next" at bounding box center [817, 596] width 76 height 28
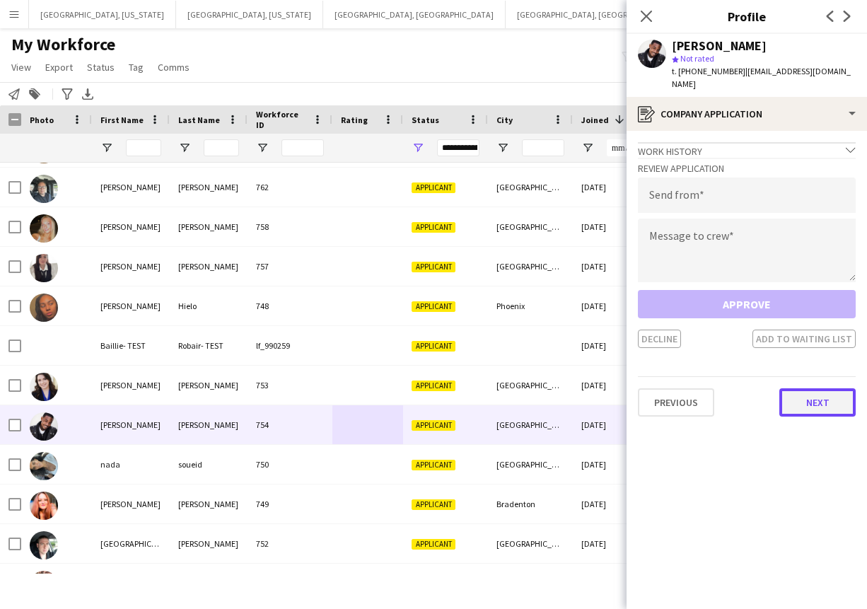
click at [818, 388] on button "Next" at bounding box center [817, 402] width 76 height 28
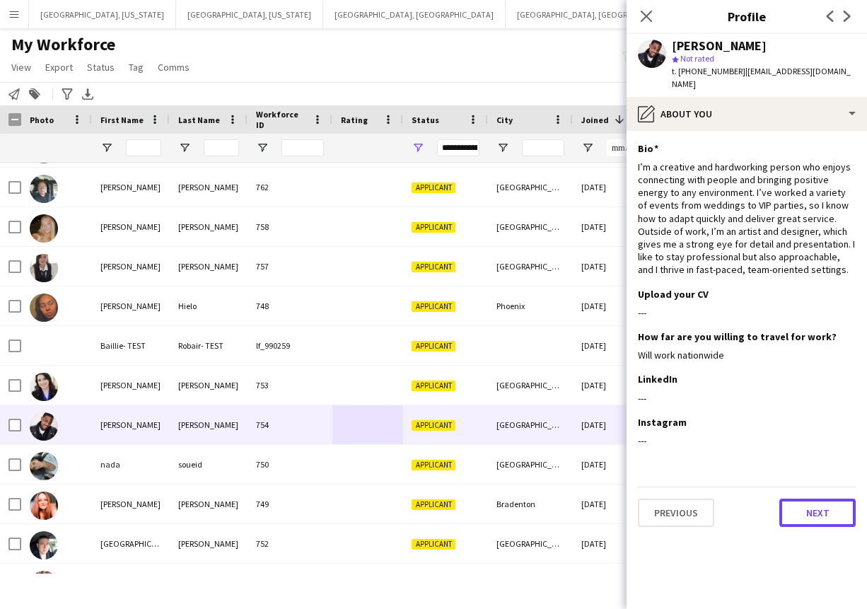
click at [826, 498] on button "Next" at bounding box center [817, 512] width 76 height 28
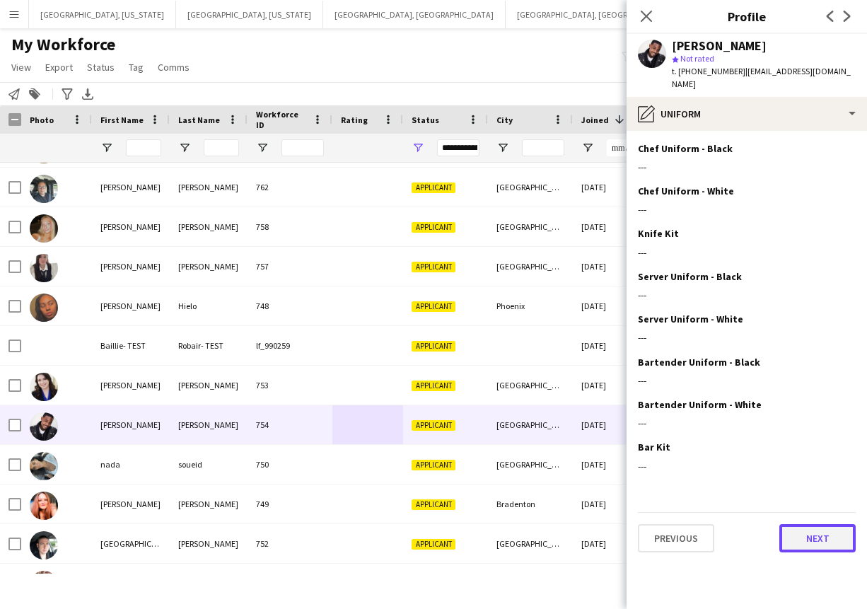
click at [826, 524] on button "Next" at bounding box center [817, 538] width 76 height 28
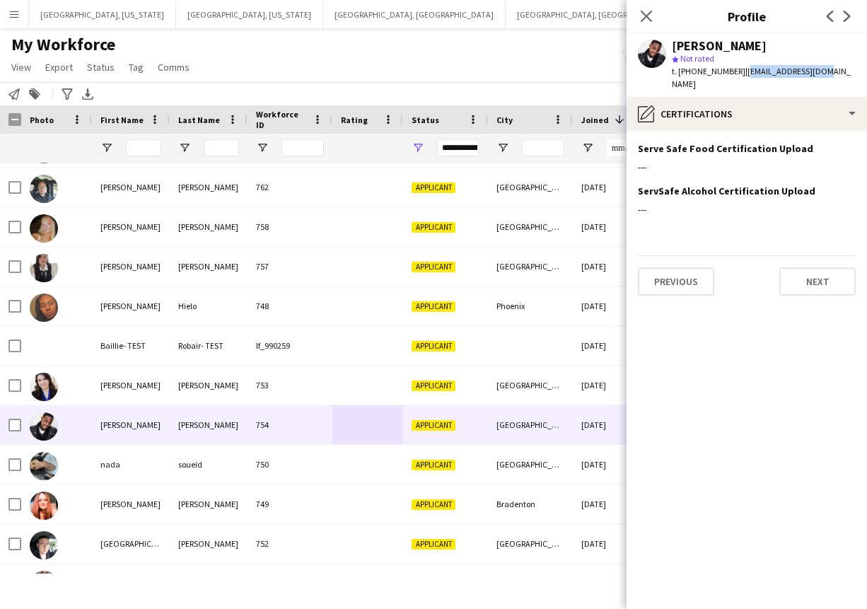
drag, startPoint x: 734, startPoint y: 72, endPoint x: 840, endPoint y: 72, distance: 105.3
click at [840, 72] on app-profile-header "[PERSON_NAME] star Not rated t. [PHONE_NUMBER] | [EMAIL_ADDRESS][DOMAIN_NAME]" at bounding box center [746, 65] width 240 height 63
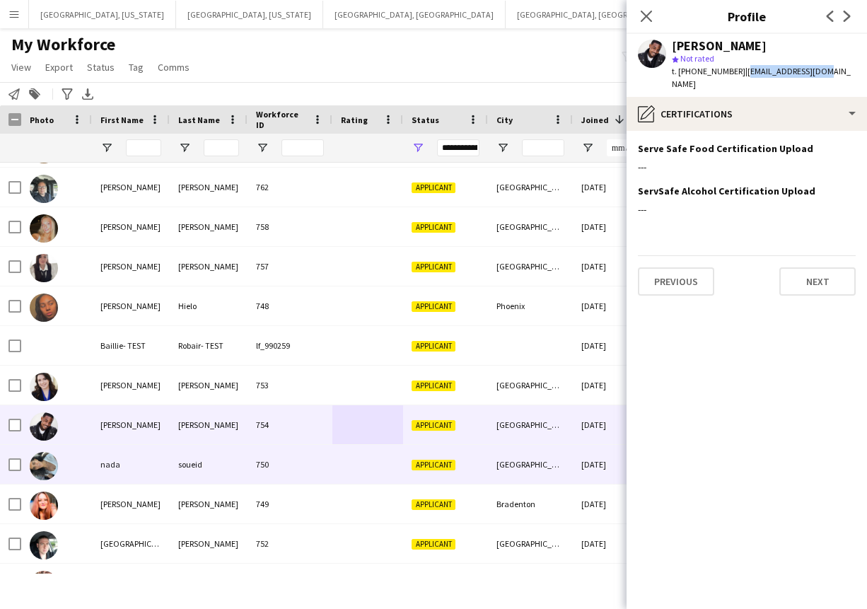
click at [161, 469] on div "nada" at bounding box center [131, 464] width 78 height 39
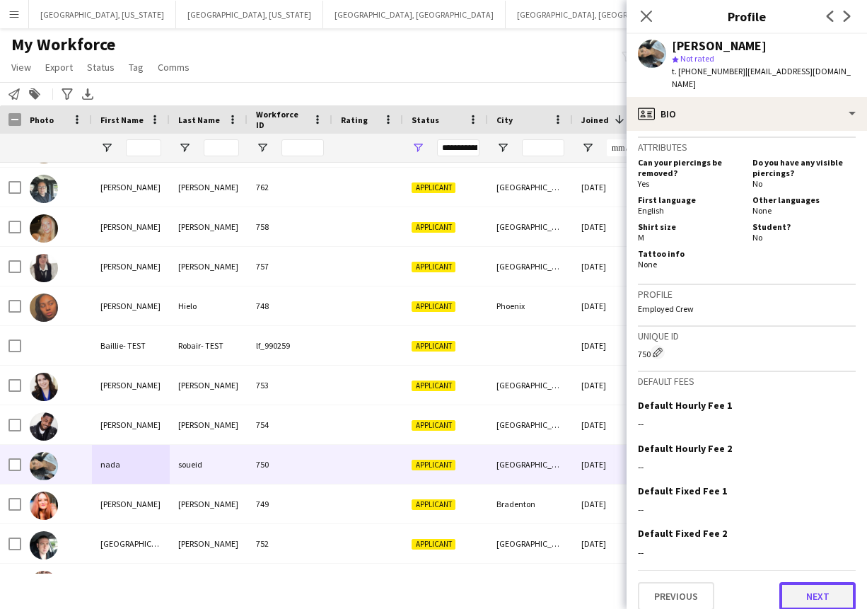
click at [816, 583] on button "Next" at bounding box center [817, 596] width 76 height 28
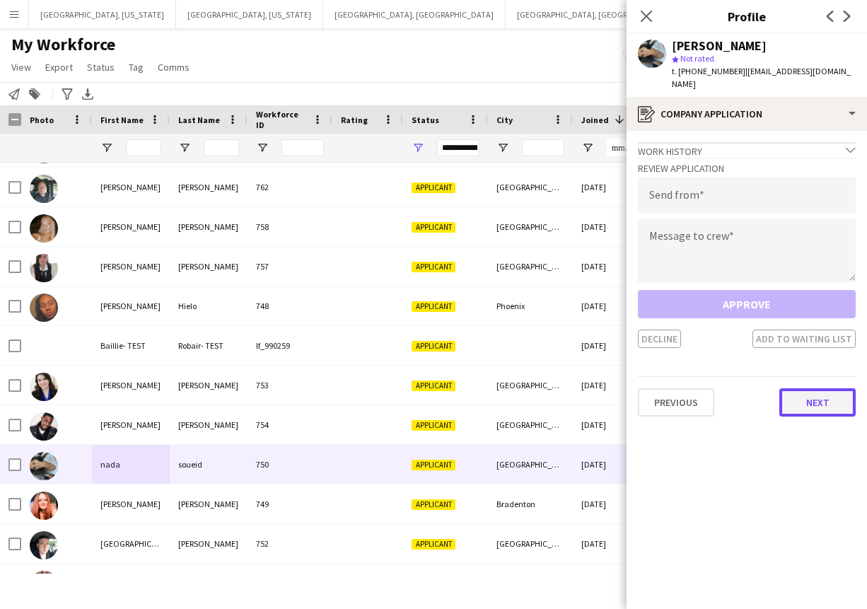
click at [823, 389] on button "Next" at bounding box center [817, 402] width 76 height 28
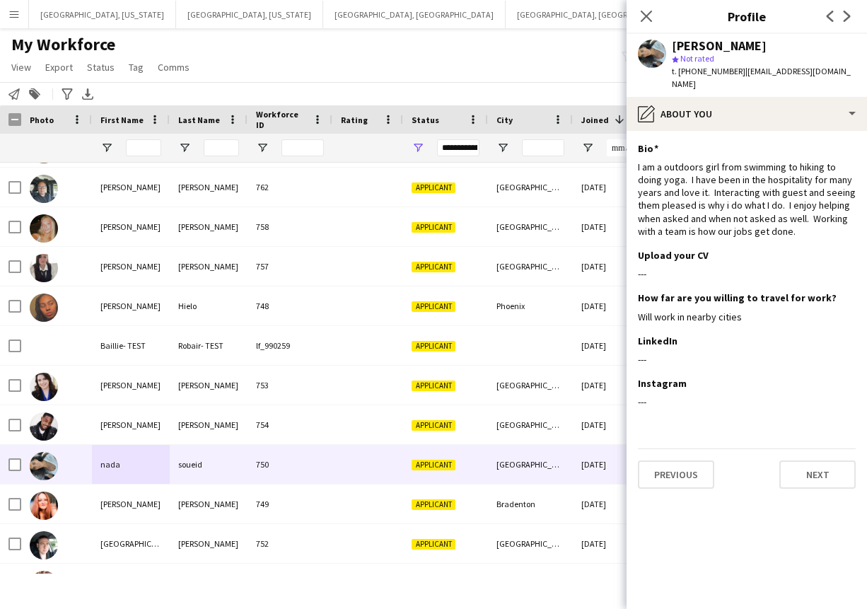
click at [855, 448] on app-section-data-types "Bio Edit this field I am a outdoors girl from swimming to hiking to doing yoga.…" at bounding box center [746, 370] width 240 height 478
click at [827, 460] on button "Next" at bounding box center [817, 474] width 76 height 28
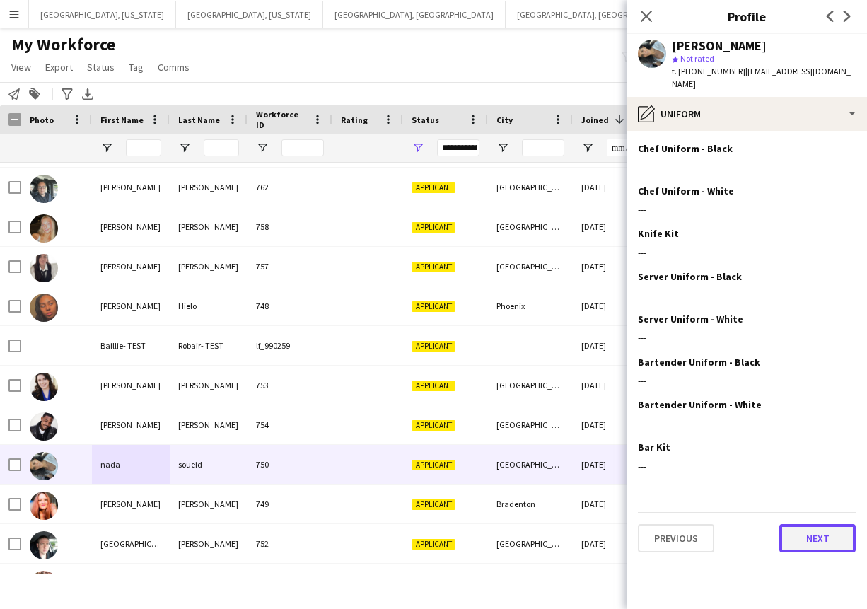
click at [833, 536] on button "Next" at bounding box center [817, 538] width 76 height 28
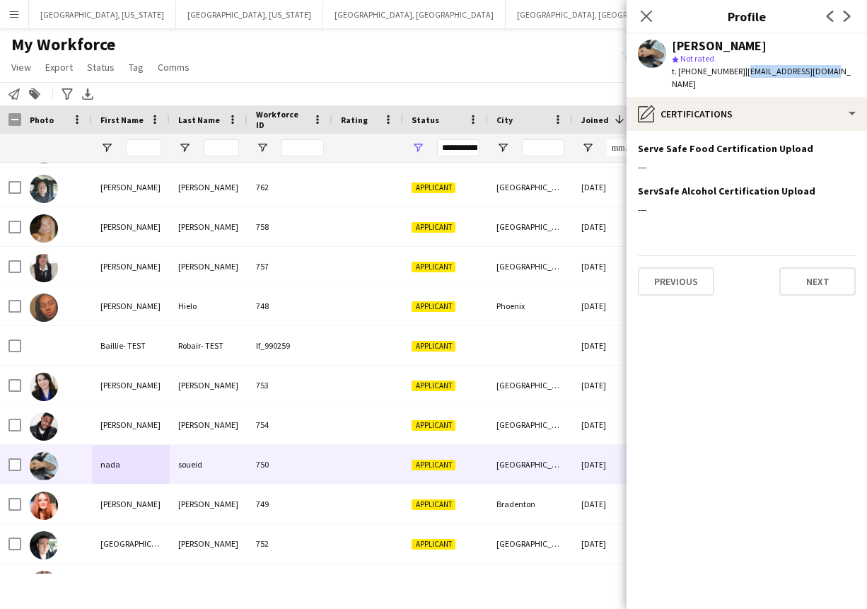
drag, startPoint x: 735, startPoint y: 71, endPoint x: 832, endPoint y: 71, distance: 96.8
click at [832, 71] on app-profile-header "[PERSON_NAME] star Not rated t. [PHONE_NUMBER] | [EMAIL_ADDRESS][DOMAIN_NAME]" at bounding box center [746, 65] width 240 height 63
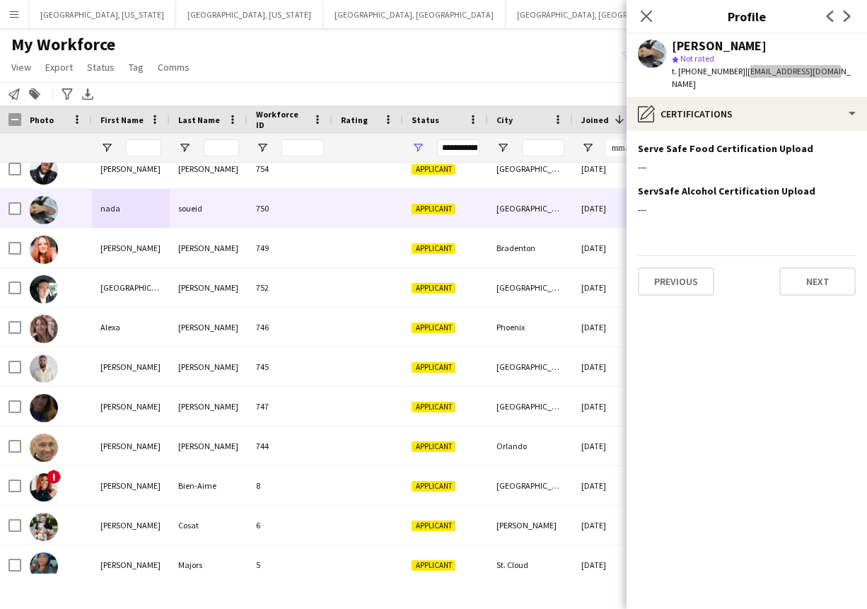
scroll to position [525, 0]
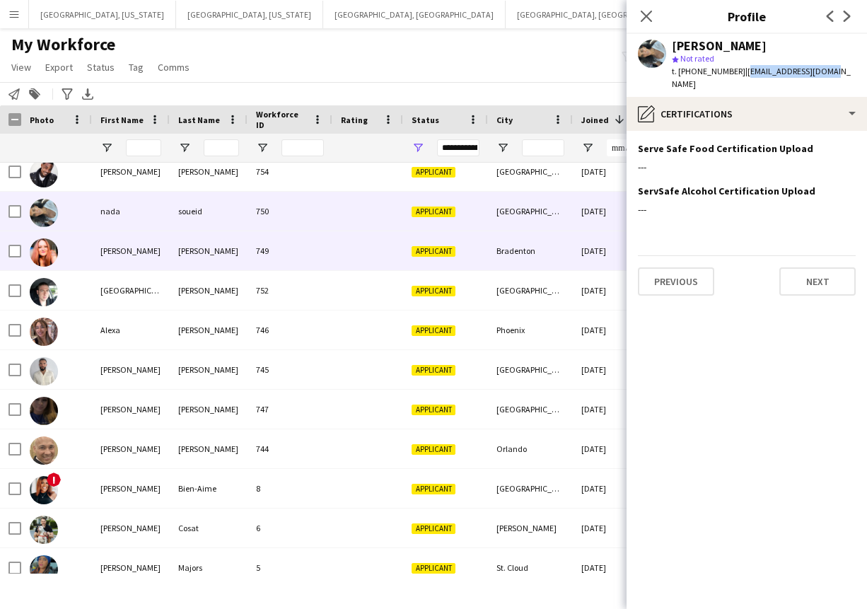
click at [292, 254] on div "749" at bounding box center [289, 250] width 85 height 39
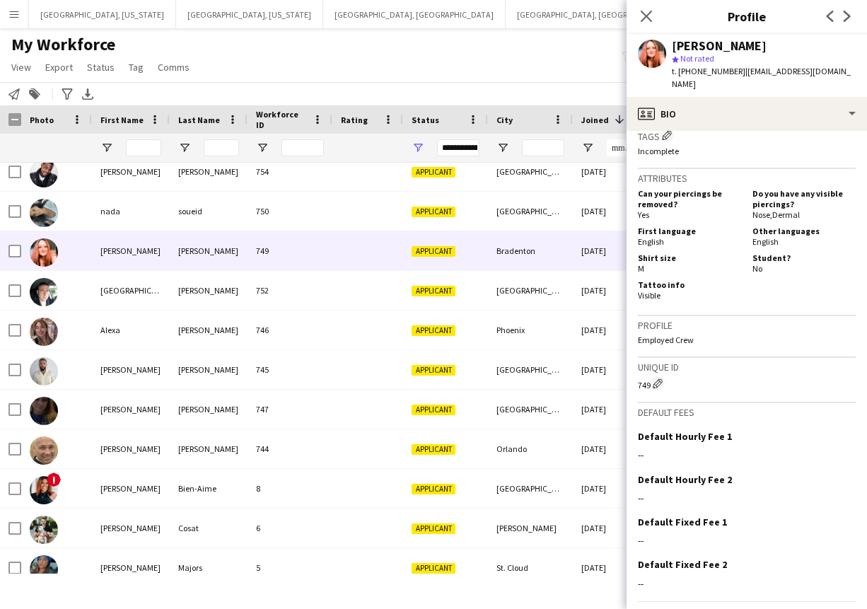
scroll to position [512, 0]
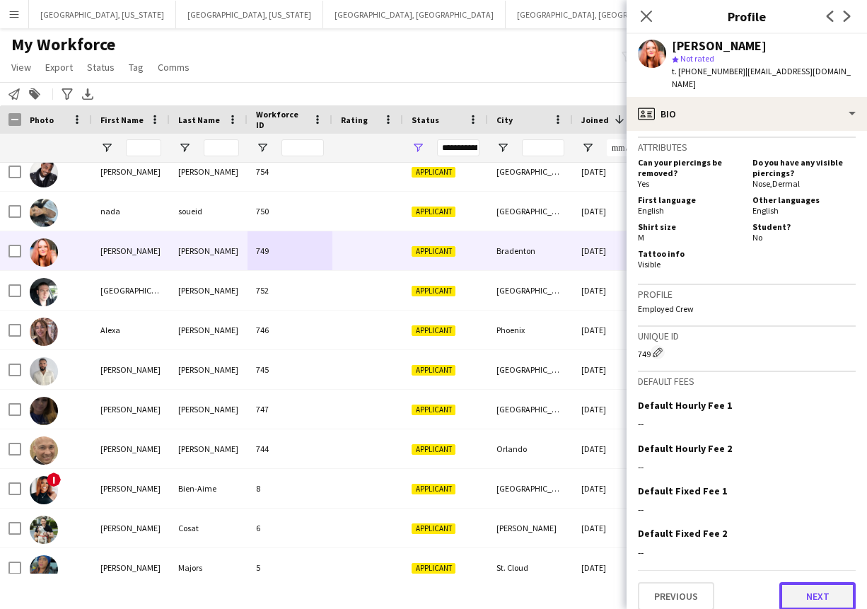
click at [794, 582] on button "Next" at bounding box center [817, 596] width 76 height 28
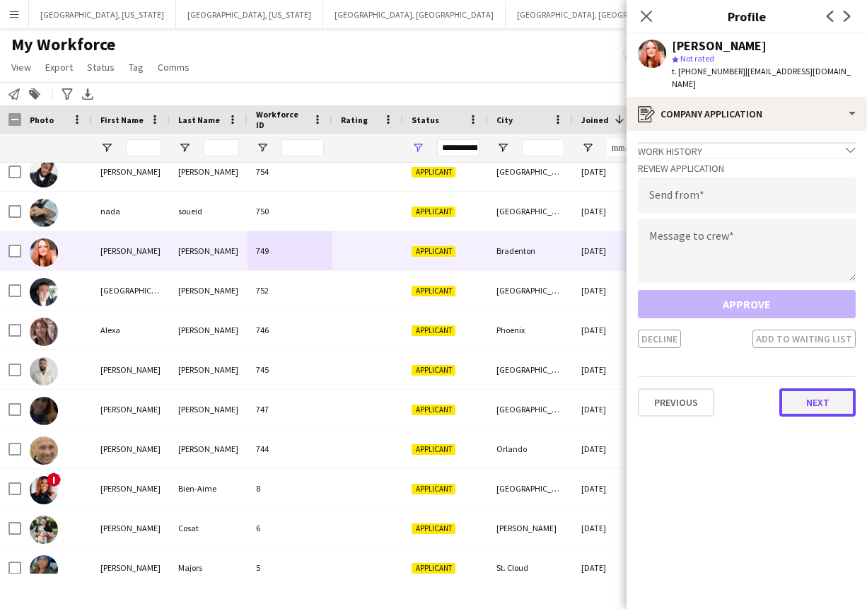
click at [818, 394] on button "Next" at bounding box center [817, 402] width 76 height 28
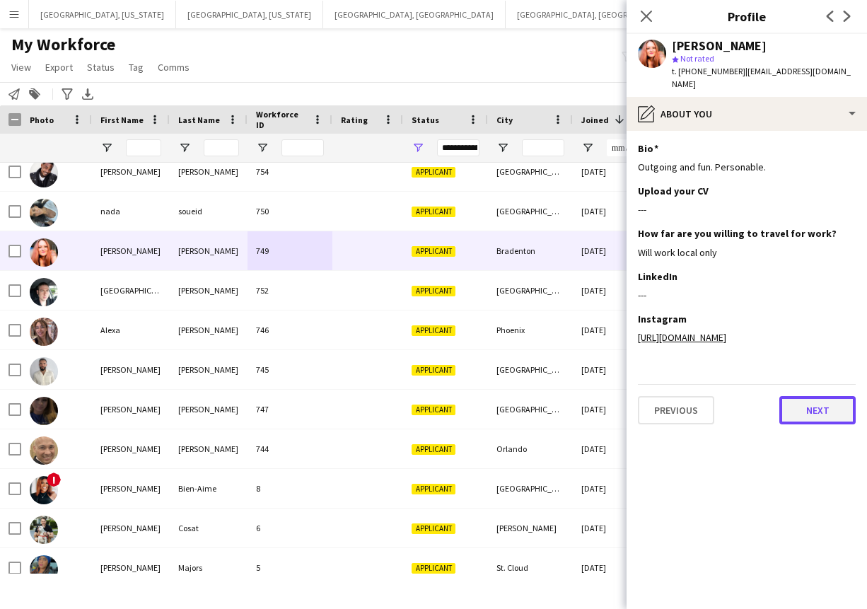
click at [821, 410] on button "Next" at bounding box center [817, 410] width 76 height 28
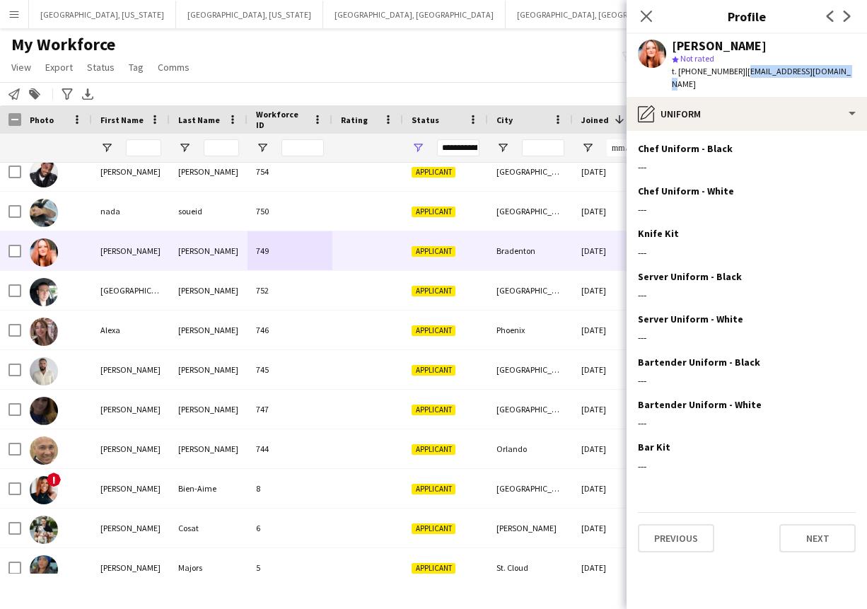
drag, startPoint x: 735, startPoint y: 71, endPoint x: 850, endPoint y: 82, distance: 115.7
click at [850, 82] on app-profile-header "[PERSON_NAME] star Not rated t. [PHONE_NUMBER] | [EMAIL_ADDRESS][DOMAIN_NAME]" at bounding box center [746, 65] width 240 height 63
click at [375, 293] on div at bounding box center [367, 290] width 71 height 39
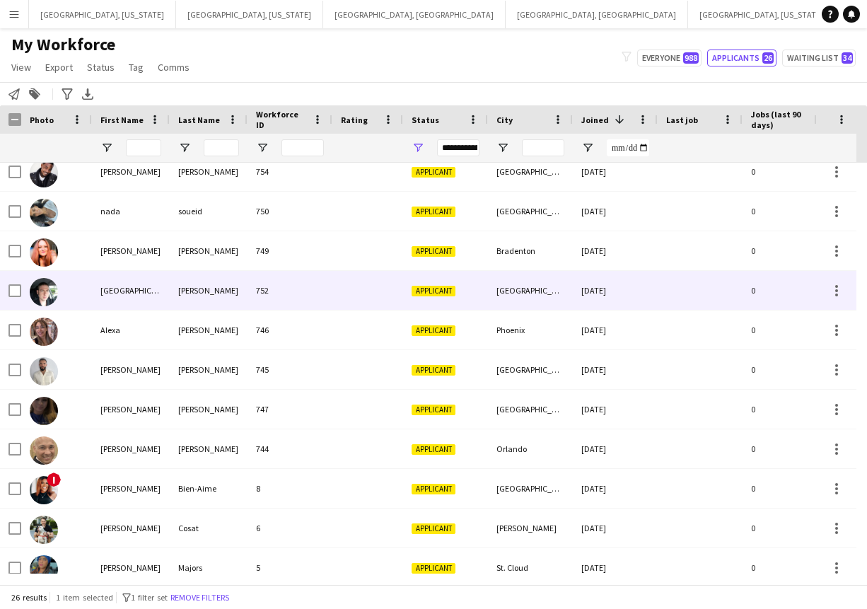
click at [660, 294] on div at bounding box center [699, 290] width 85 height 39
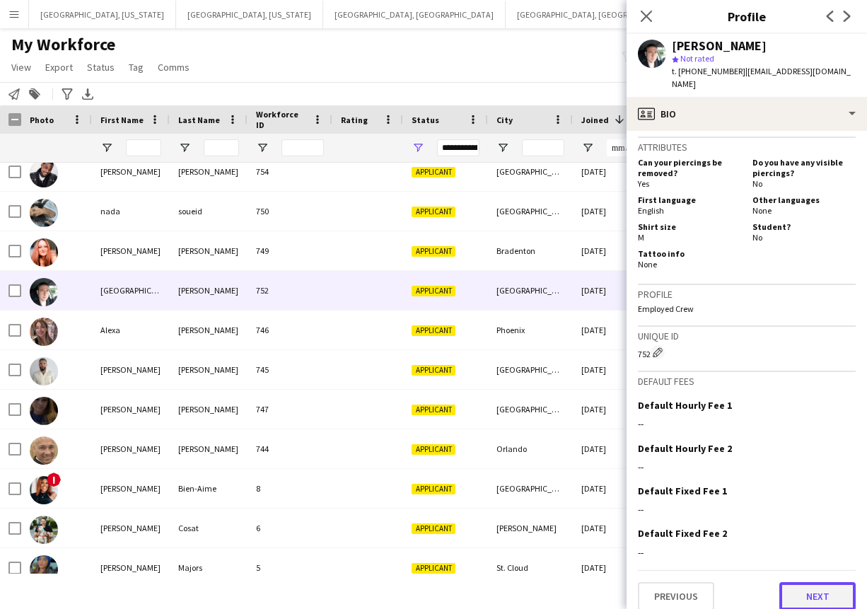
click at [799, 585] on button "Next" at bounding box center [817, 596] width 76 height 28
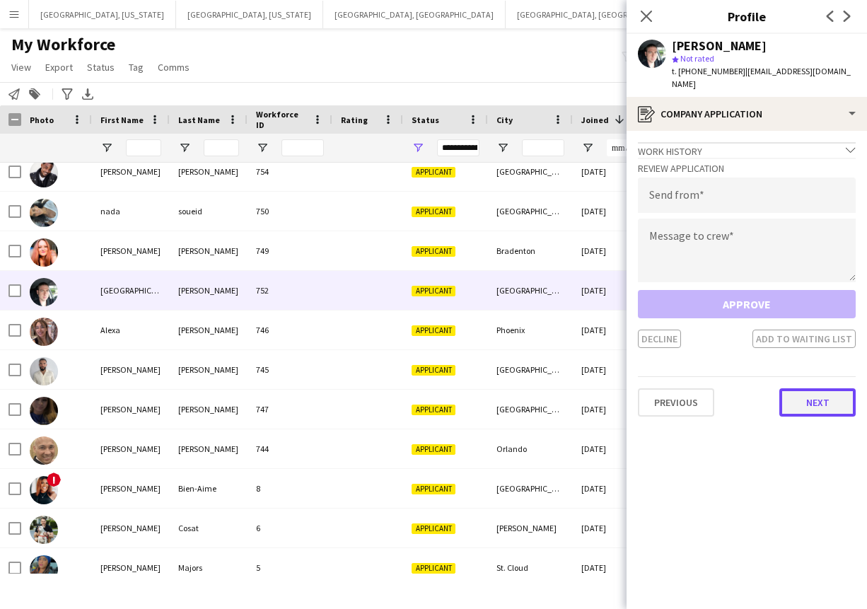
click at [794, 388] on button "Next" at bounding box center [817, 402] width 76 height 28
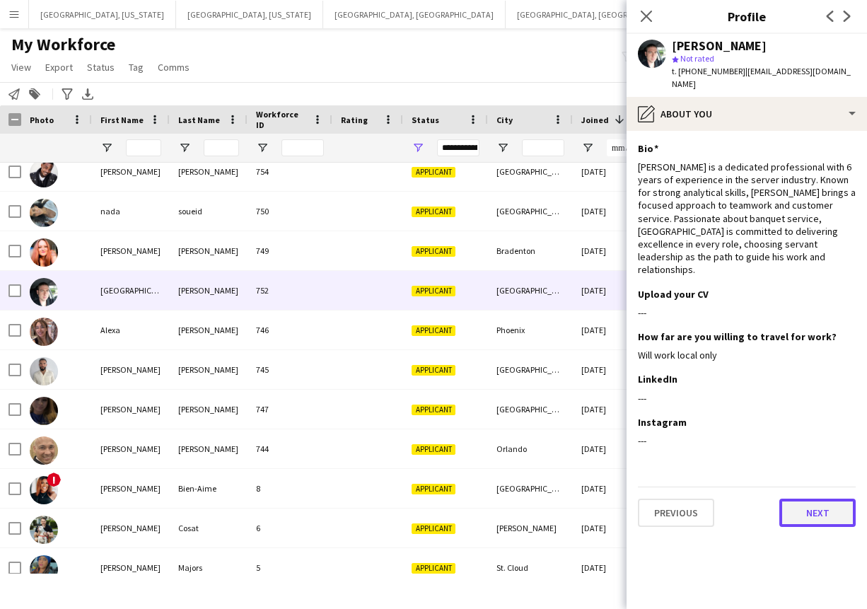
click at [811, 498] on button "Next" at bounding box center [817, 512] width 76 height 28
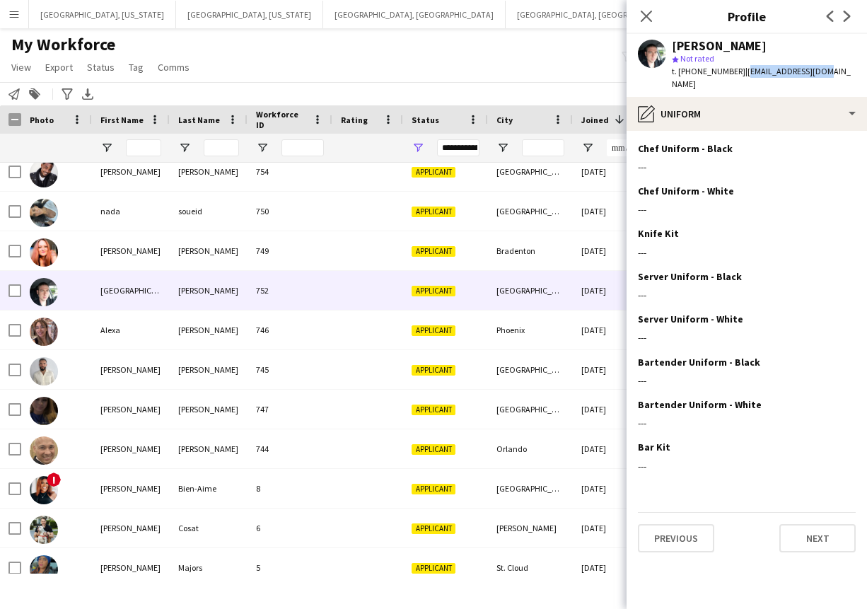
drag, startPoint x: 734, startPoint y: 71, endPoint x: 811, endPoint y: 71, distance: 77.0
click at [811, 71] on div "[PERSON_NAME] star Not rated t. [PHONE_NUMBER] | [EMAIL_ADDRESS][DOMAIN_NAME]" at bounding box center [746, 65] width 240 height 63
click at [303, 331] on div "746" at bounding box center [289, 329] width 85 height 39
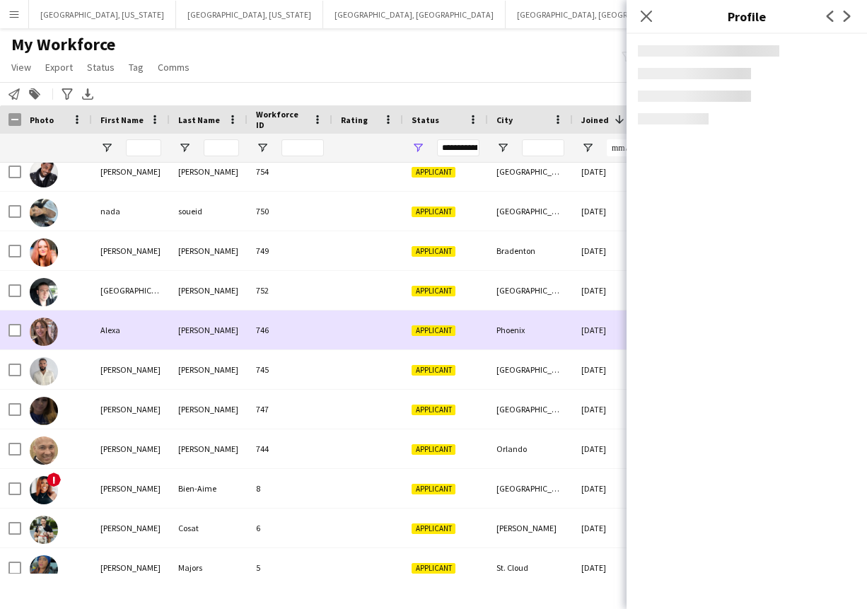
click at [303, 331] on div "746" at bounding box center [289, 329] width 85 height 39
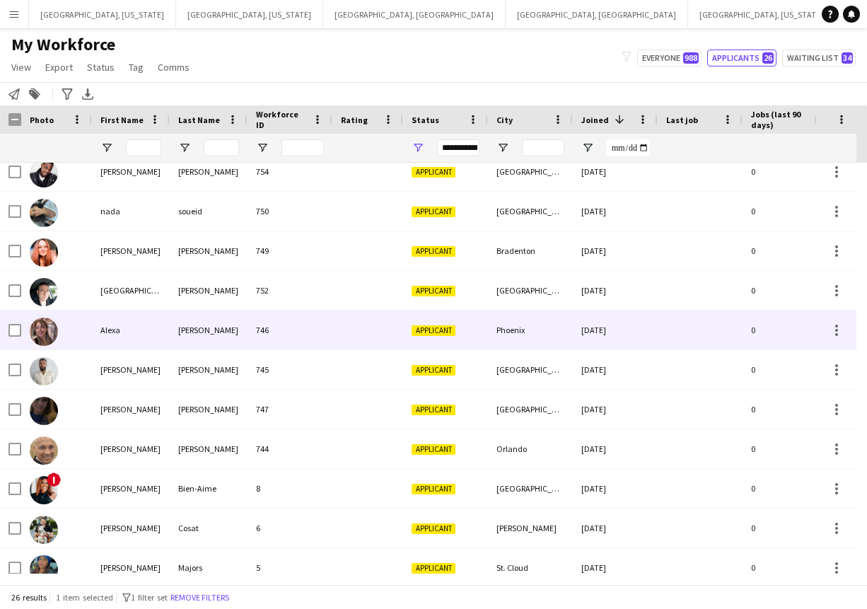
click at [303, 331] on div "746" at bounding box center [289, 329] width 85 height 39
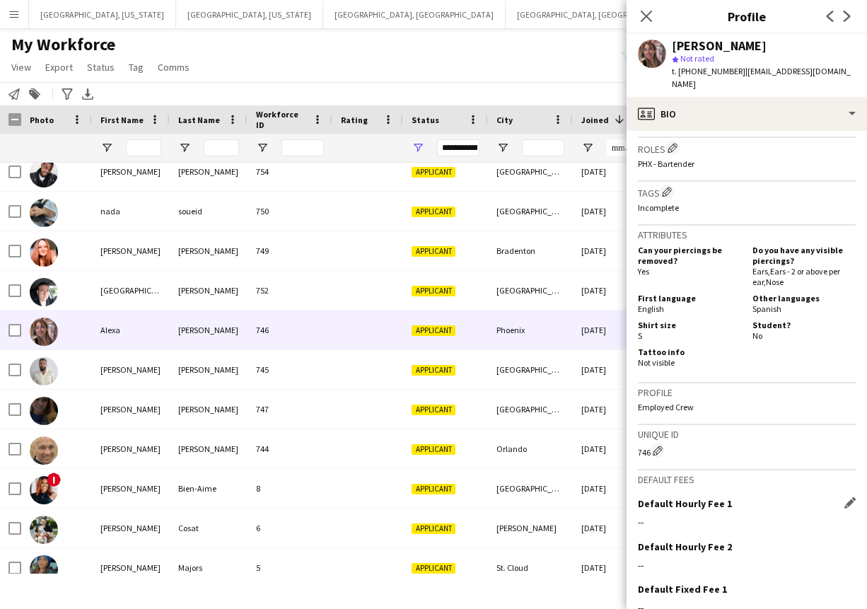
scroll to position [522, 0]
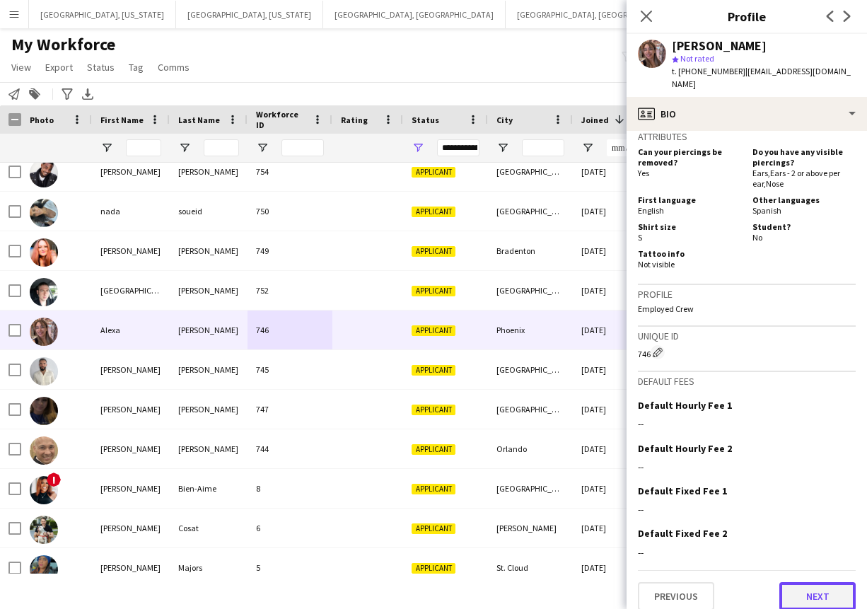
click at [803, 582] on button "Next" at bounding box center [817, 596] width 76 height 28
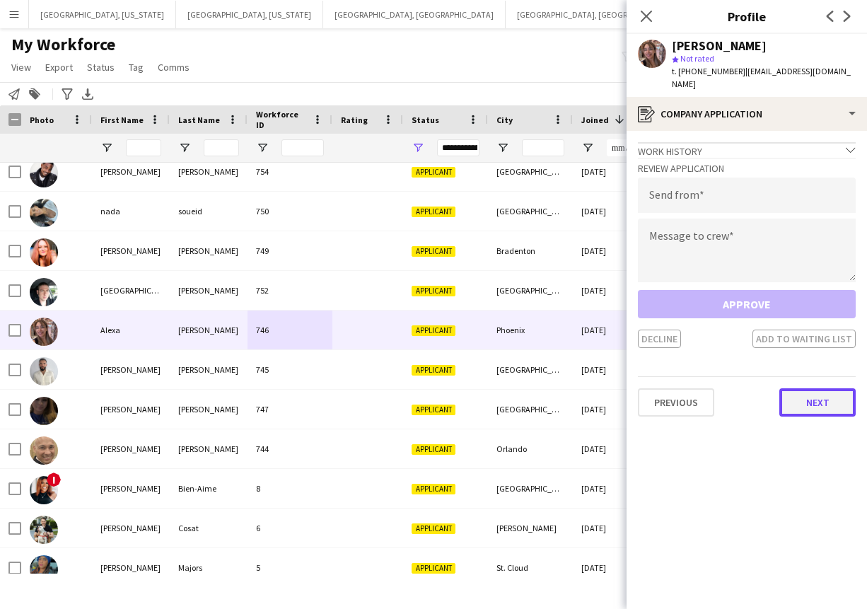
click at [811, 388] on button "Next" at bounding box center [817, 402] width 76 height 28
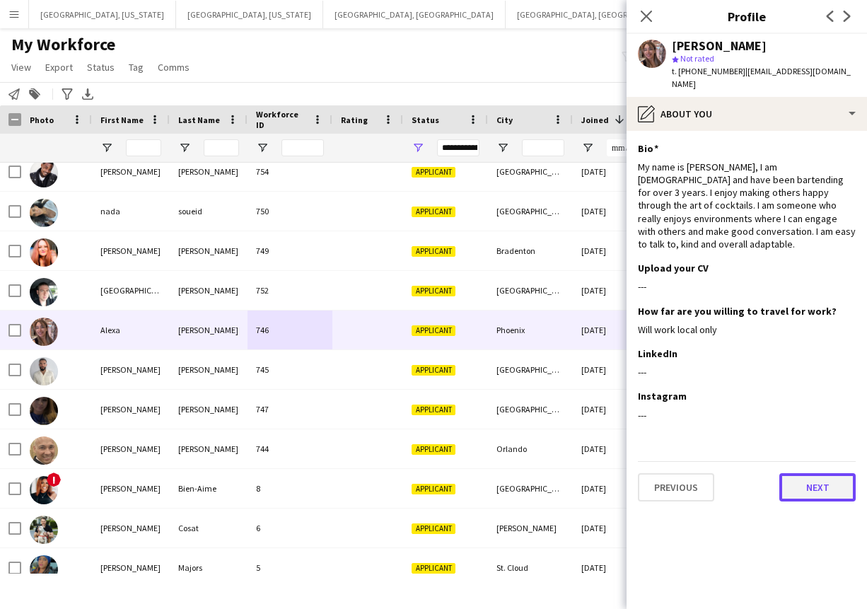
click at [809, 473] on button "Next" at bounding box center [817, 487] width 76 height 28
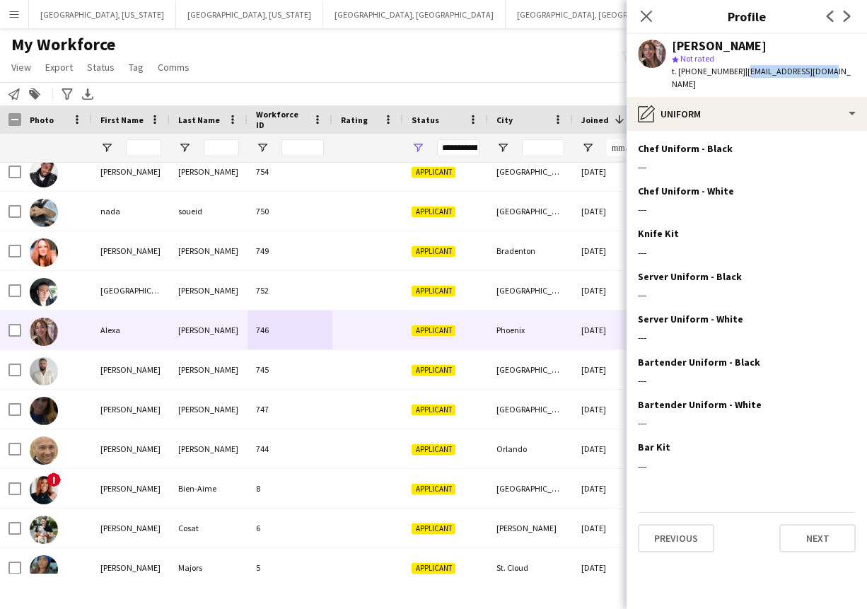
drag, startPoint x: 735, startPoint y: 71, endPoint x: 823, endPoint y: 71, distance: 88.3
click at [823, 71] on div "[PERSON_NAME] star Not rated t. [PHONE_NUMBER] | [EMAIL_ADDRESS][DOMAIN_NAME]" at bounding box center [746, 65] width 240 height 63
click at [307, 375] on div "745" at bounding box center [289, 369] width 85 height 39
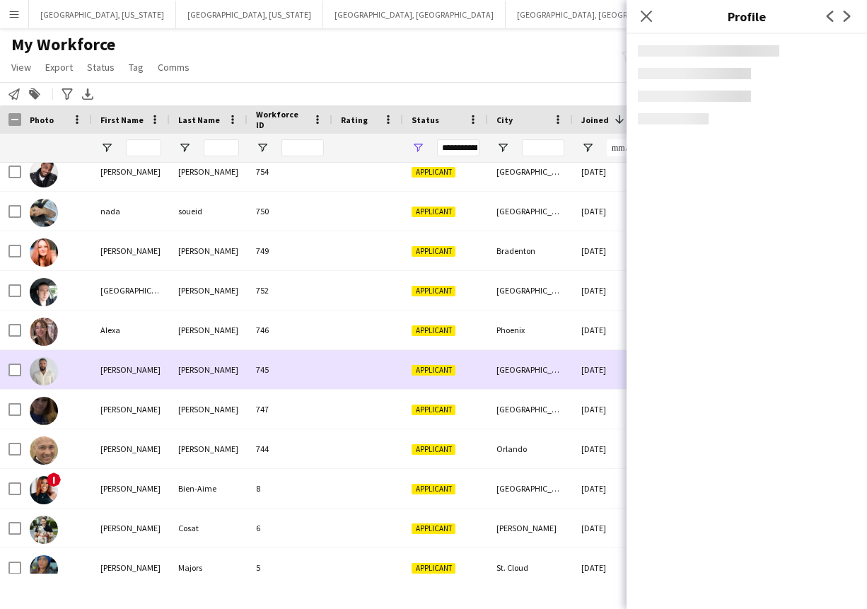
click at [307, 375] on div "745" at bounding box center [289, 369] width 85 height 39
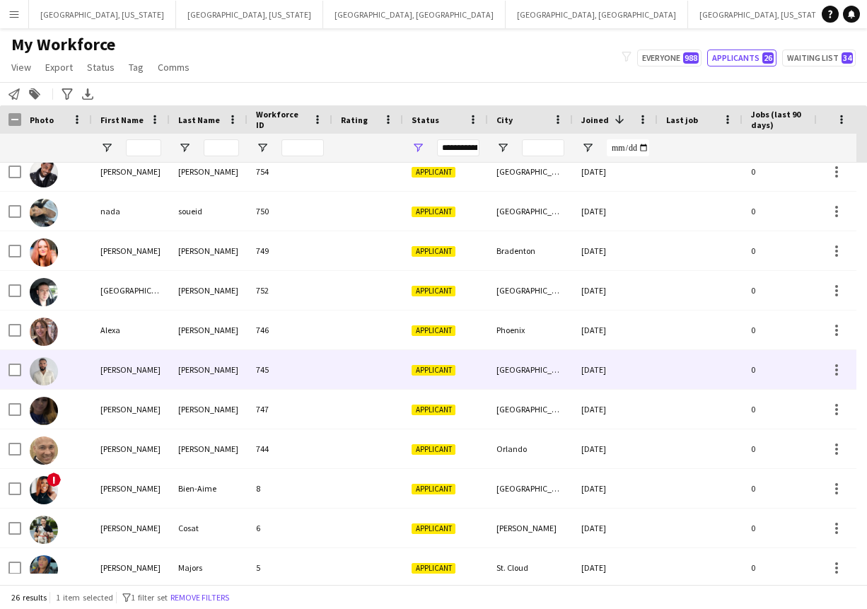
click at [308, 375] on div "745" at bounding box center [289, 369] width 85 height 39
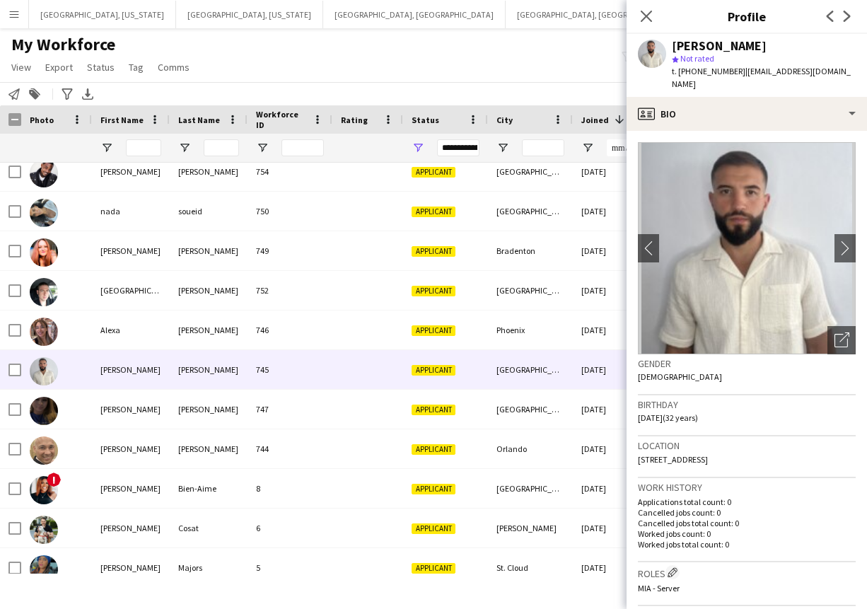
scroll to position [512, 0]
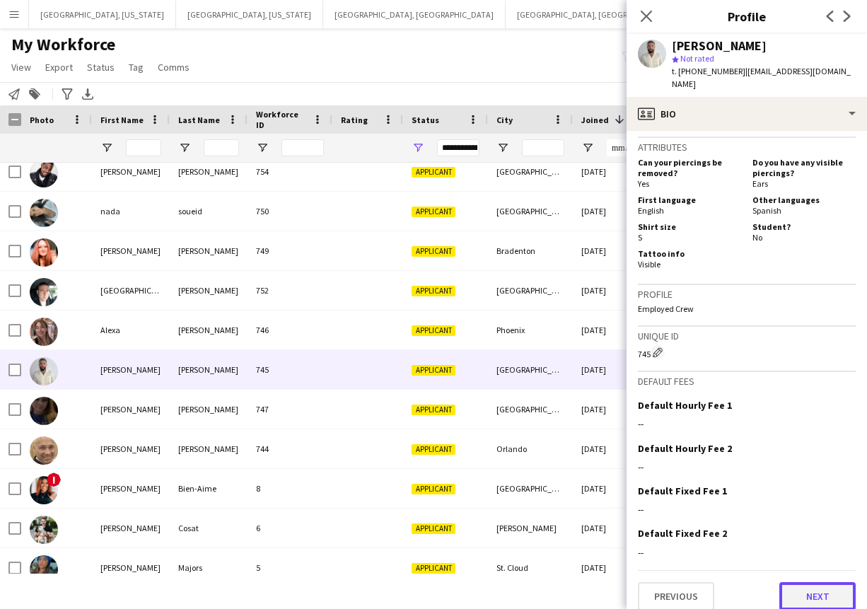
click at [802, 587] on button "Next" at bounding box center [817, 596] width 76 height 28
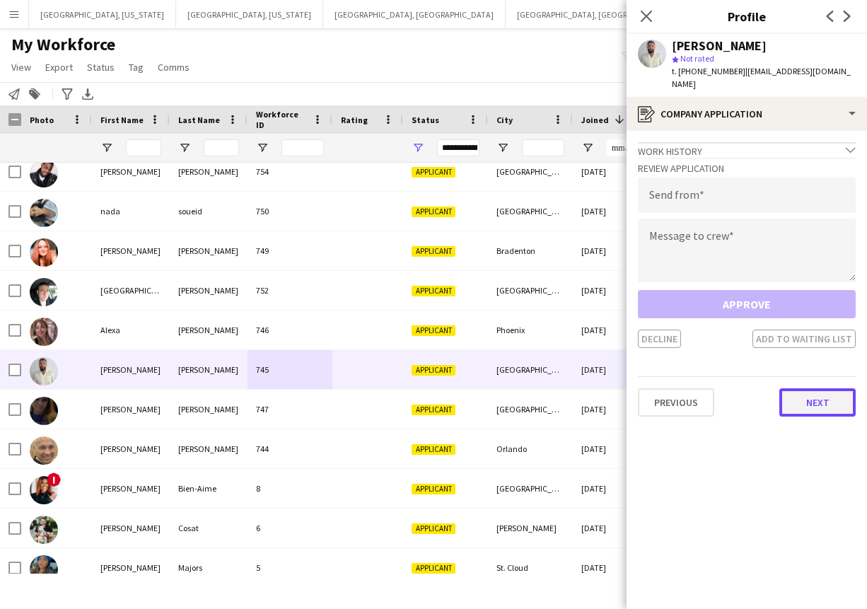
click at [811, 391] on button "Next" at bounding box center [817, 402] width 76 height 28
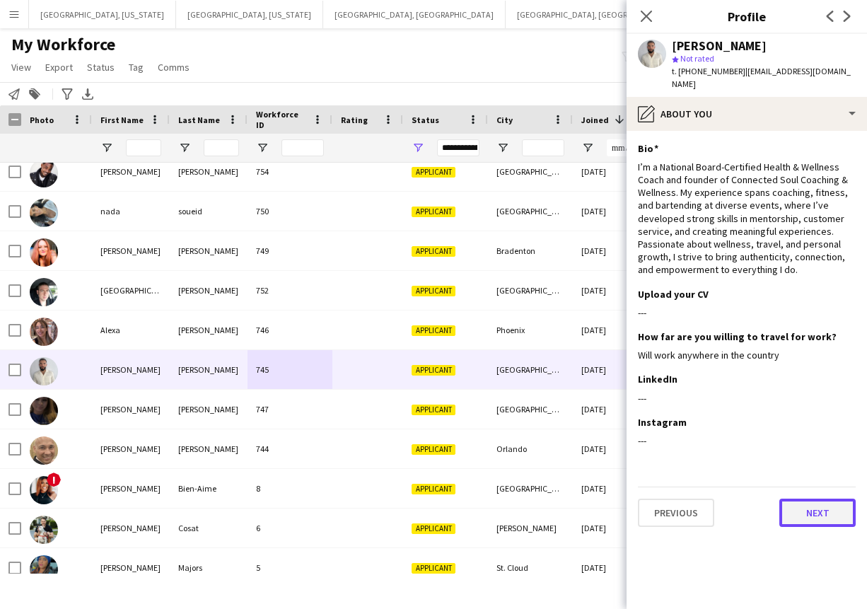
click at [796, 498] on button "Next" at bounding box center [817, 512] width 76 height 28
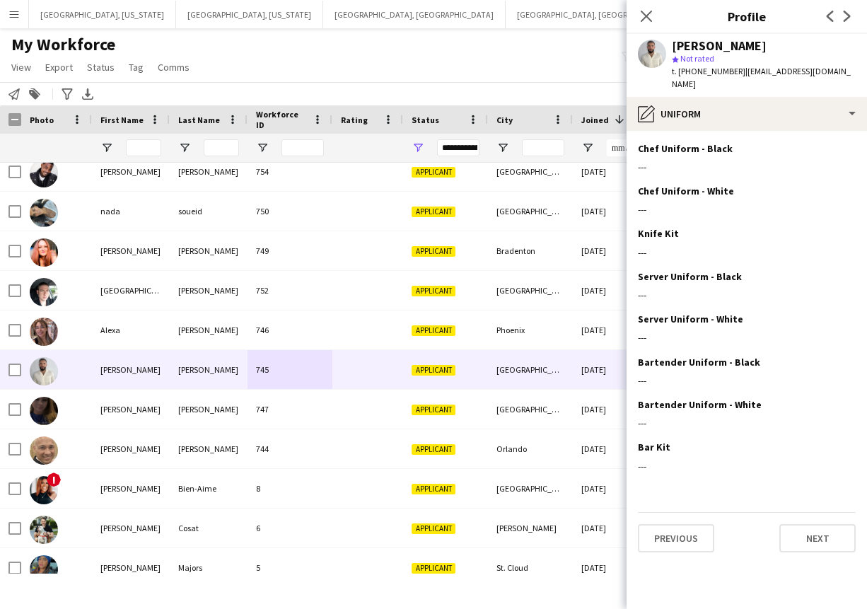
drag, startPoint x: 732, startPoint y: 72, endPoint x: 842, endPoint y: 71, distance: 110.3
click at [842, 71] on div "[PERSON_NAME] star Not rated t. [PHONE_NUMBER] | [EMAIL_ADDRESS][DOMAIN_NAME]" at bounding box center [746, 65] width 240 height 63
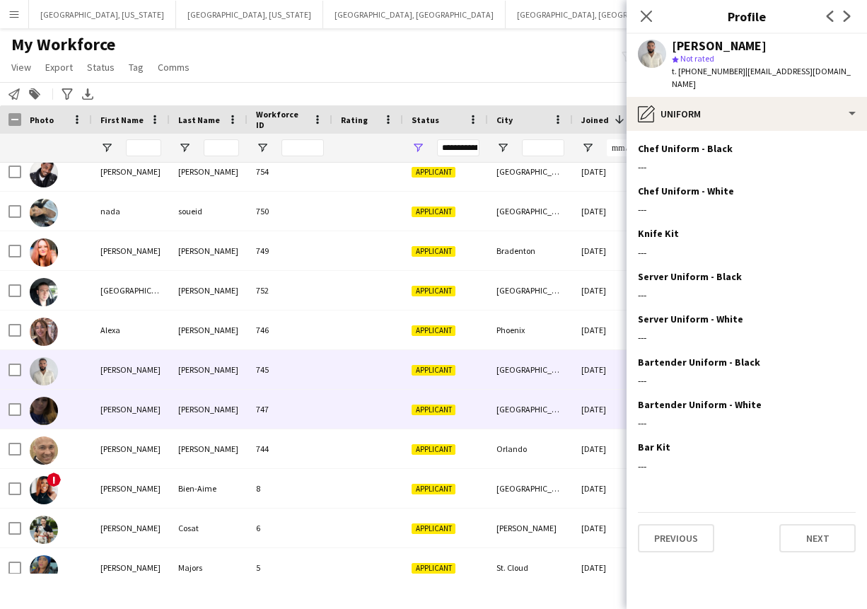
click at [369, 411] on div at bounding box center [367, 408] width 71 height 39
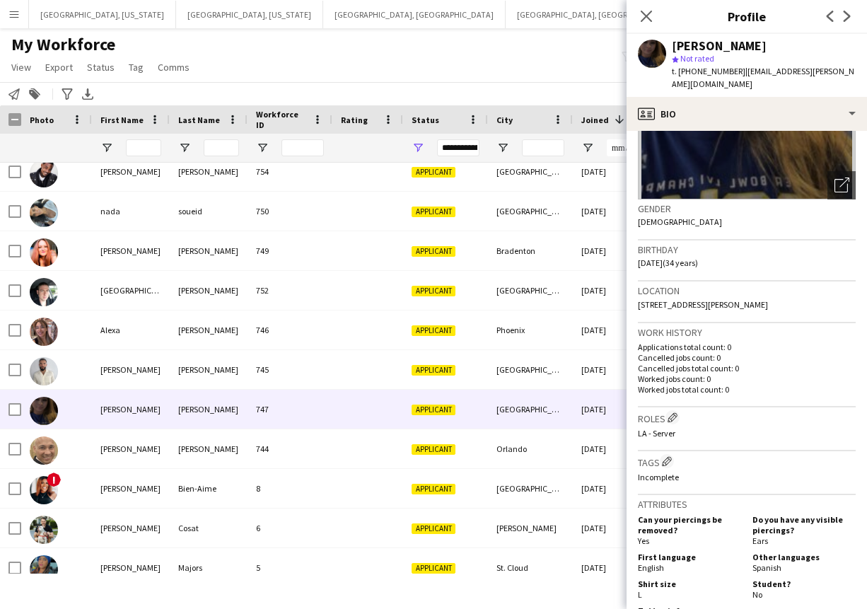
scroll to position [524, 0]
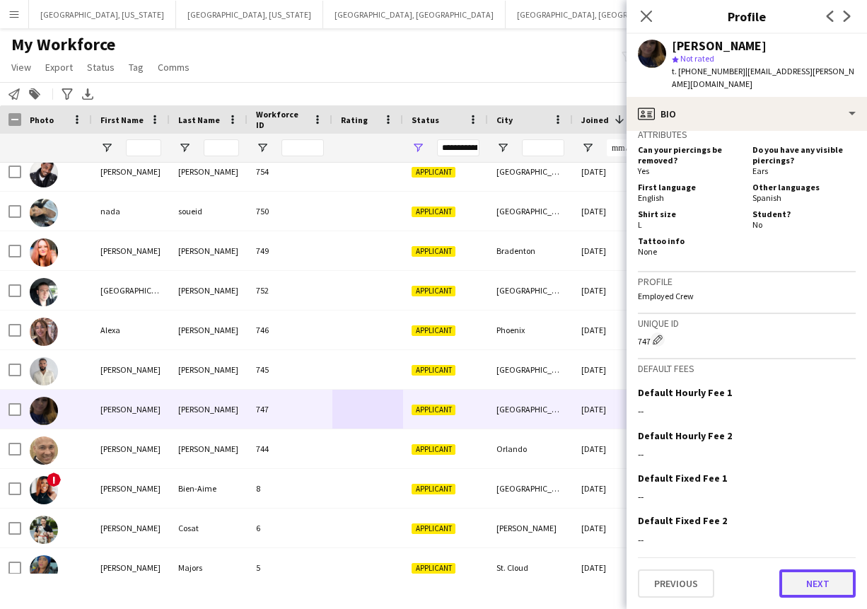
click at [809, 581] on button "Next" at bounding box center [817, 583] width 76 height 28
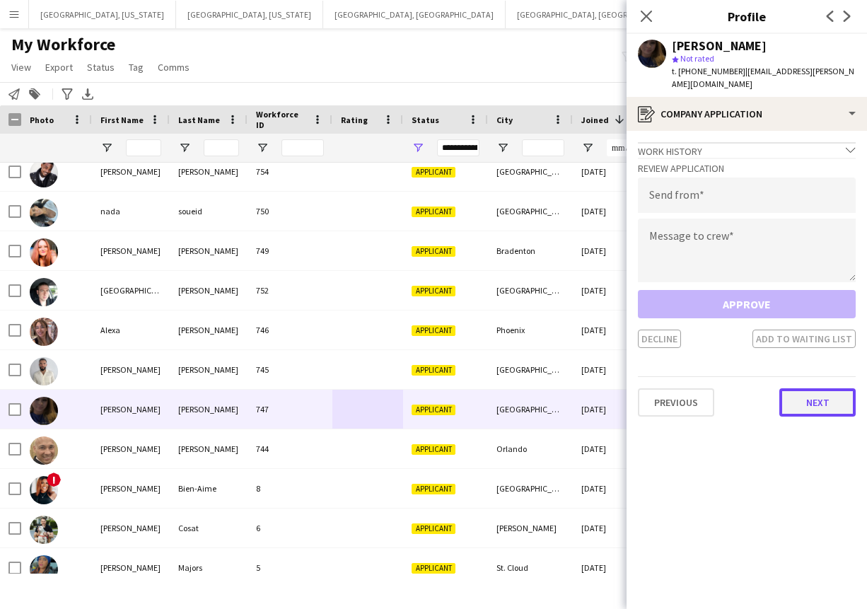
click at [805, 409] on button "Next" at bounding box center [817, 402] width 76 height 28
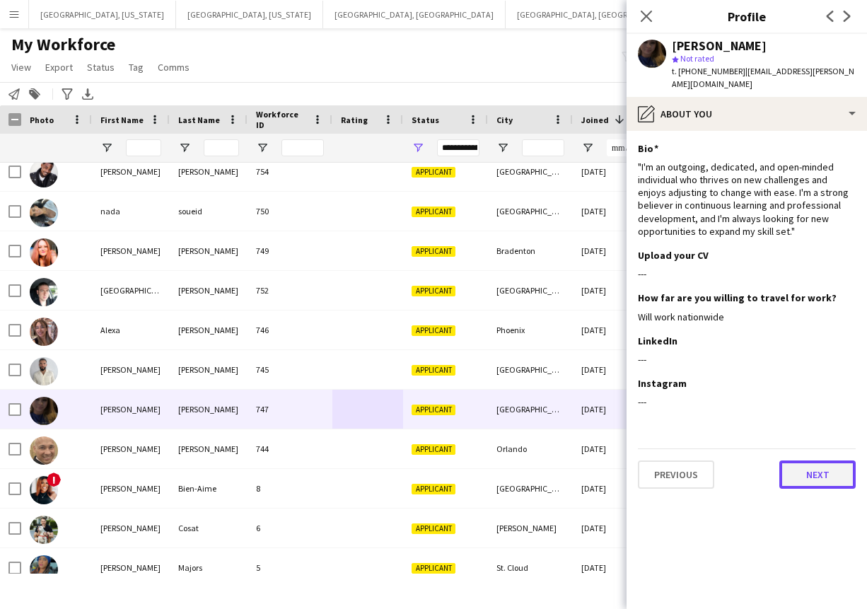
click at [810, 488] on button "Next" at bounding box center [817, 474] width 76 height 28
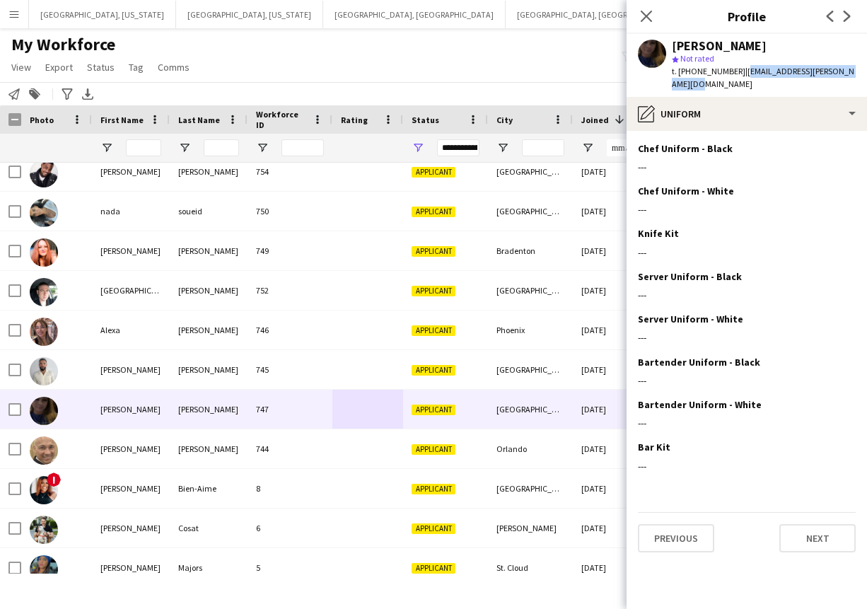
drag, startPoint x: 735, startPoint y: 71, endPoint x: 857, endPoint y: 71, distance: 122.3
click at [857, 71] on div "[PERSON_NAME] star Not rated t. [PHONE_NUMBER] | [EMAIL_ADDRESS][PERSON_NAME][D…" at bounding box center [746, 65] width 240 height 63
click at [750, 85] on div "t. [PHONE_NUMBER] | [EMAIL_ADDRESS][PERSON_NAME][DOMAIN_NAME]" at bounding box center [763, 77] width 184 height 25
drag, startPoint x: 734, startPoint y: 71, endPoint x: 850, endPoint y: 90, distance: 117.4
click at [852, 93] on div "[PERSON_NAME] star Not rated t. [PHONE_NUMBER] | [EMAIL_ADDRESS][PERSON_NAME][D…" at bounding box center [746, 65] width 240 height 63
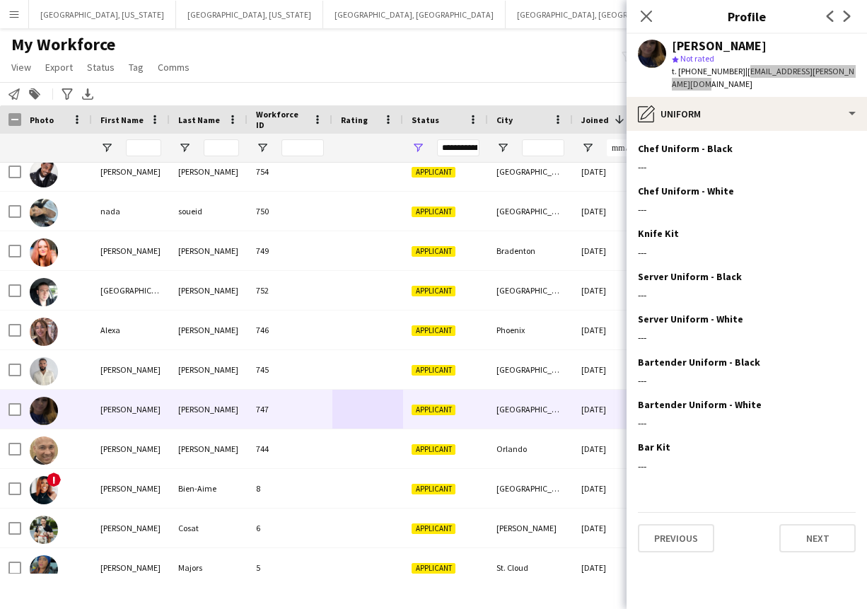
scroll to position [618, 0]
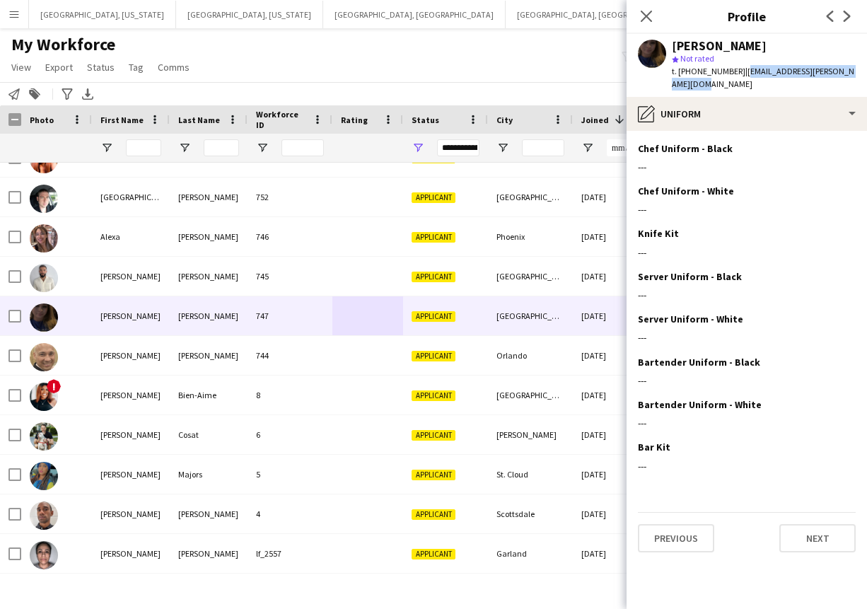
click at [158, 359] on div "[PERSON_NAME]" at bounding box center [131, 355] width 78 height 39
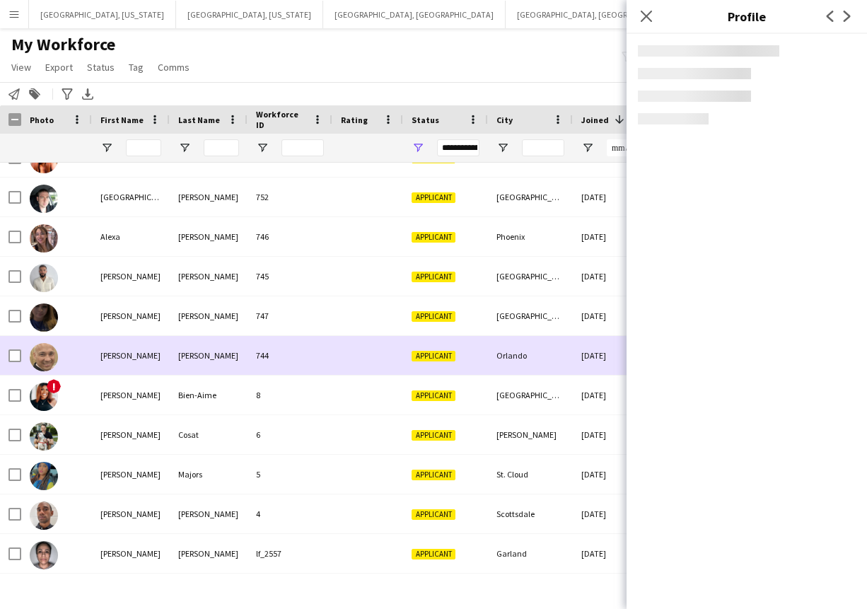
click at [158, 359] on div "[PERSON_NAME]" at bounding box center [131, 355] width 78 height 39
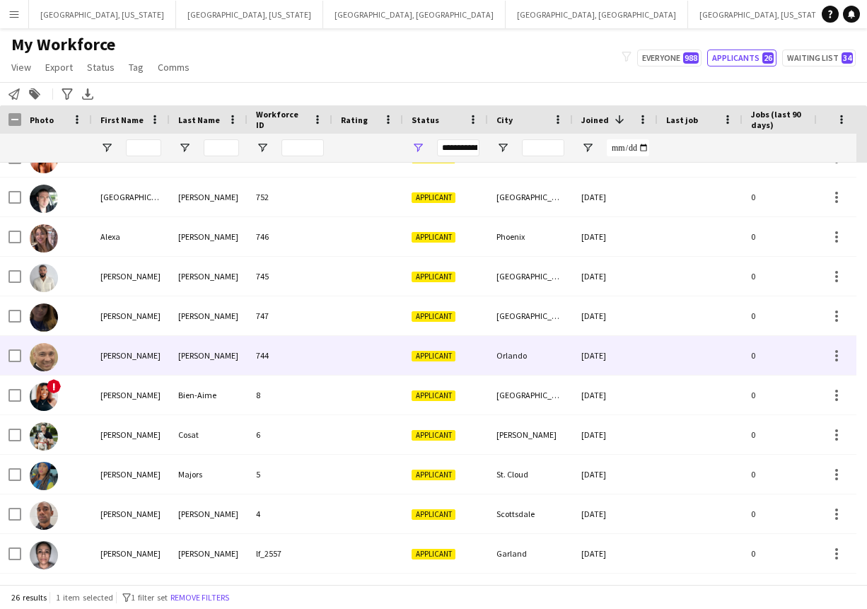
click at [161, 358] on div "[PERSON_NAME]" at bounding box center [131, 355] width 78 height 39
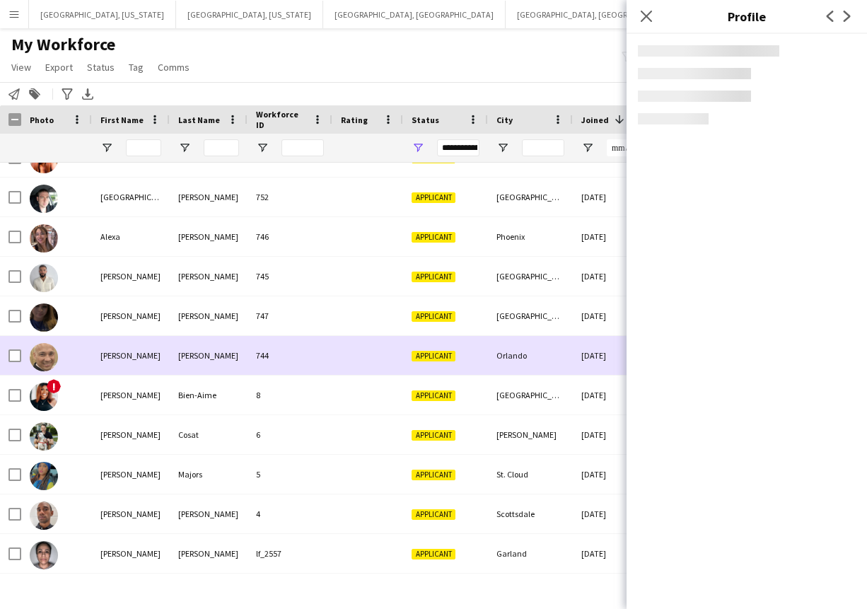
click at [161, 358] on div "[PERSON_NAME]" at bounding box center [131, 355] width 78 height 39
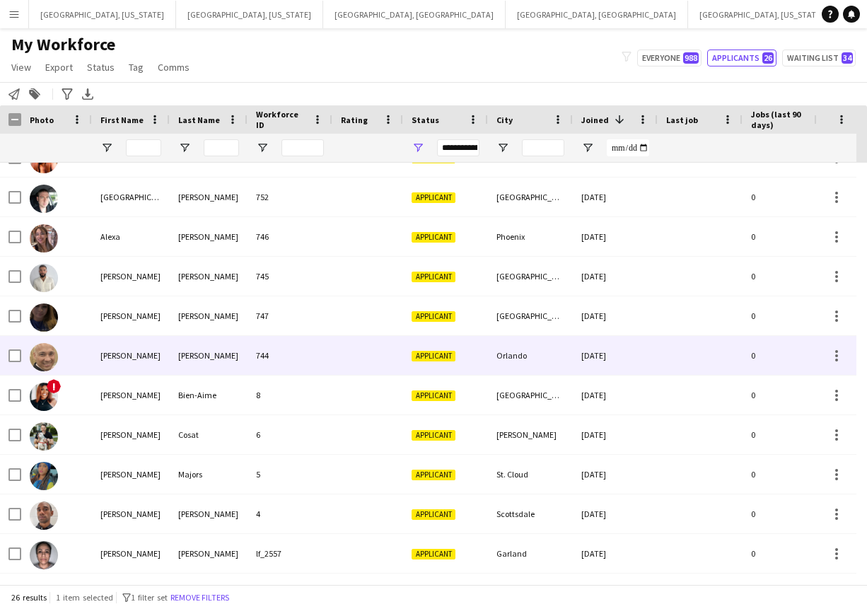
click at [161, 358] on div "[PERSON_NAME]" at bounding box center [131, 355] width 78 height 39
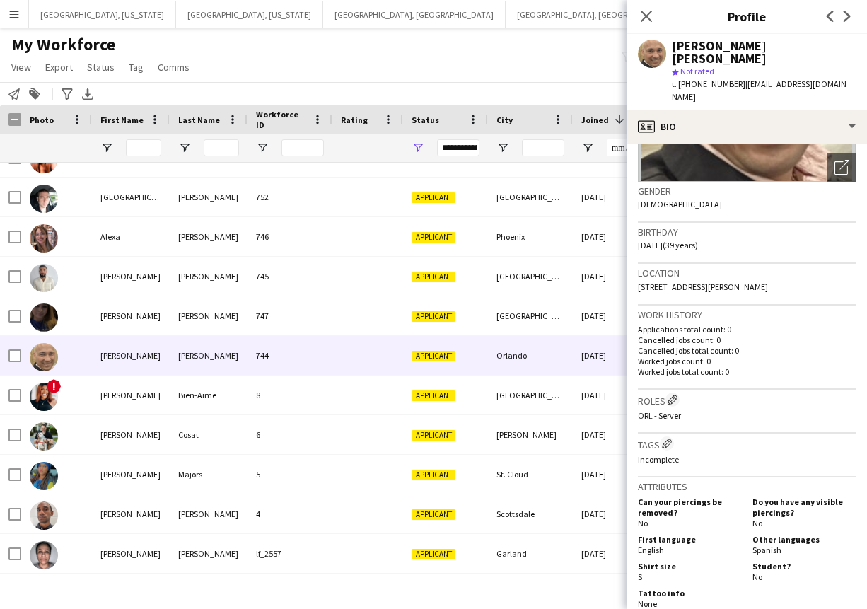
scroll to position [512, 0]
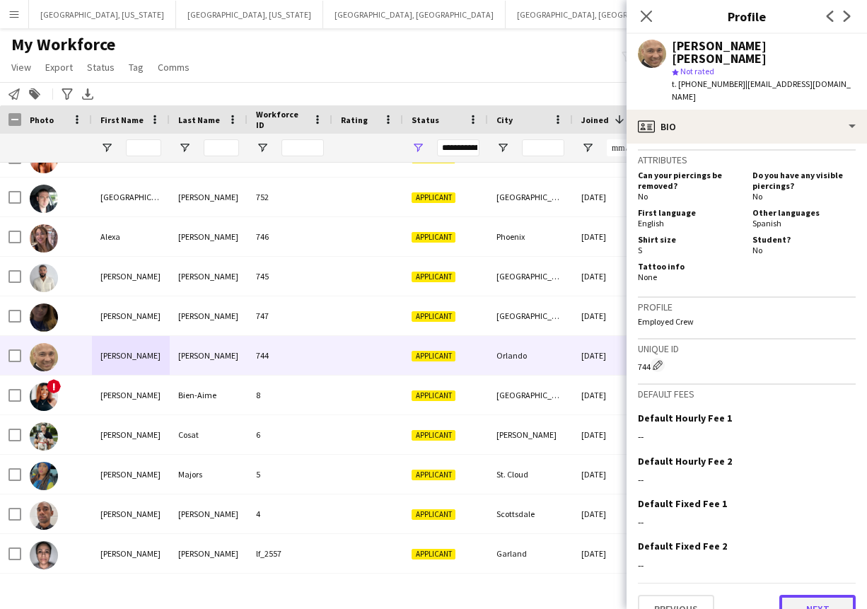
click at [811, 594] on button "Next" at bounding box center [817, 608] width 76 height 28
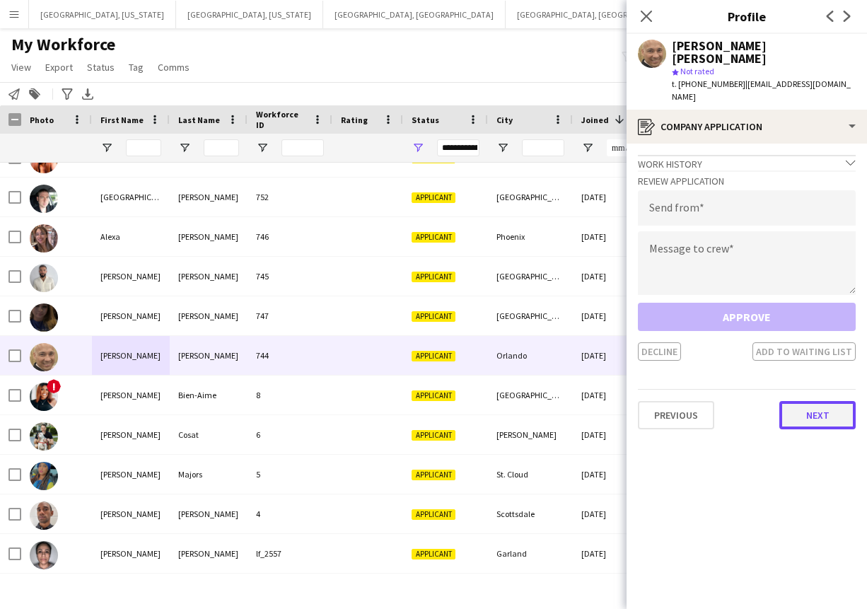
click at [803, 401] on button "Next" at bounding box center [817, 415] width 76 height 28
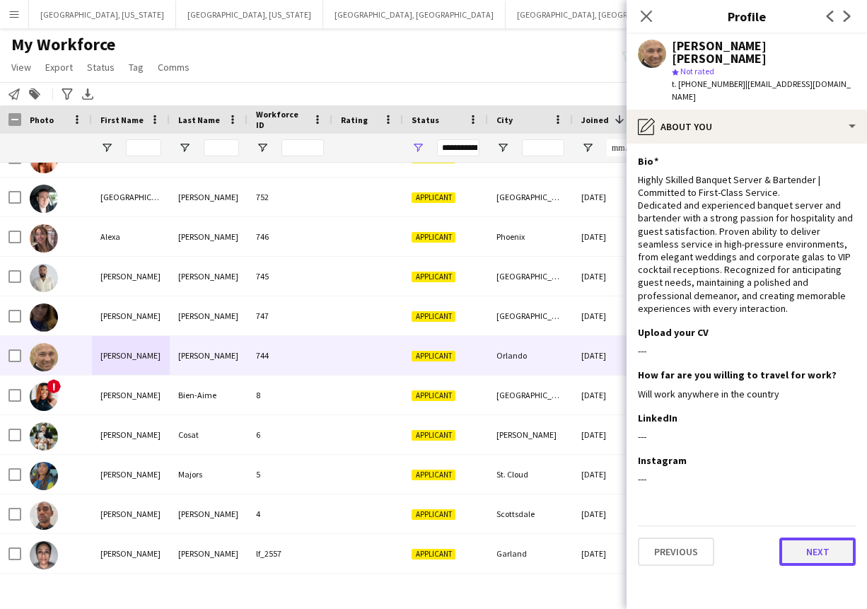
click at [812, 537] on button "Next" at bounding box center [817, 551] width 76 height 28
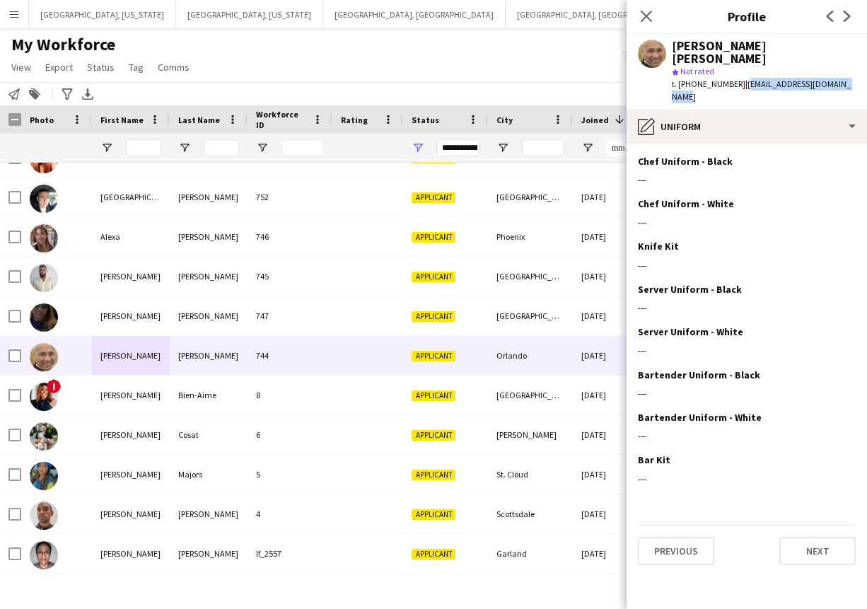
drag, startPoint x: 735, startPoint y: 70, endPoint x: 834, endPoint y: 69, distance: 99.0
click at [847, 76] on div "[PERSON_NAME] [PERSON_NAME] star Not rated t. [PHONE_NUMBER] | [EMAIL_ADDRESS][…" at bounding box center [746, 72] width 240 height 76
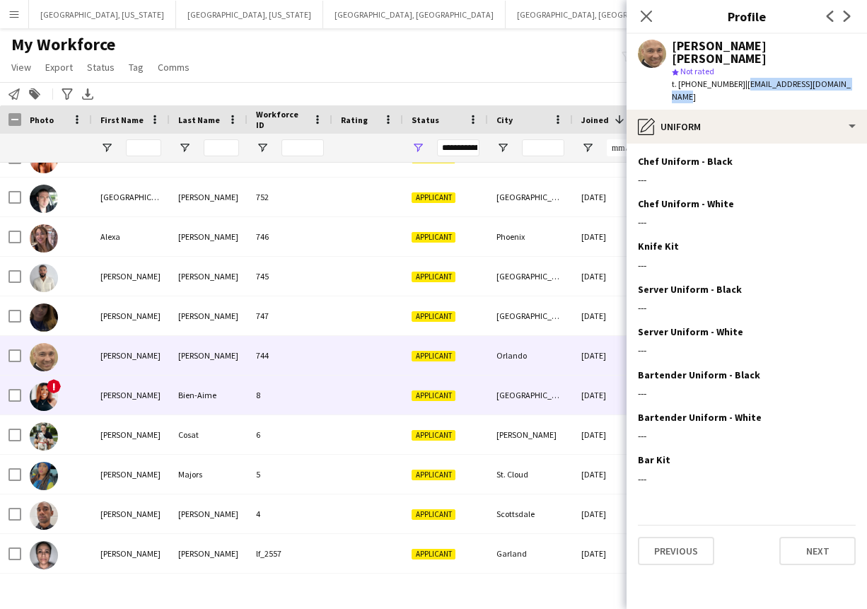
click at [292, 392] on div "8" at bounding box center [289, 394] width 85 height 39
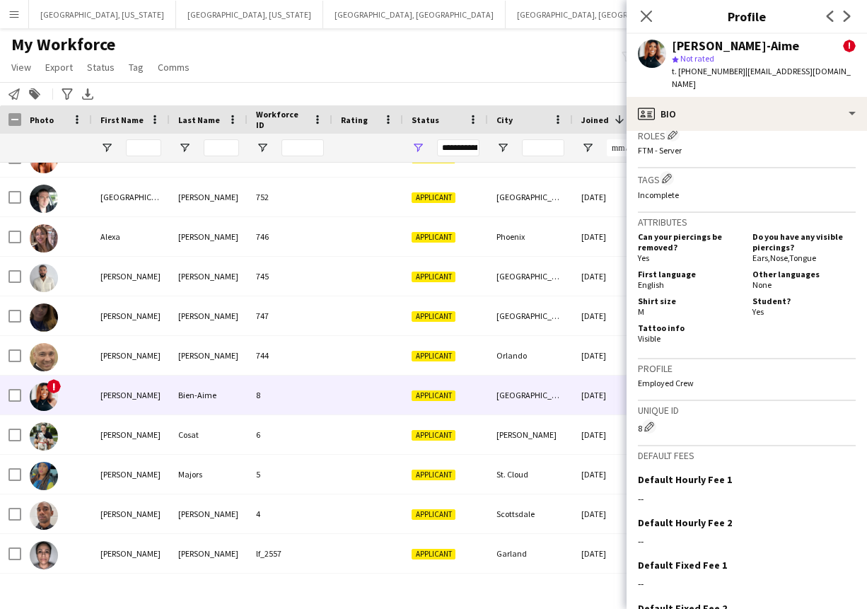
scroll to position [690, 0]
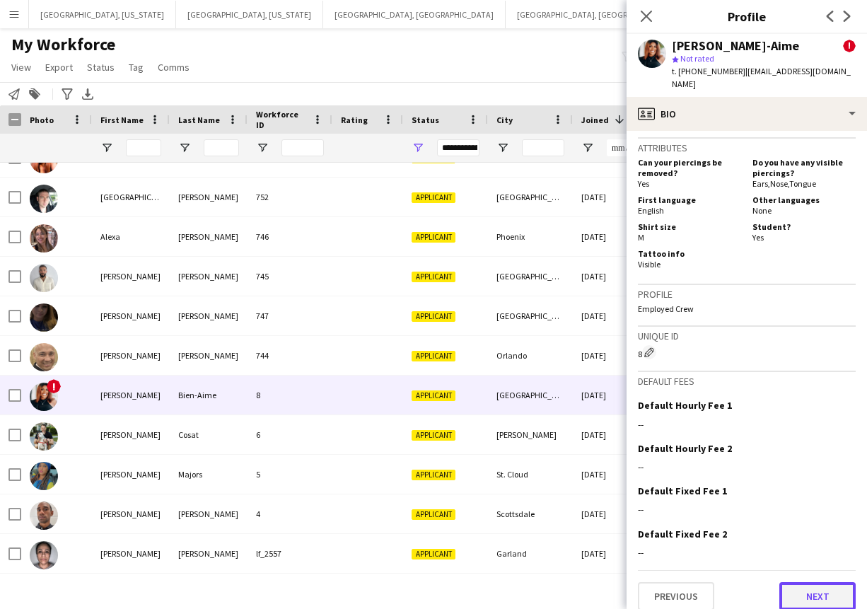
click at [792, 582] on button "Next" at bounding box center [817, 596] width 76 height 28
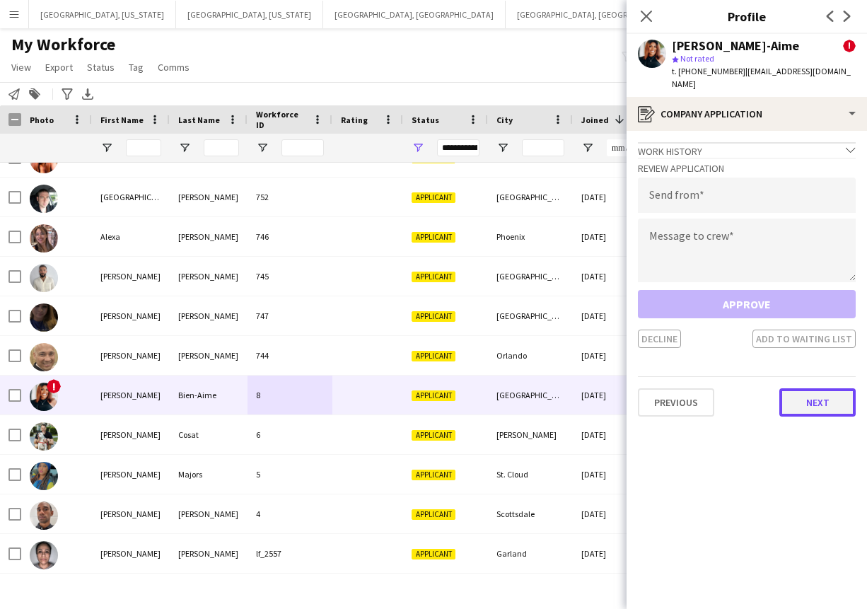
click at [804, 392] on button "Next" at bounding box center [817, 402] width 76 height 28
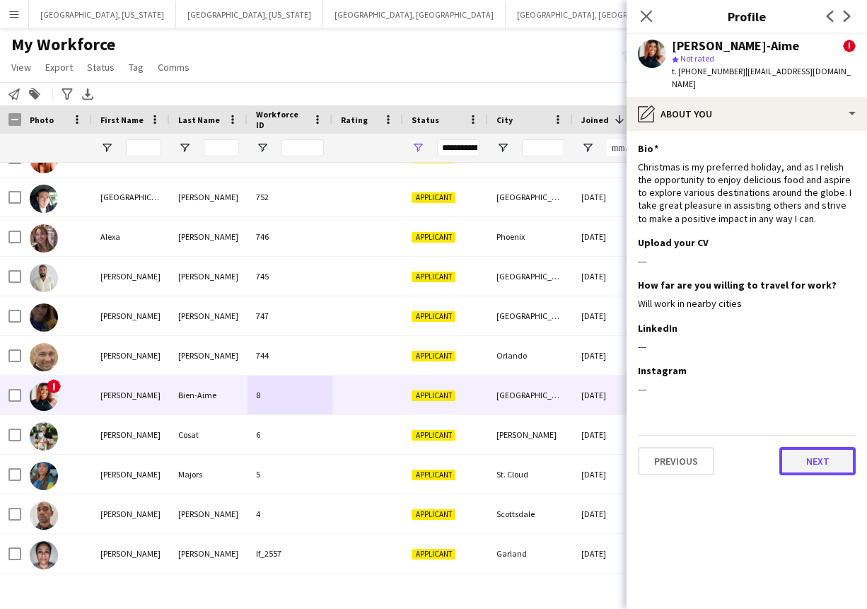
click at [798, 447] on button "Next" at bounding box center [817, 461] width 76 height 28
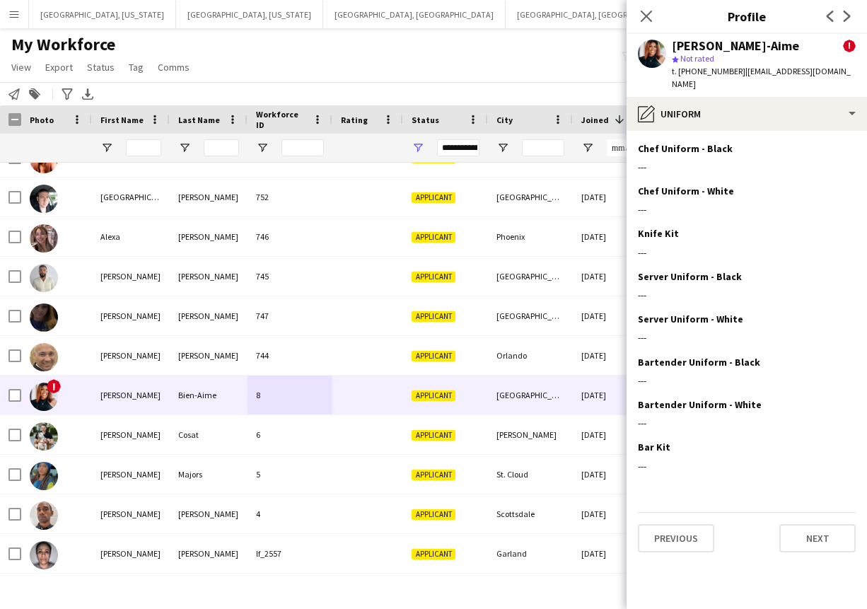
drag, startPoint x: 734, startPoint y: 72, endPoint x: 874, endPoint y: 79, distance: 140.1
click at [867, 79] on html "Menu Boards Boards Boards All jobs Status Workforce Workforce My Workforce Recr…" at bounding box center [433, 304] width 867 height 609
drag, startPoint x: 734, startPoint y: 72, endPoint x: 820, endPoint y: 72, distance: 85.5
click at [822, 73] on div "[PERSON_NAME]-Aime ! star Not rated t. [PHONE_NUMBER] | [EMAIL_ADDRESS][DOMAIN_…" at bounding box center [746, 65] width 240 height 63
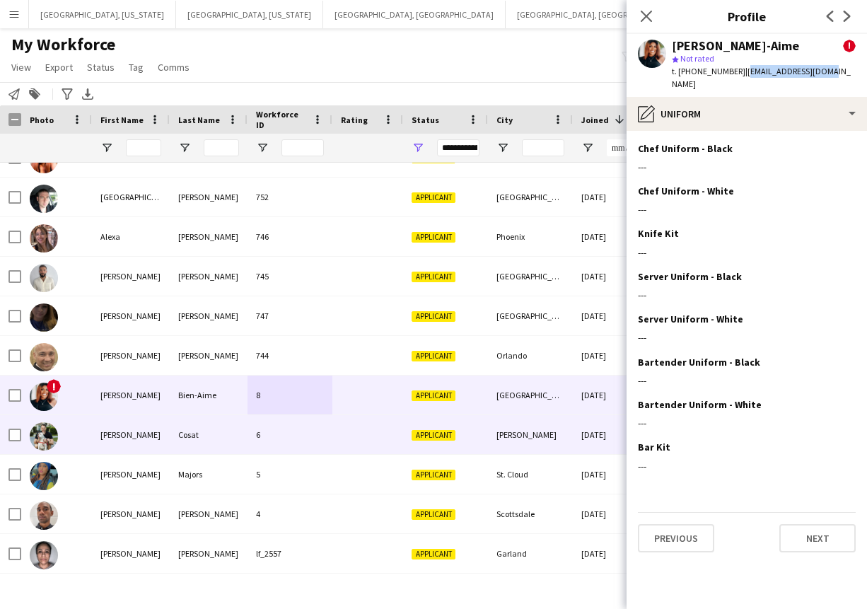
click at [333, 435] on div at bounding box center [367, 434] width 71 height 39
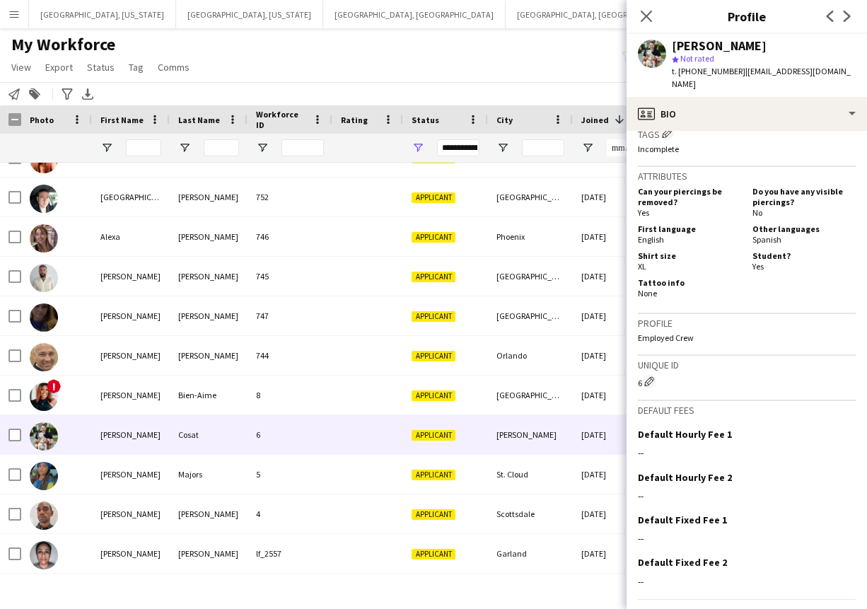
scroll to position [512, 0]
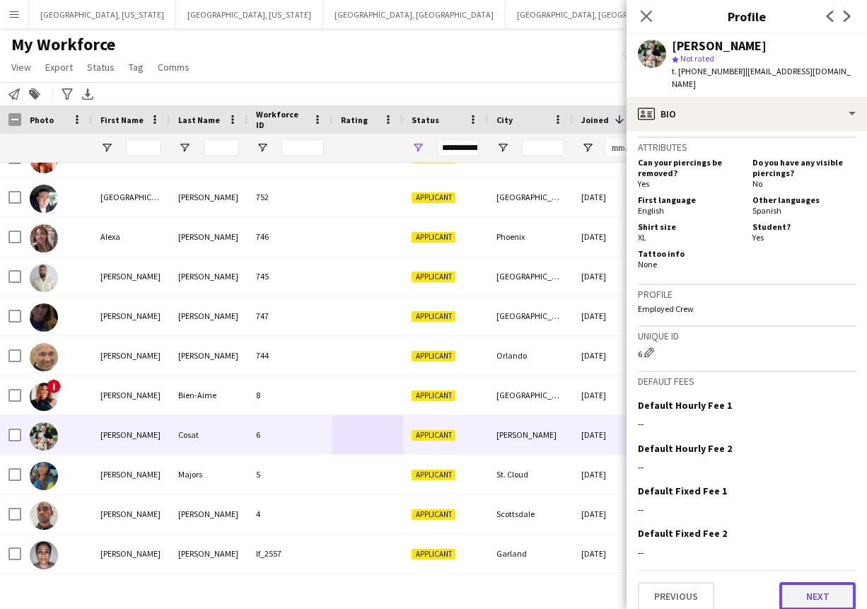
click at [779, 584] on button "Next" at bounding box center [817, 596] width 76 height 28
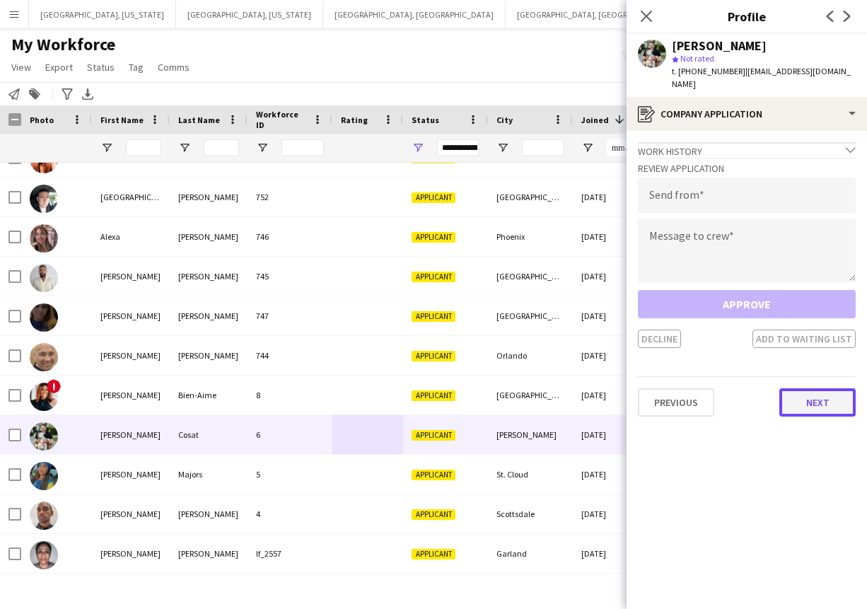
click at [799, 389] on button "Next" at bounding box center [817, 402] width 76 height 28
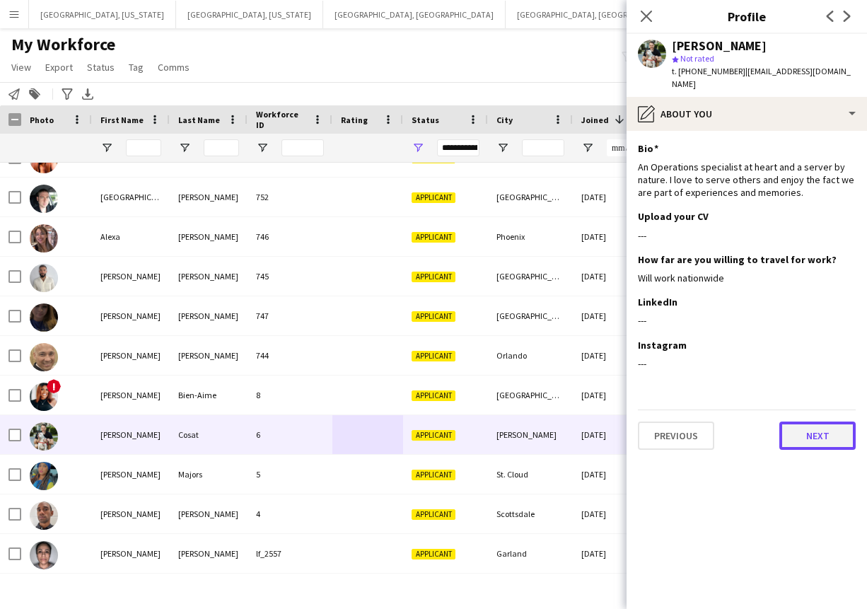
click at [803, 423] on button "Next" at bounding box center [817, 435] width 76 height 28
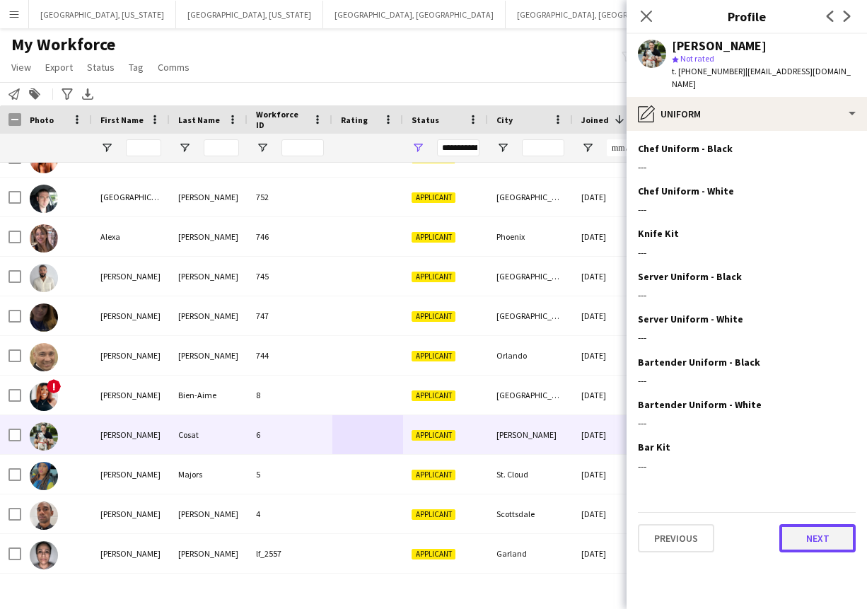
click at [806, 524] on button "Next" at bounding box center [817, 538] width 76 height 28
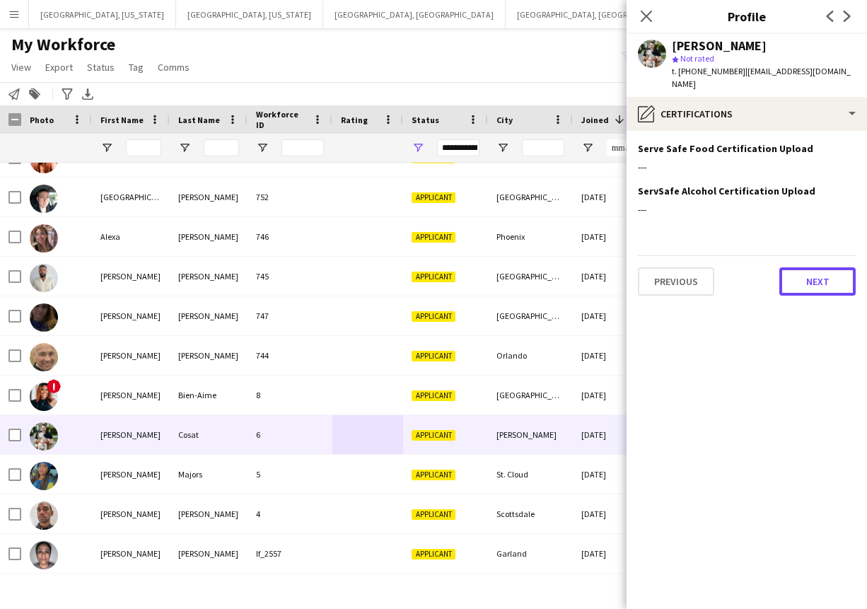
click at [799, 268] on button "Next" at bounding box center [817, 281] width 76 height 28
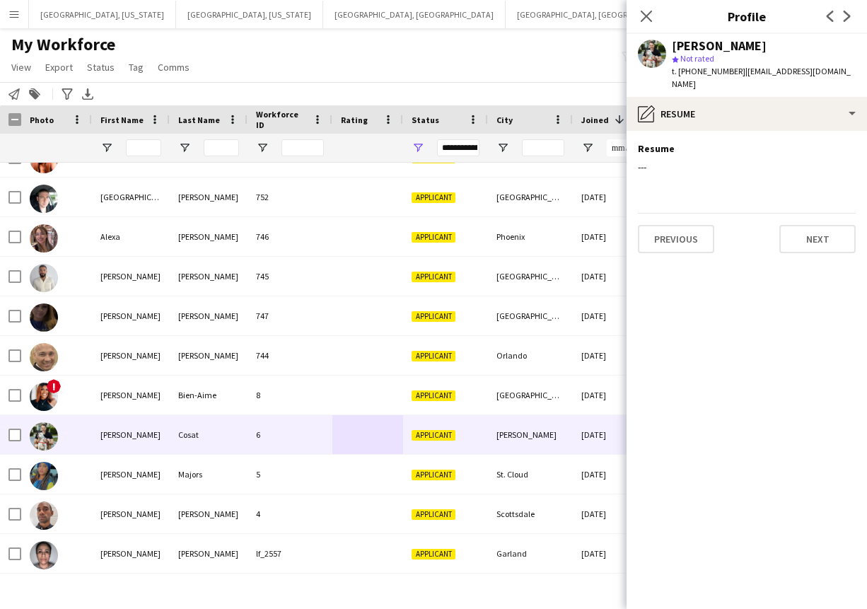
drag, startPoint x: 734, startPoint y: 72, endPoint x: 792, endPoint y: 75, distance: 58.0
click at [791, 76] on span "| [EMAIL_ADDRESS][DOMAIN_NAME]" at bounding box center [760, 77] width 179 height 23
drag, startPoint x: 734, startPoint y: 72, endPoint x: 805, endPoint y: 74, distance: 71.4
click at [807, 75] on div "[PERSON_NAME] star Not rated t. [PHONE_NUMBER] | [EMAIL_ADDRESS][DOMAIN_NAME]" at bounding box center [746, 65] width 240 height 63
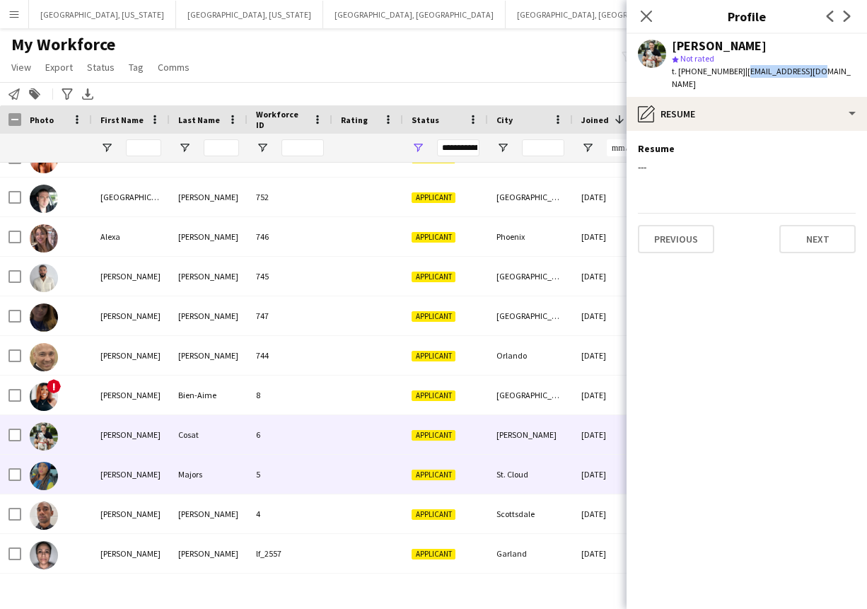
click at [362, 478] on div at bounding box center [367, 473] width 71 height 39
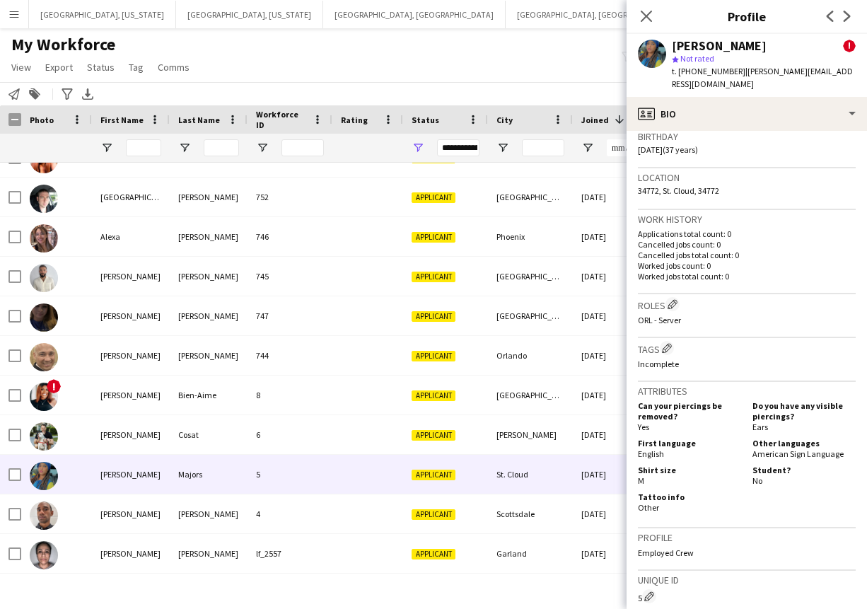
scroll to position [651, 0]
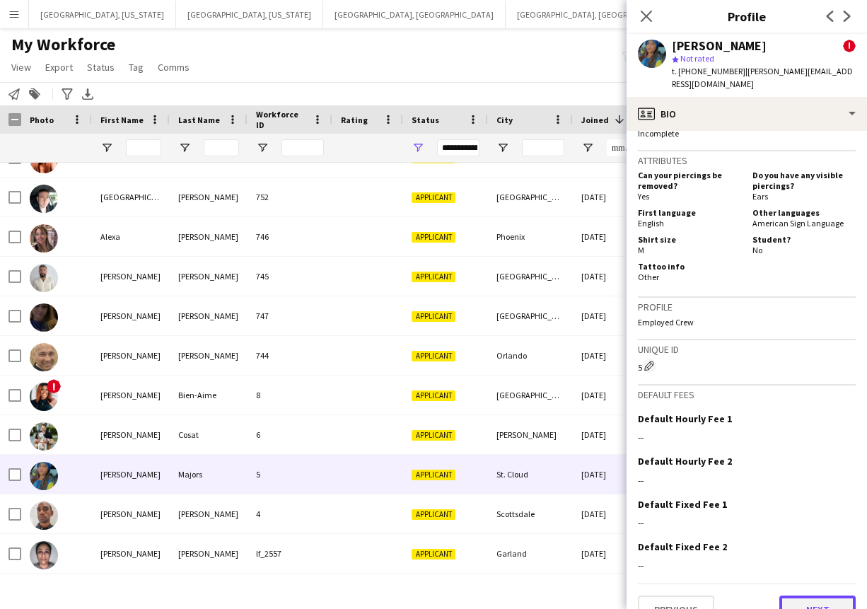
click at [823, 595] on button "Next" at bounding box center [817, 609] width 76 height 28
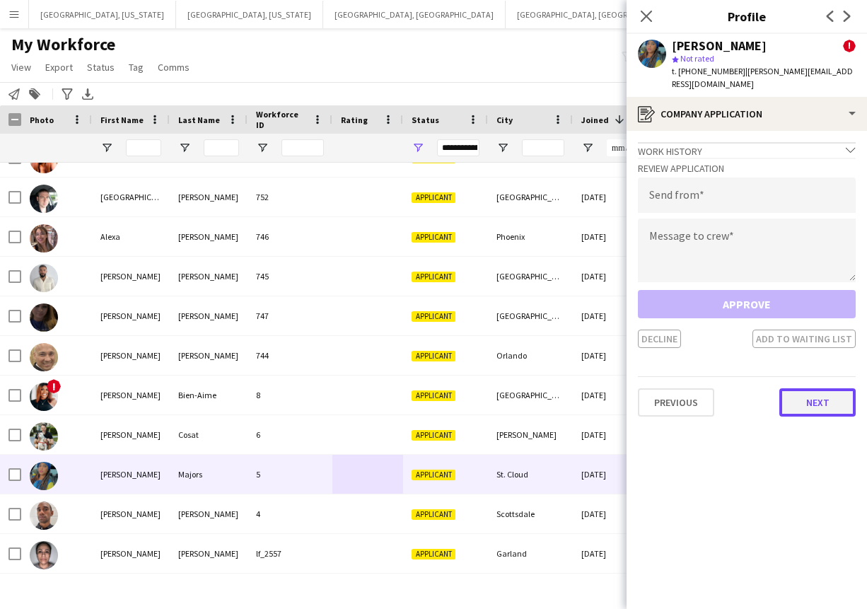
click at [811, 392] on button "Next" at bounding box center [817, 402] width 76 height 28
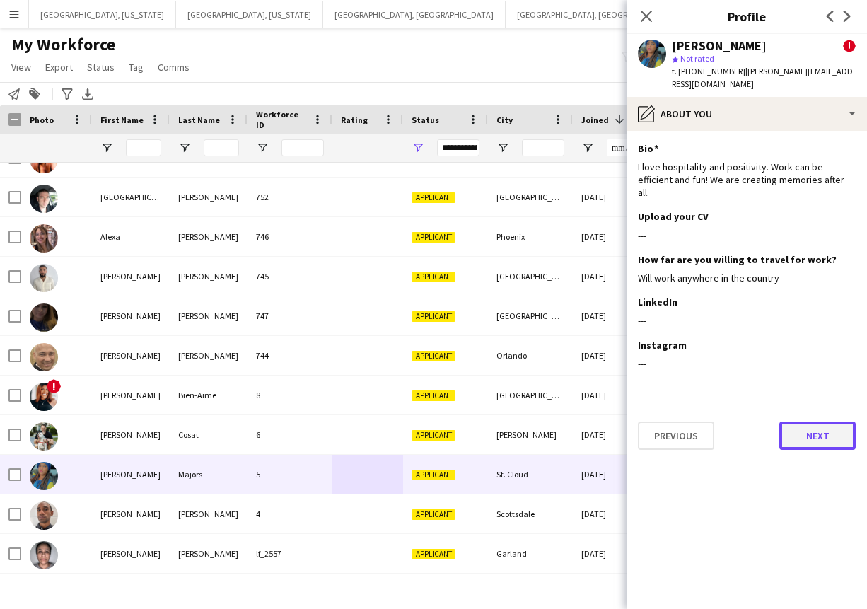
click at [810, 421] on button "Next" at bounding box center [817, 435] width 76 height 28
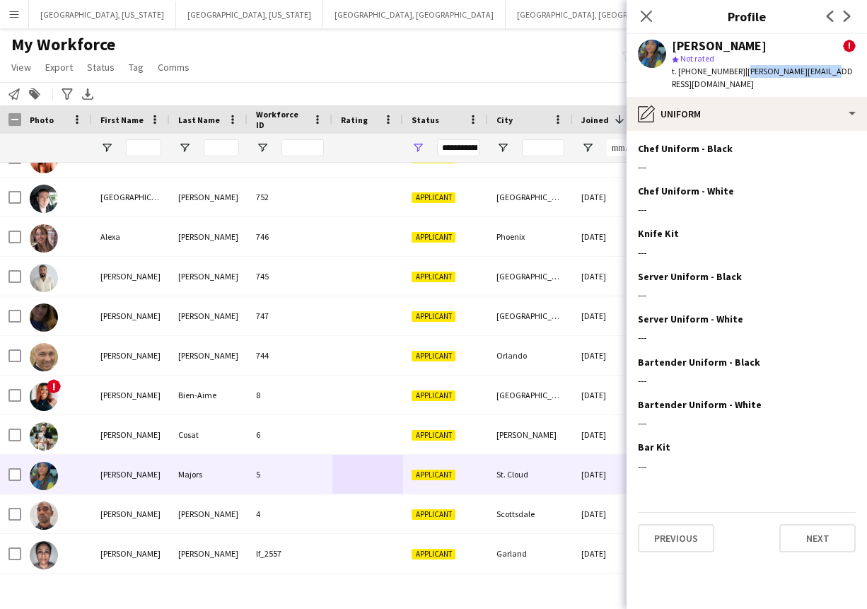
drag, startPoint x: 734, startPoint y: 71, endPoint x: 811, endPoint y: 69, distance: 77.1
click at [811, 69] on span "| [PERSON_NAME][EMAIL_ADDRESS][DOMAIN_NAME]" at bounding box center [761, 77] width 181 height 23
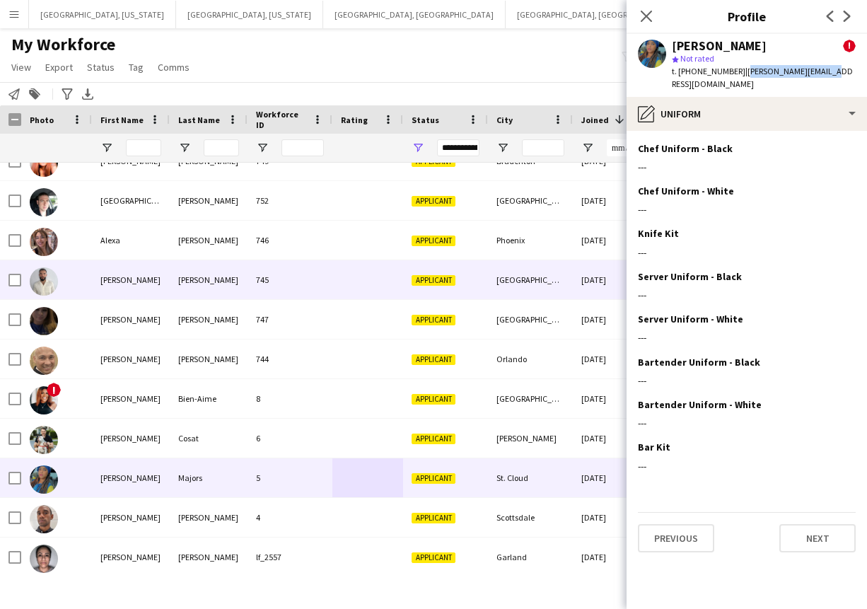
scroll to position [618, 0]
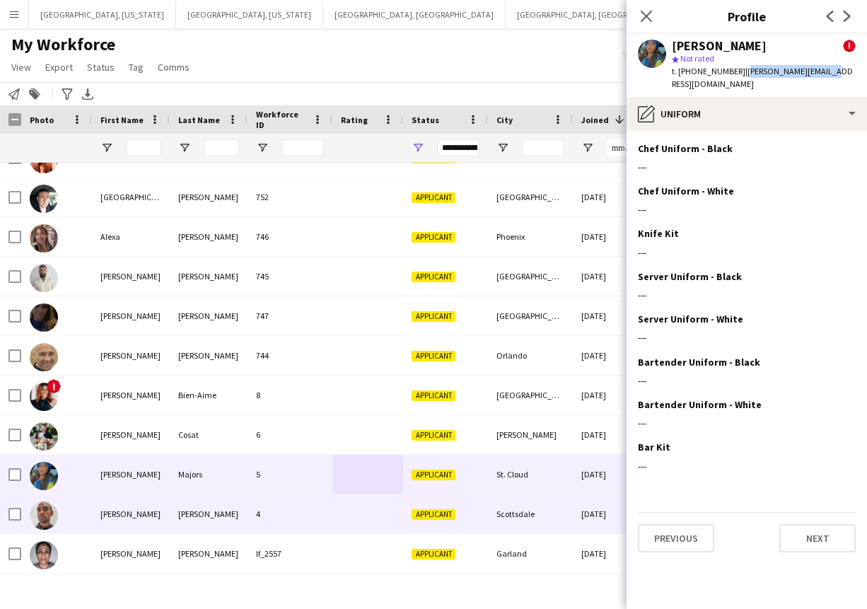
click at [319, 520] on div "4" at bounding box center [289, 513] width 85 height 39
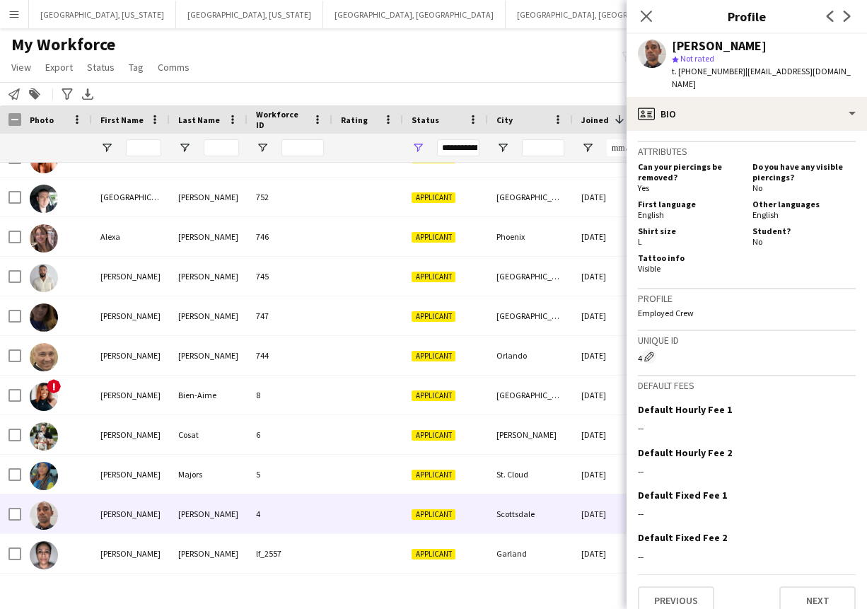
scroll to position [512, 0]
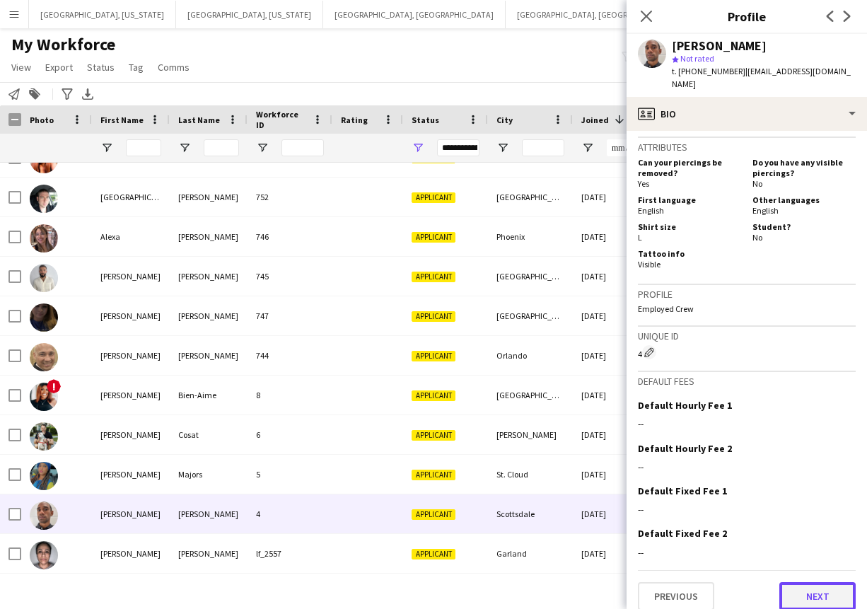
click at [804, 583] on button "Next" at bounding box center [817, 596] width 76 height 28
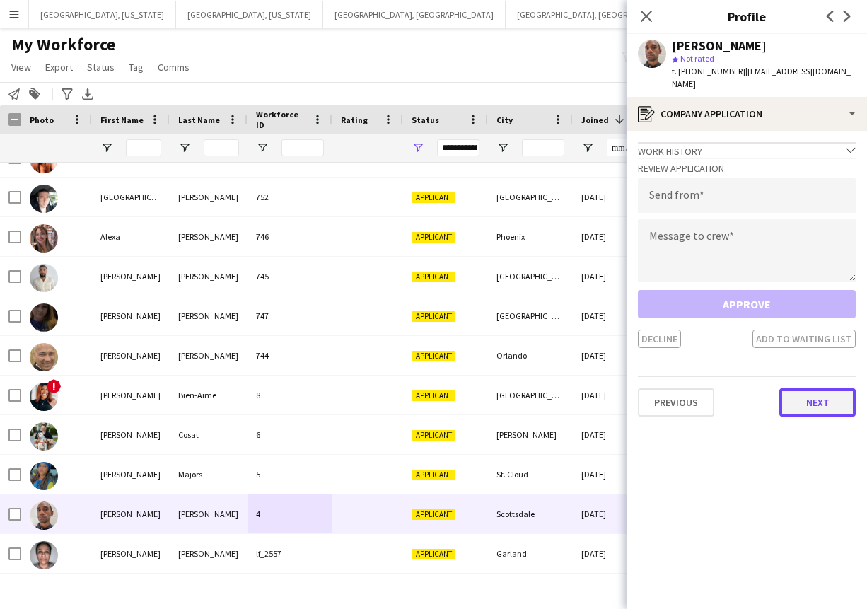
click at [807, 393] on button "Next" at bounding box center [817, 402] width 76 height 28
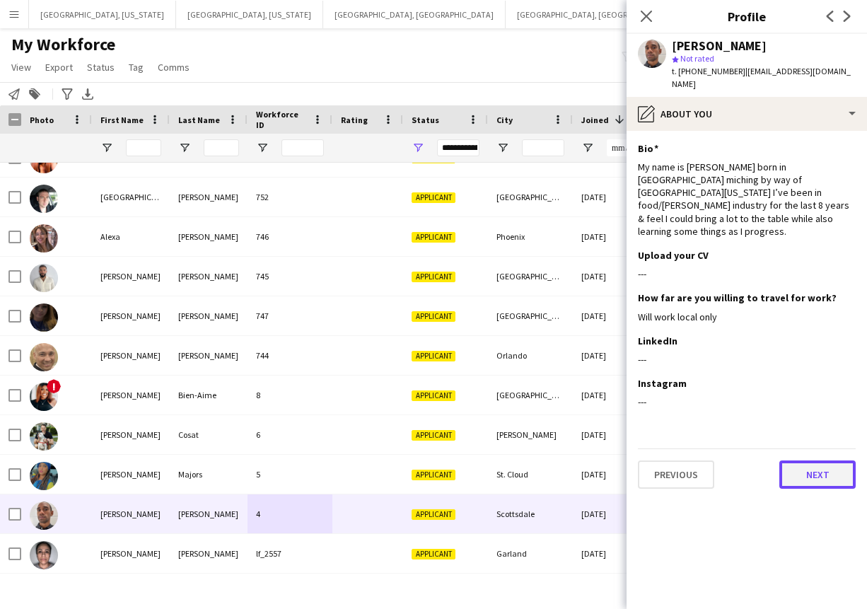
click at [808, 460] on button "Next" at bounding box center [817, 474] width 76 height 28
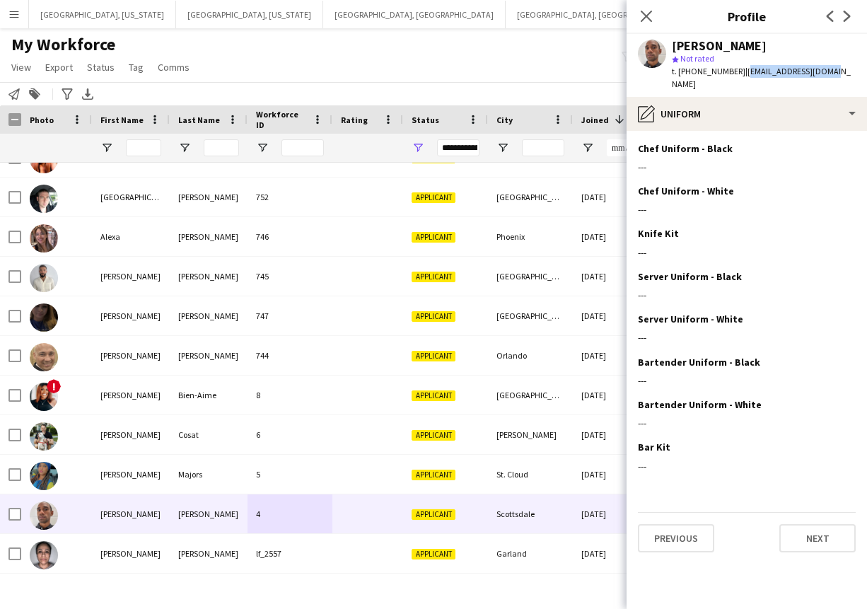
drag, startPoint x: 734, startPoint y: 71, endPoint x: 821, endPoint y: 73, distance: 86.2
click at [821, 73] on div "[PERSON_NAME] star Not rated t. [PHONE_NUMBER] | [EMAIL_ADDRESS][DOMAIN_NAME]" at bounding box center [746, 65] width 240 height 63
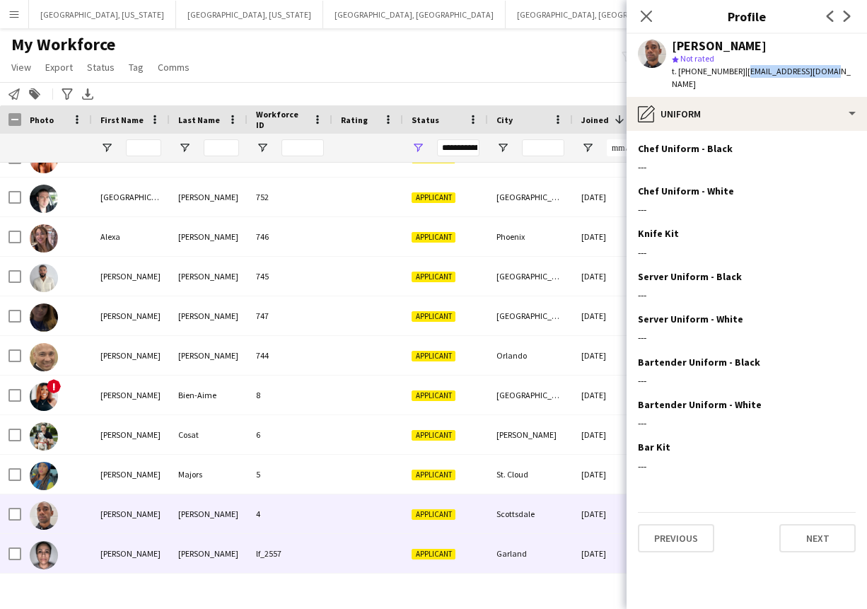
click at [340, 554] on div at bounding box center [367, 553] width 71 height 39
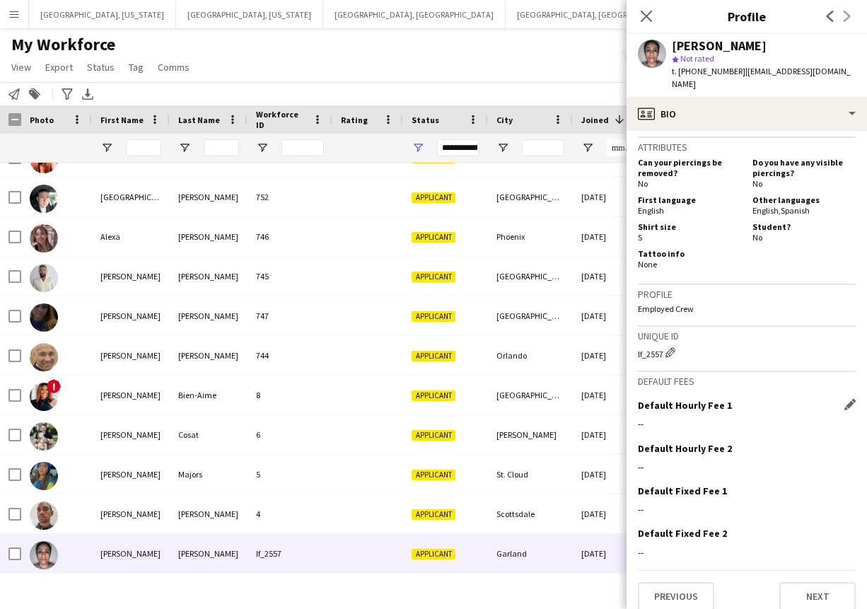
scroll to position [509, 0]
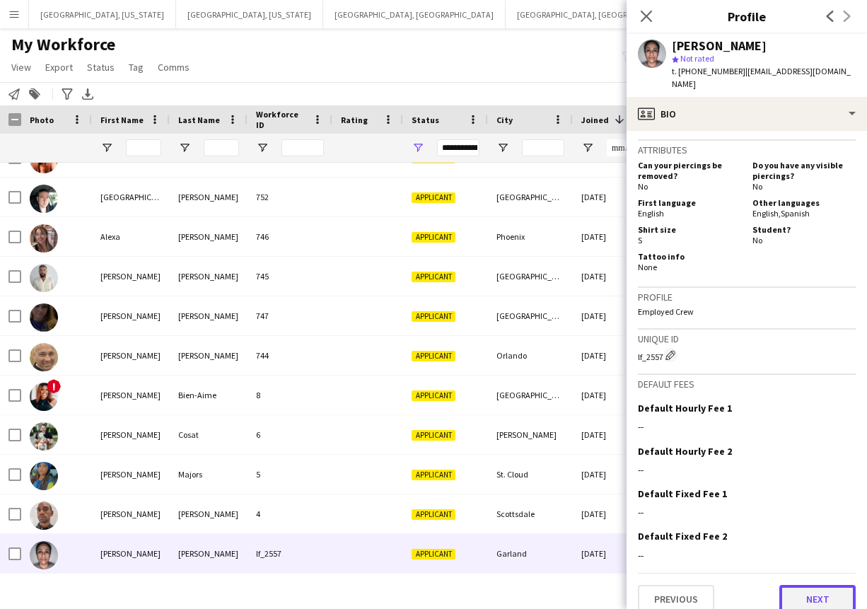
click at [804, 585] on button "Next" at bounding box center [817, 599] width 76 height 28
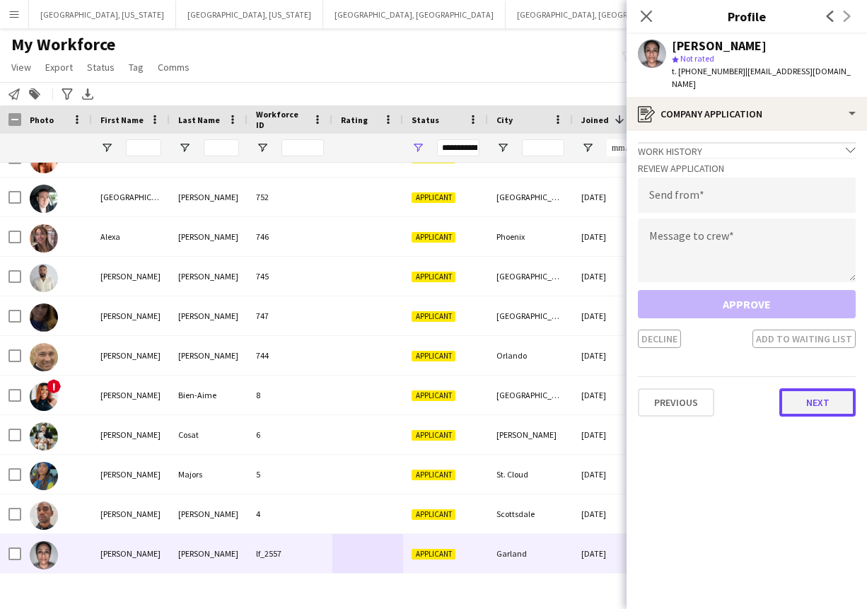
click at [803, 400] on button "Next" at bounding box center [817, 402] width 76 height 28
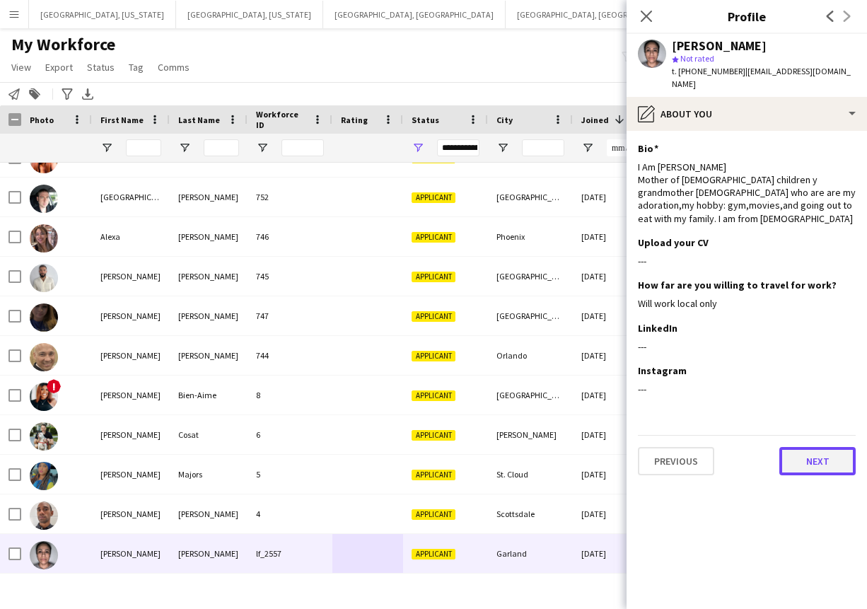
click at [829, 447] on button "Next" at bounding box center [817, 461] width 76 height 28
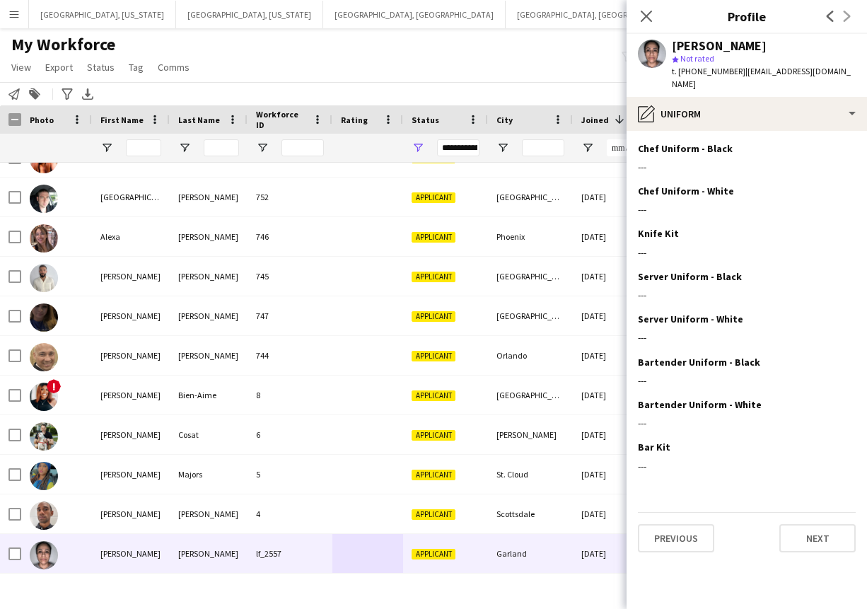
drag, startPoint x: 734, startPoint y: 74, endPoint x: 851, endPoint y: 72, distance: 117.3
click at [857, 81] on div "[PERSON_NAME] star Not rated t. [PHONE_NUMBER] | [EMAIL_ADDRESS][DOMAIN_NAME]" at bounding box center [746, 65] width 240 height 63
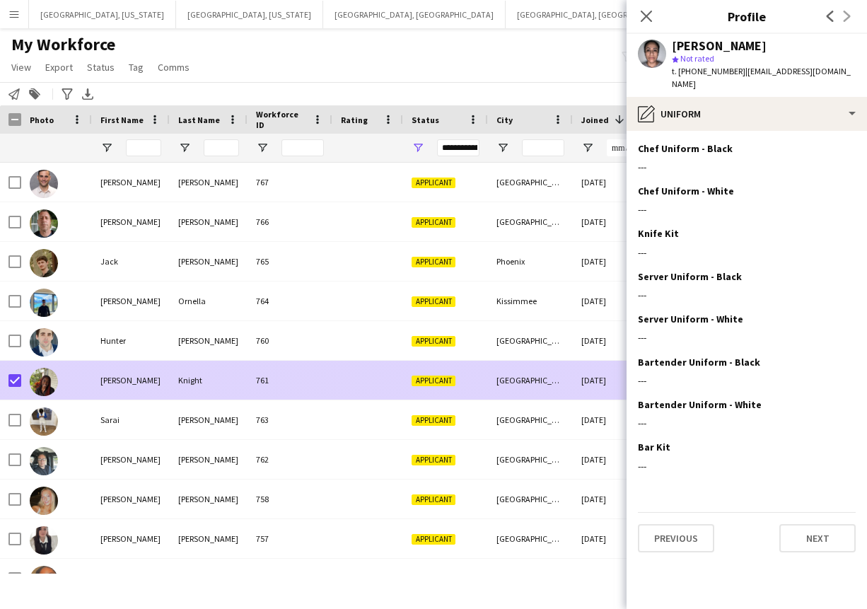
click at [361, 380] on div at bounding box center [367, 379] width 71 height 39
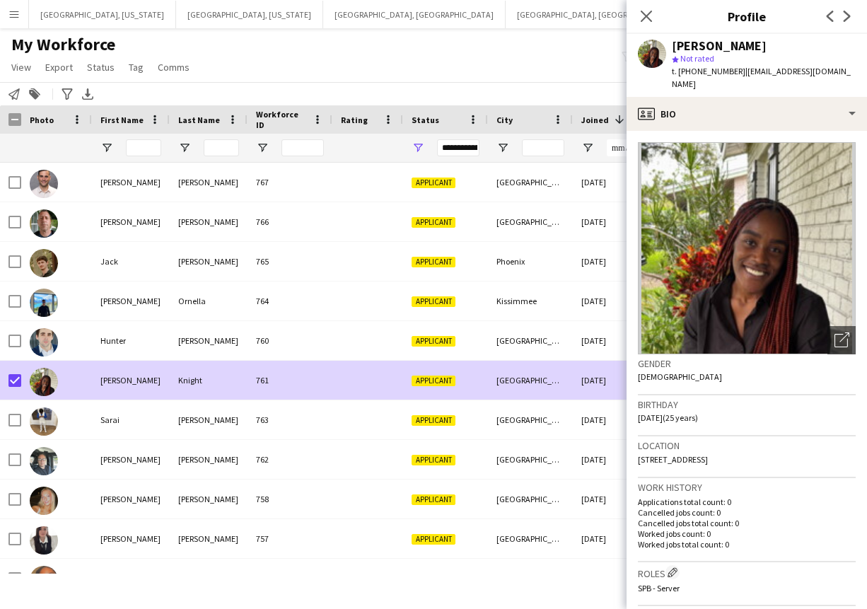
scroll to position [512, 0]
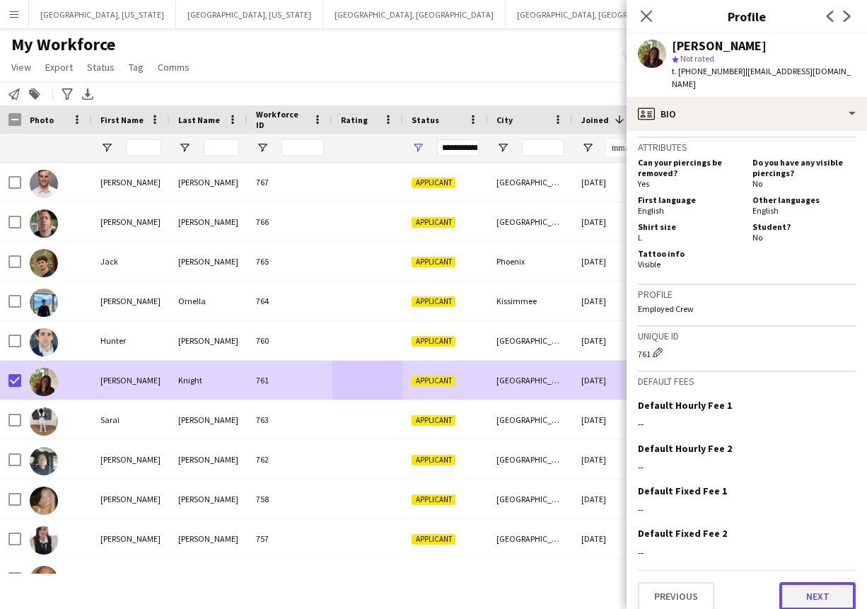
click at [811, 588] on button "Next" at bounding box center [817, 596] width 76 height 28
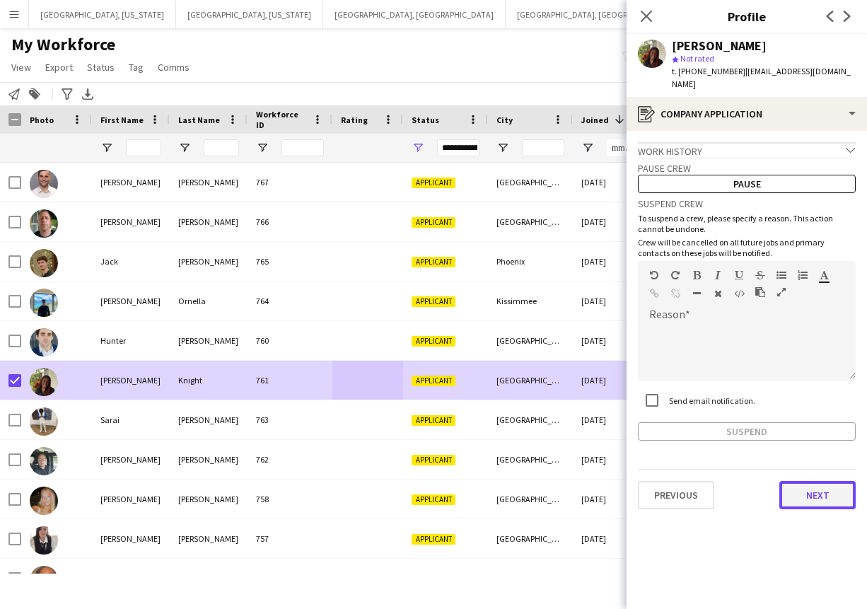
click at [799, 483] on button "Next" at bounding box center [817, 495] width 76 height 28
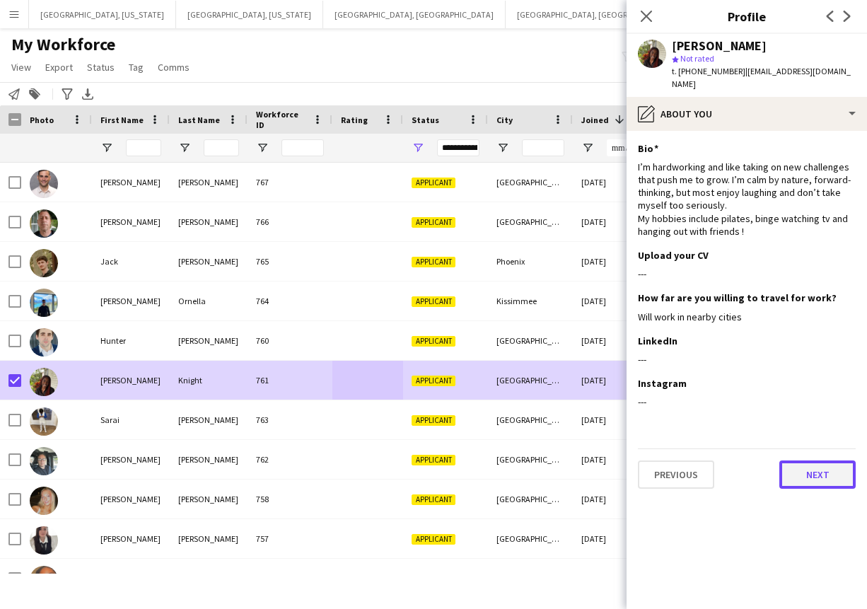
click at [809, 463] on button "Next" at bounding box center [817, 474] width 76 height 28
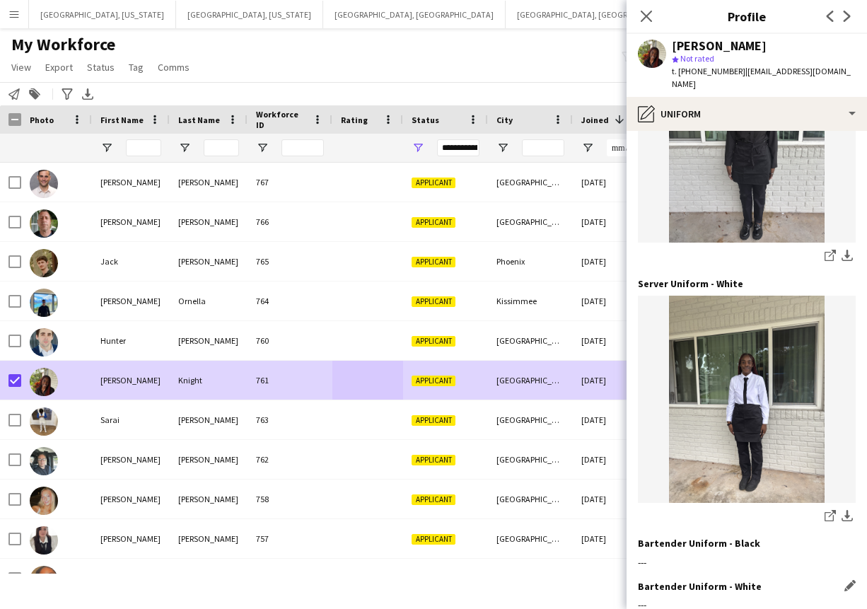
scroll to position [376, 0]
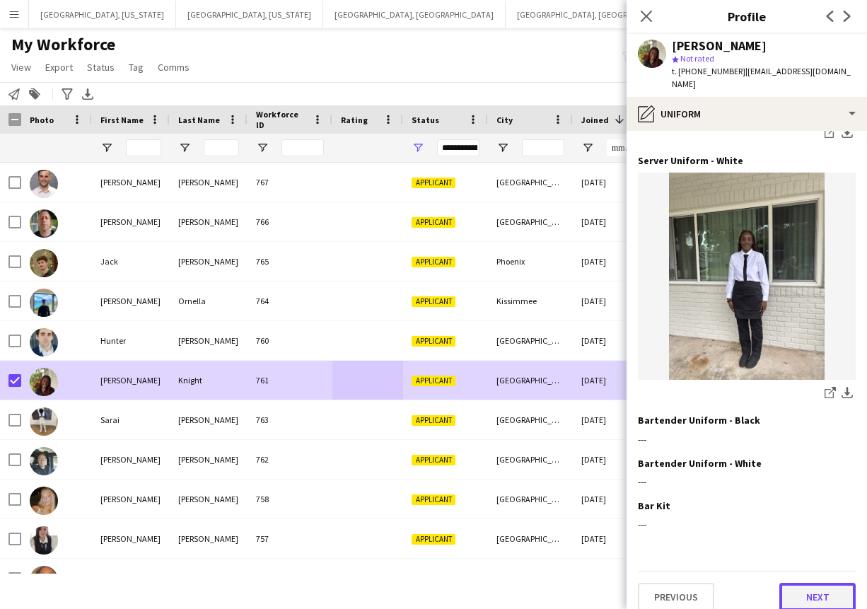
click at [823, 582] on button "Next" at bounding box center [817, 596] width 76 height 28
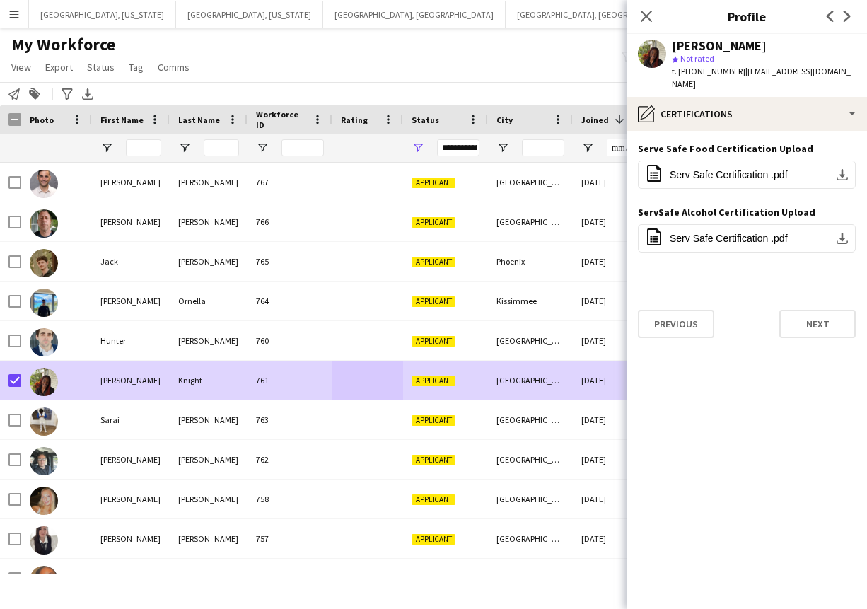
scroll to position [0, 0]
click at [789, 310] on button "Next" at bounding box center [817, 324] width 76 height 28
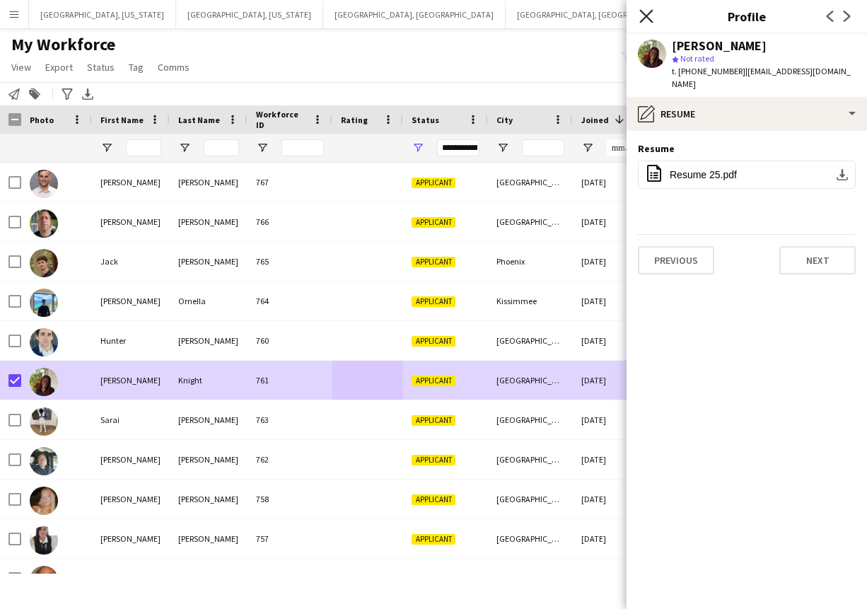
click at [641, 13] on icon "Close pop-in" at bounding box center [645, 15] width 13 height 13
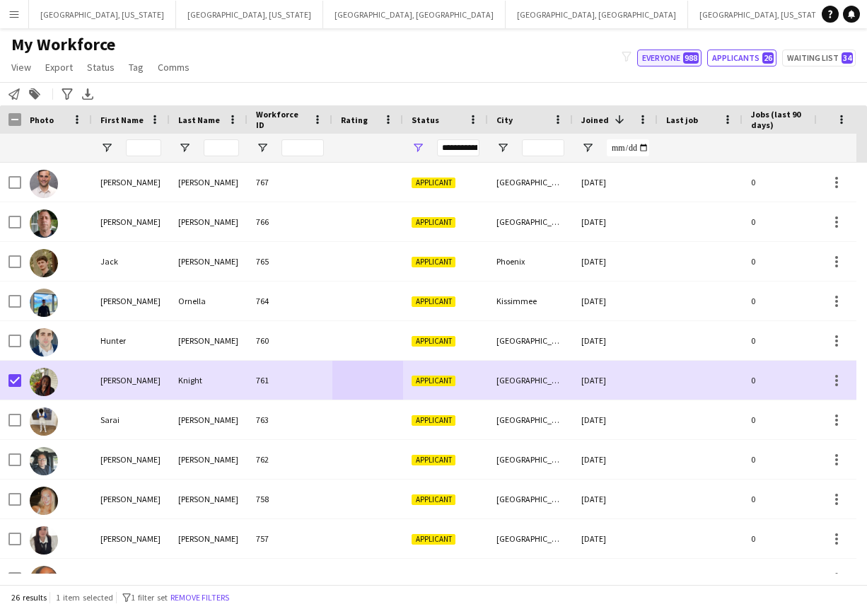
click at [683, 59] on button "Everyone 988" at bounding box center [669, 57] width 64 height 17
type input "**********"
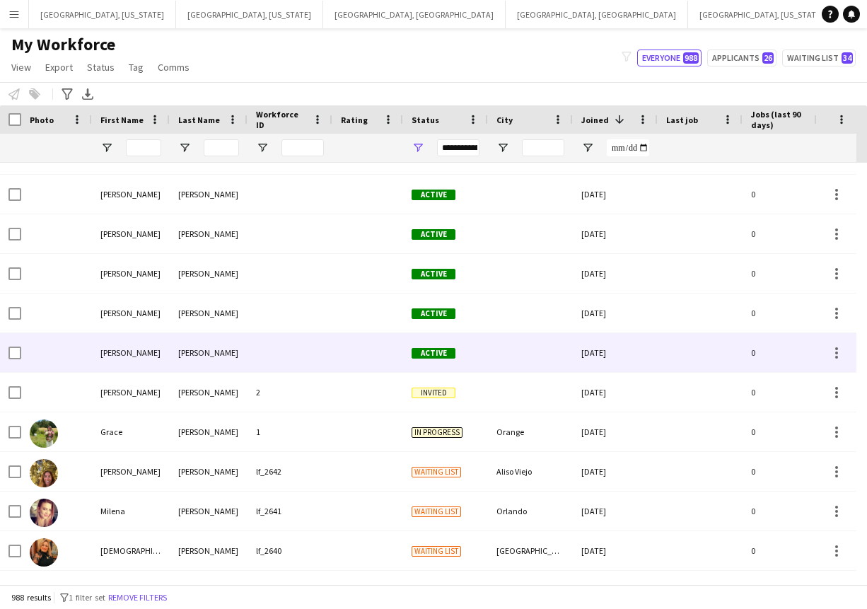
scroll to position [1653, 0]
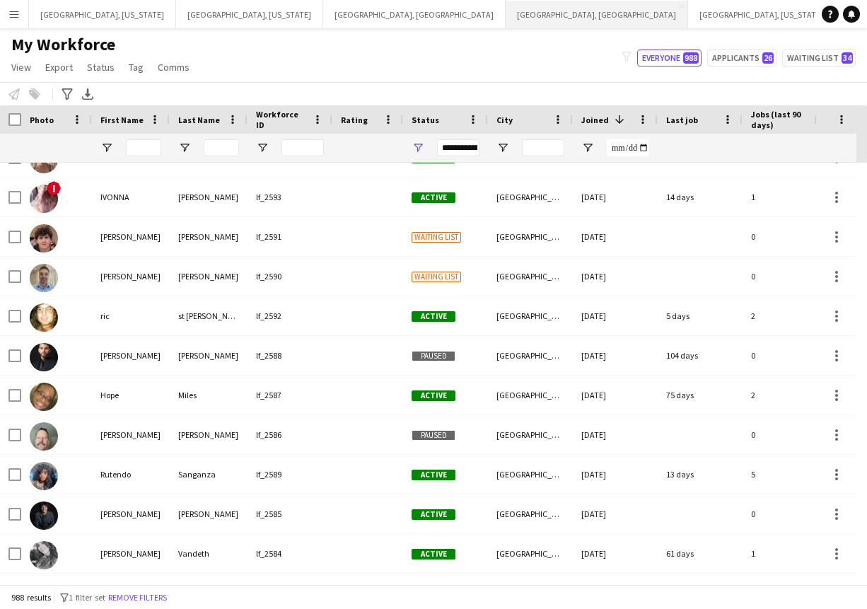
click at [505, 17] on button "[GEOGRAPHIC_DATA], [GEOGRAPHIC_DATA] Close" at bounding box center [596, 15] width 182 height 28
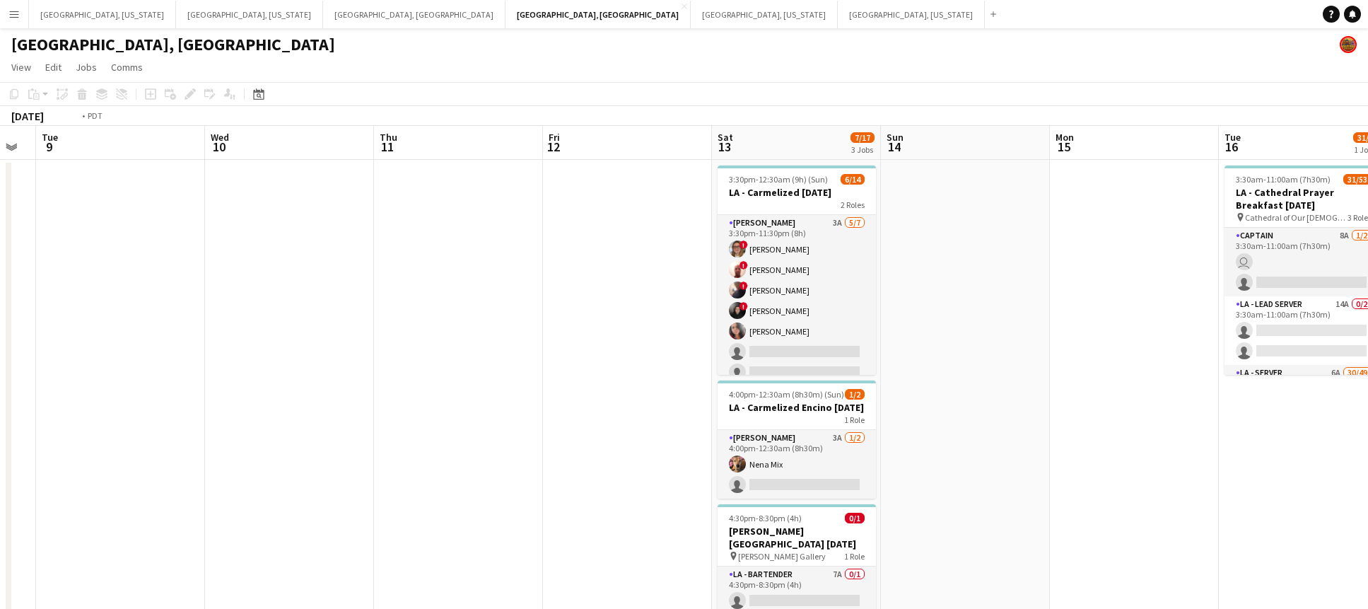
drag, startPoint x: 1141, startPoint y: 322, endPoint x: 130, endPoint y: 338, distance: 1010.8
click at [148, 341] on app-calendar-viewport "Fri 5 1/1 1 Job Sat 6 18/25 3 Jobs Sun 7 1/1 1 Job Mon 8 Tue 9 Wed 10 Thu 11 Fr…" at bounding box center [684, 441] width 1368 height 630
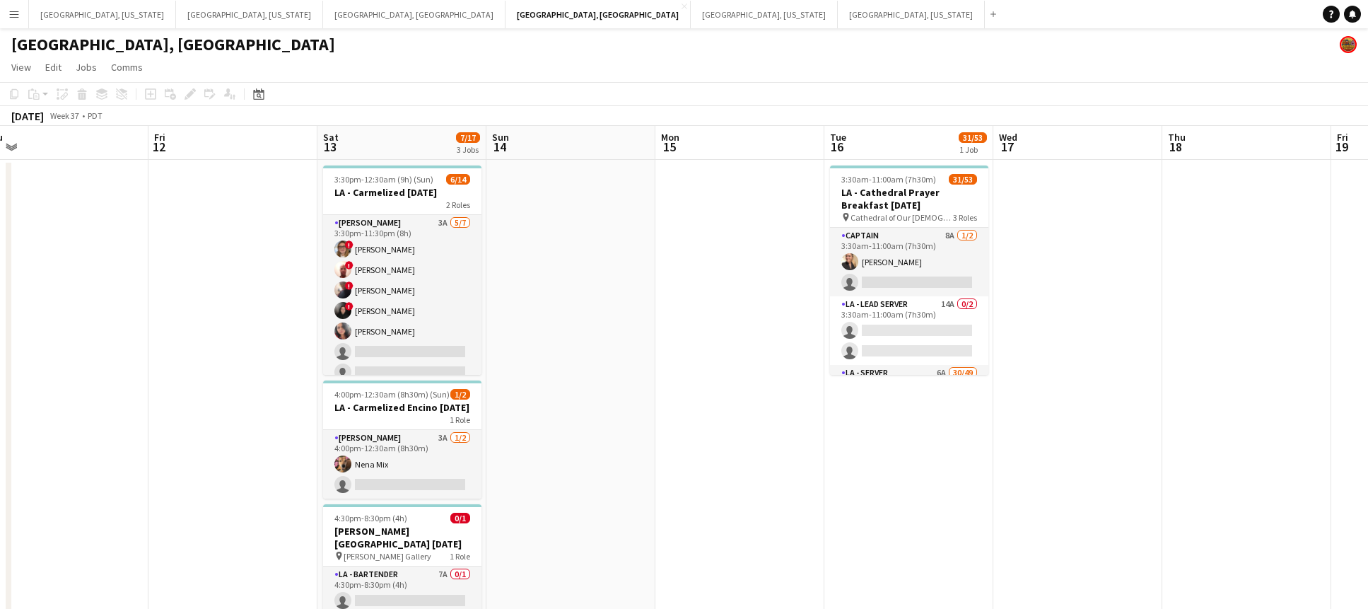
drag, startPoint x: 1114, startPoint y: 326, endPoint x: 734, endPoint y: 358, distance: 380.9
click at [734, 358] on app-calendar-viewport "Sun 7 1/1 1 Job Mon 8 Tue 9 Wed 10 Thu 11 Fri 12 Sat 13 7/17 3 Jobs Sun 14 Mon …" at bounding box center [684, 441] width 1368 height 630
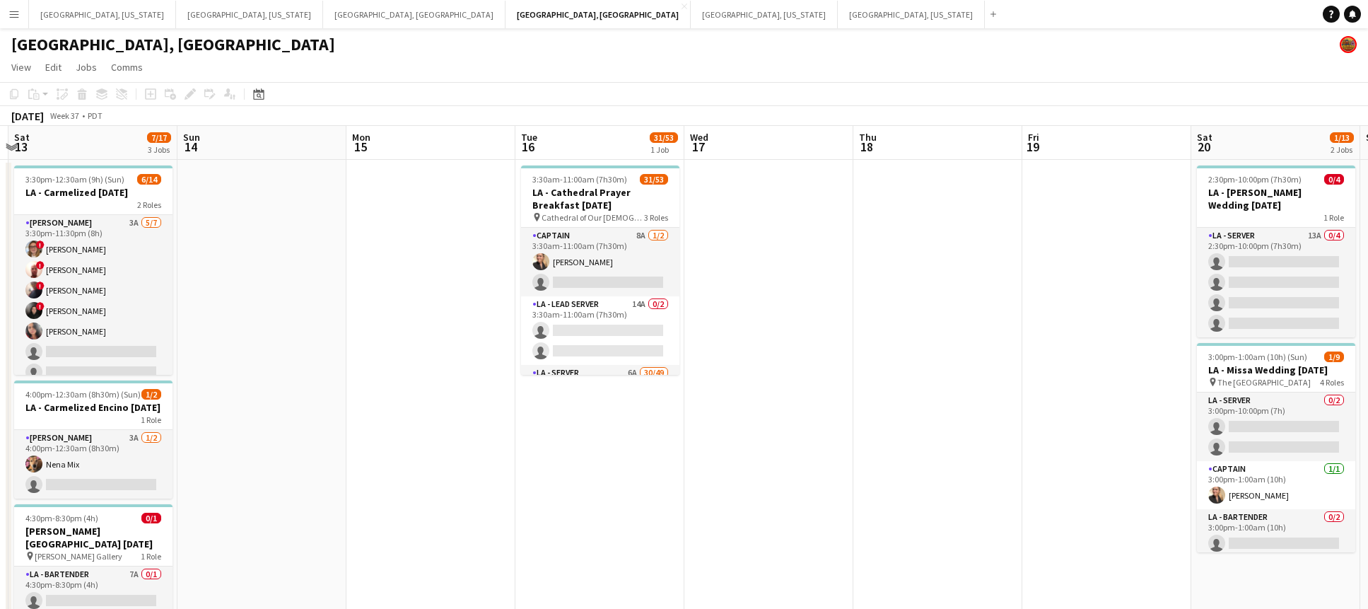
drag, startPoint x: 728, startPoint y: 296, endPoint x: 419, endPoint y: 306, distance: 309.0
click at [419, 306] on app-calendar-viewport "Tue 9 Wed 10 Thu 11 Fri 12 Sat 13 7/17 3 Jobs Sun 14 Mon 15 Tue 16 31/53 1 Job …" at bounding box center [684, 441] width 1368 height 630
click at [754, 334] on app-date-cell at bounding box center [768, 458] width 169 height 596
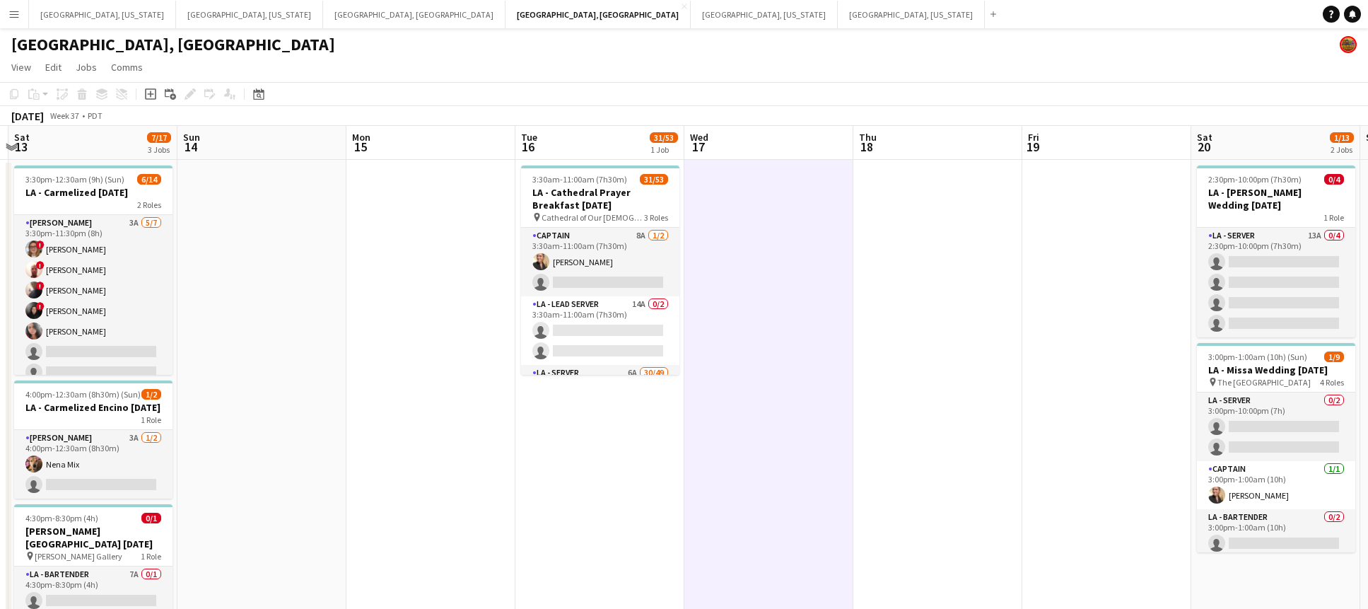
click at [10, 15] on app-icon "Menu" at bounding box center [13, 13] width 11 height 11
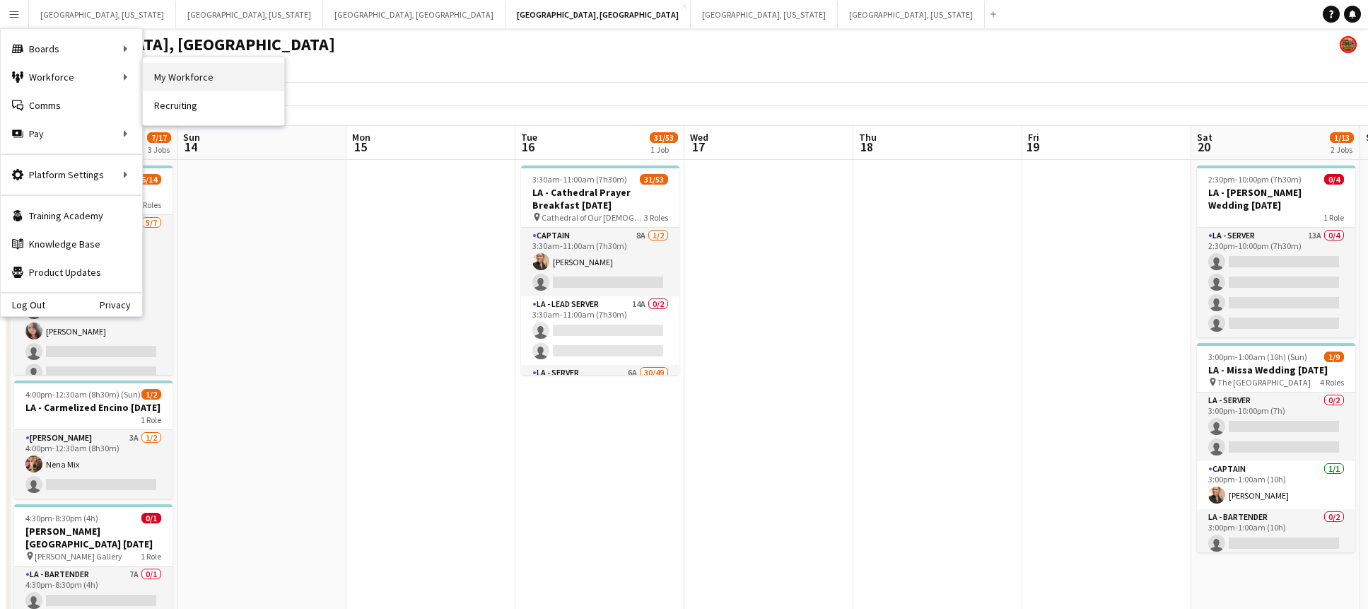
click at [239, 73] on link "My Workforce" at bounding box center [213, 77] width 141 height 28
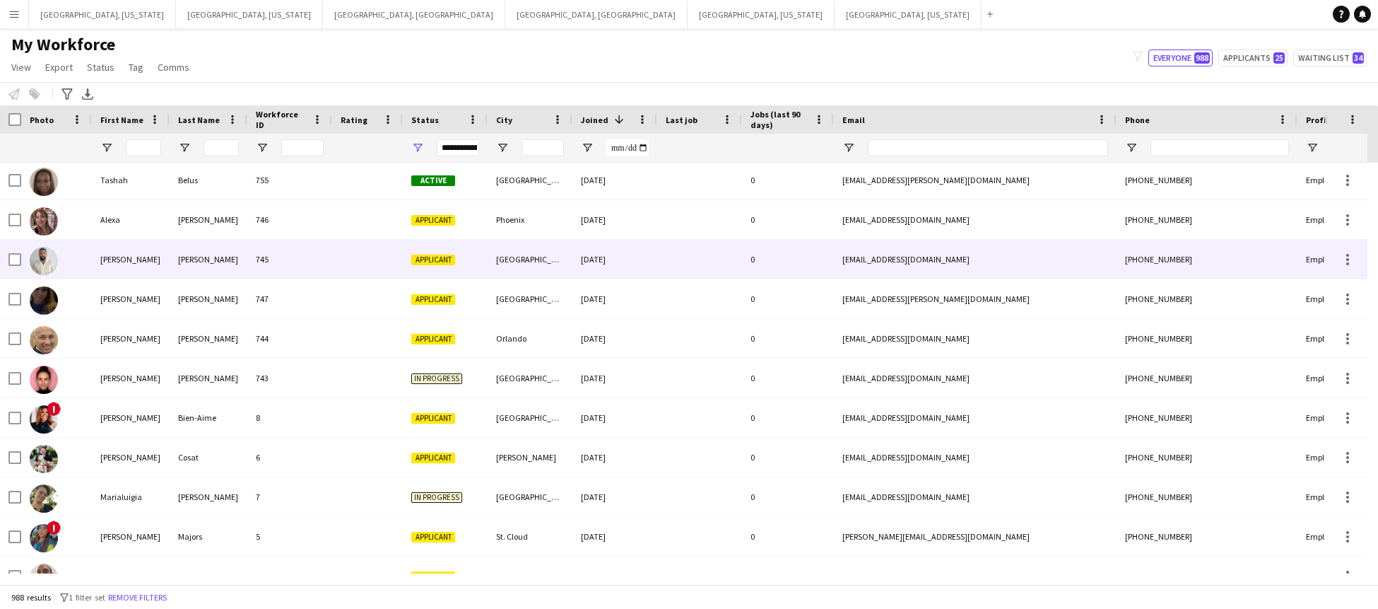
scroll to position [833, 0]
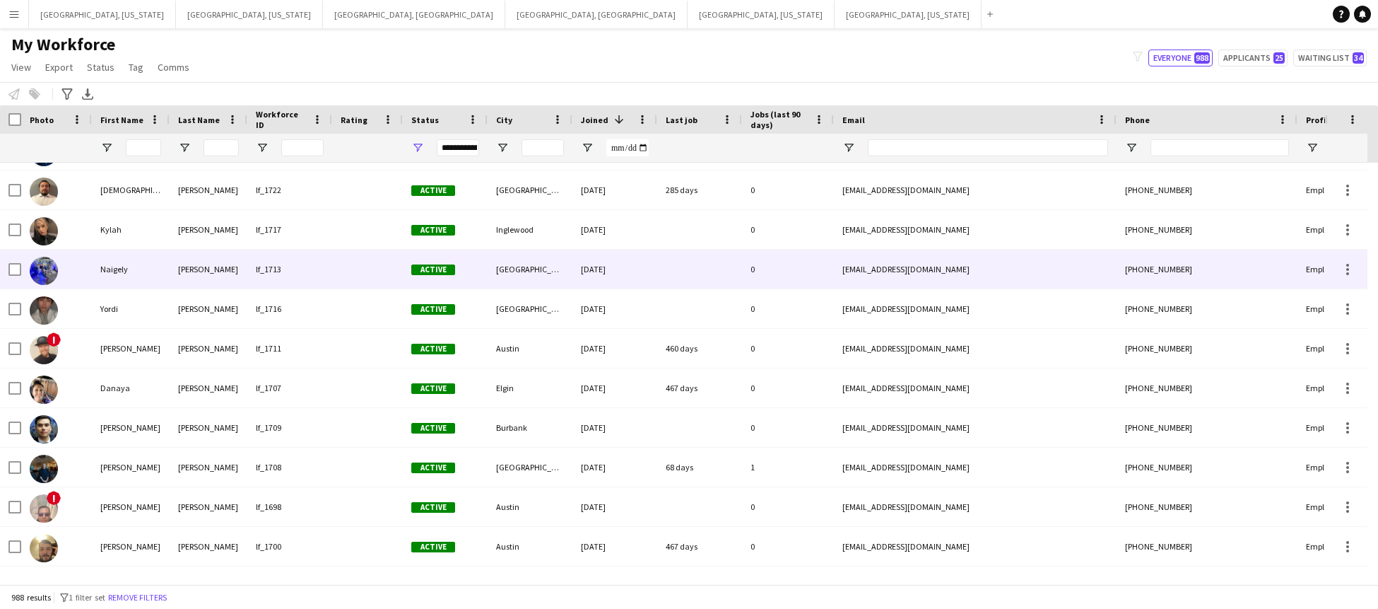
click at [486, 274] on div "Active" at bounding box center [445, 268] width 85 height 39
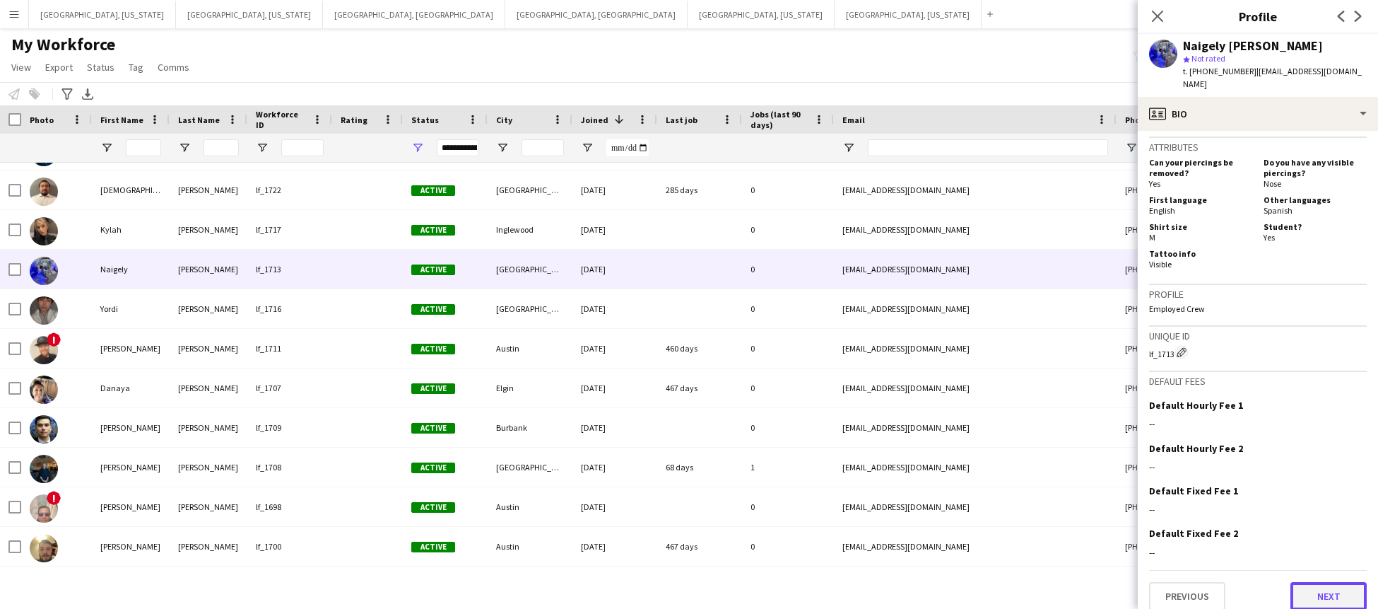
click at [1320, 582] on button "Next" at bounding box center [1329, 596] width 76 height 28
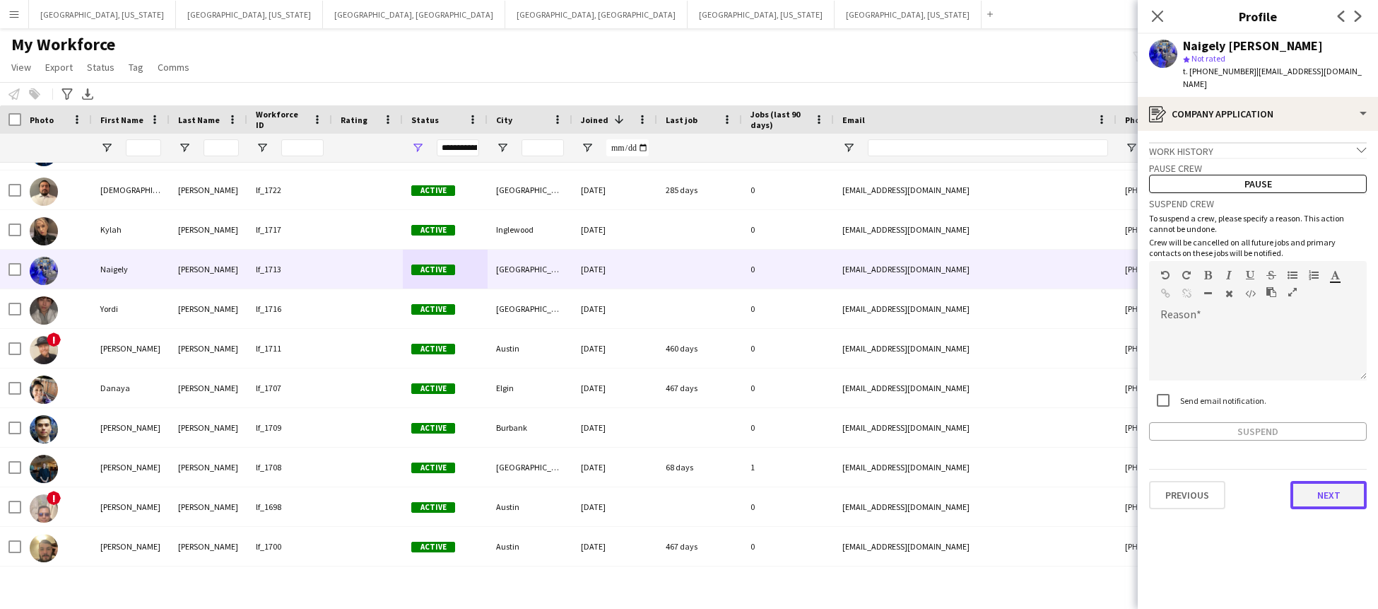
click at [1324, 483] on button "Next" at bounding box center [1329, 495] width 76 height 28
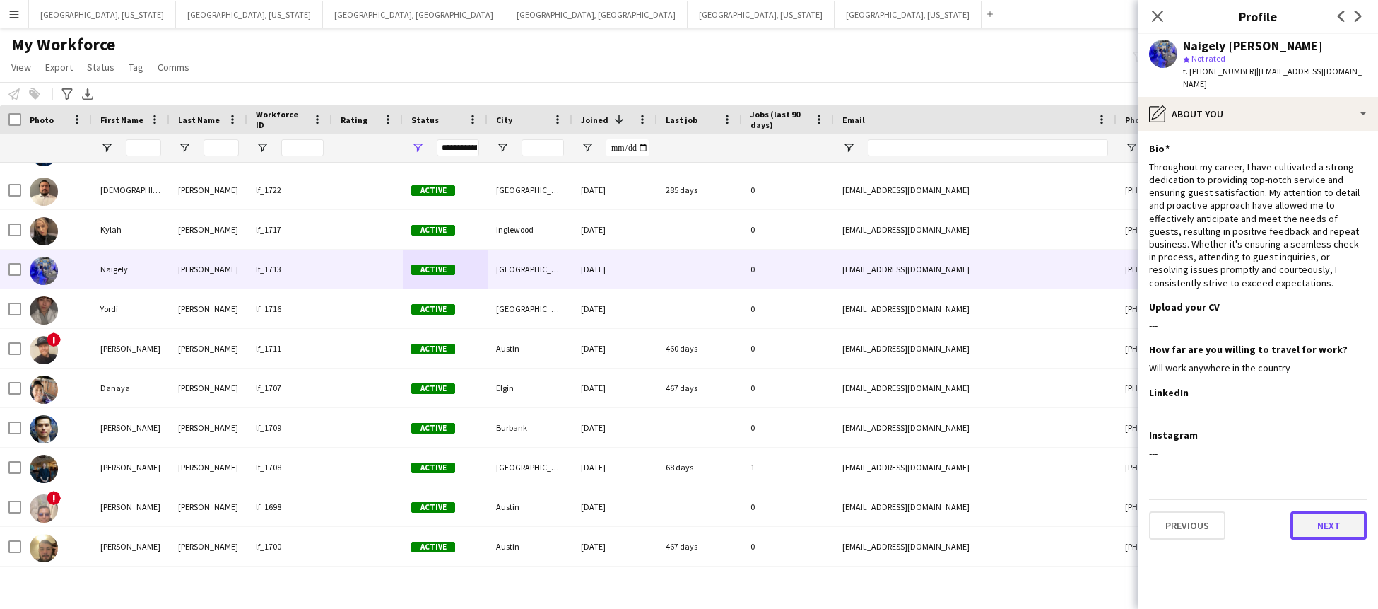
click at [1328, 511] on button "Next" at bounding box center [1329, 525] width 76 height 28
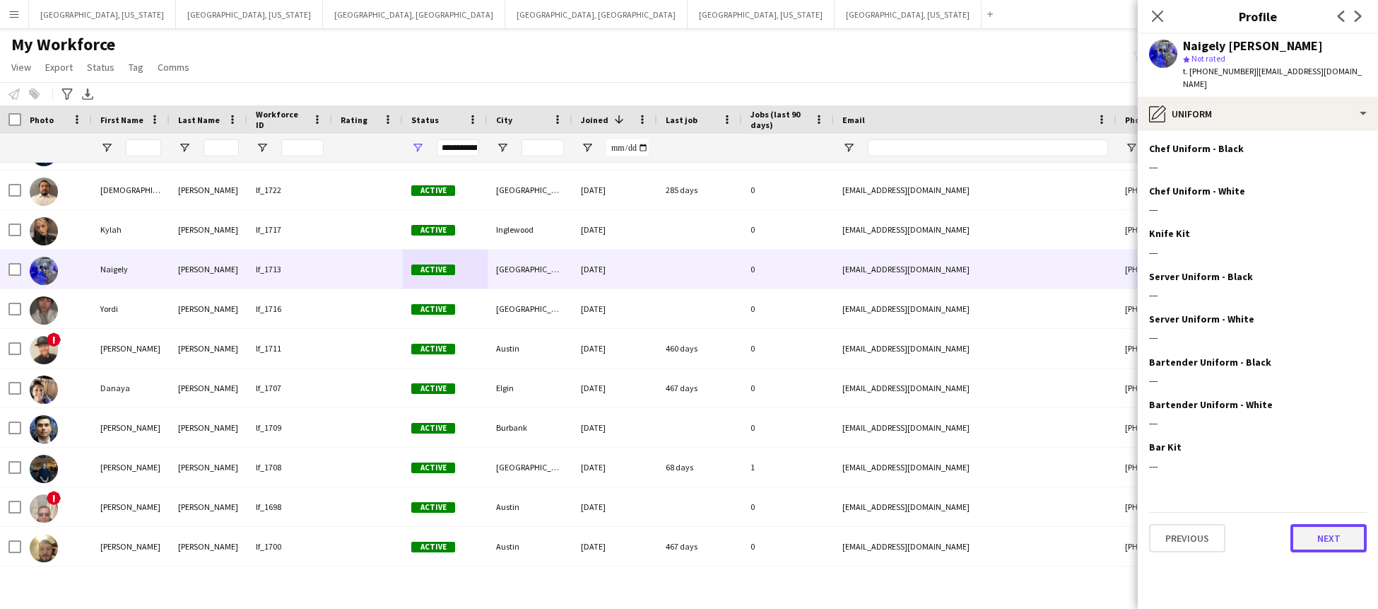
click at [1330, 524] on button "Next" at bounding box center [1329, 538] width 76 height 28
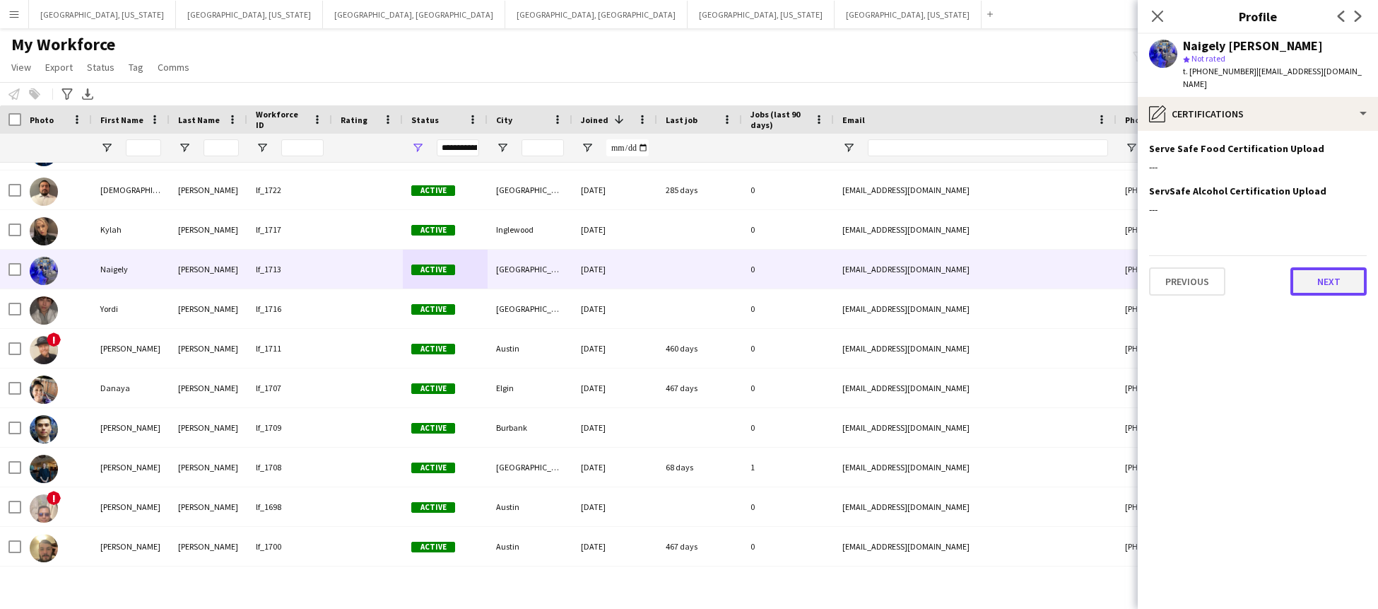
click at [1317, 267] on button "Next" at bounding box center [1329, 281] width 76 height 28
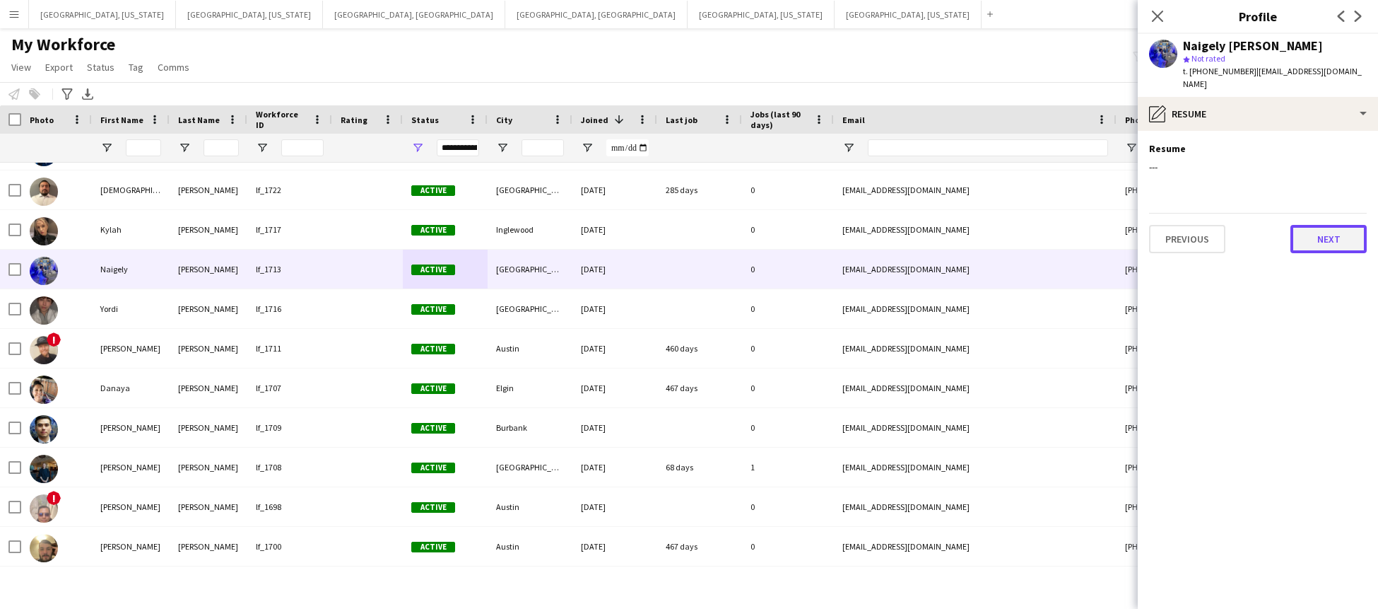
click at [1322, 225] on button "Next" at bounding box center [1329, 239] width 76 height 28
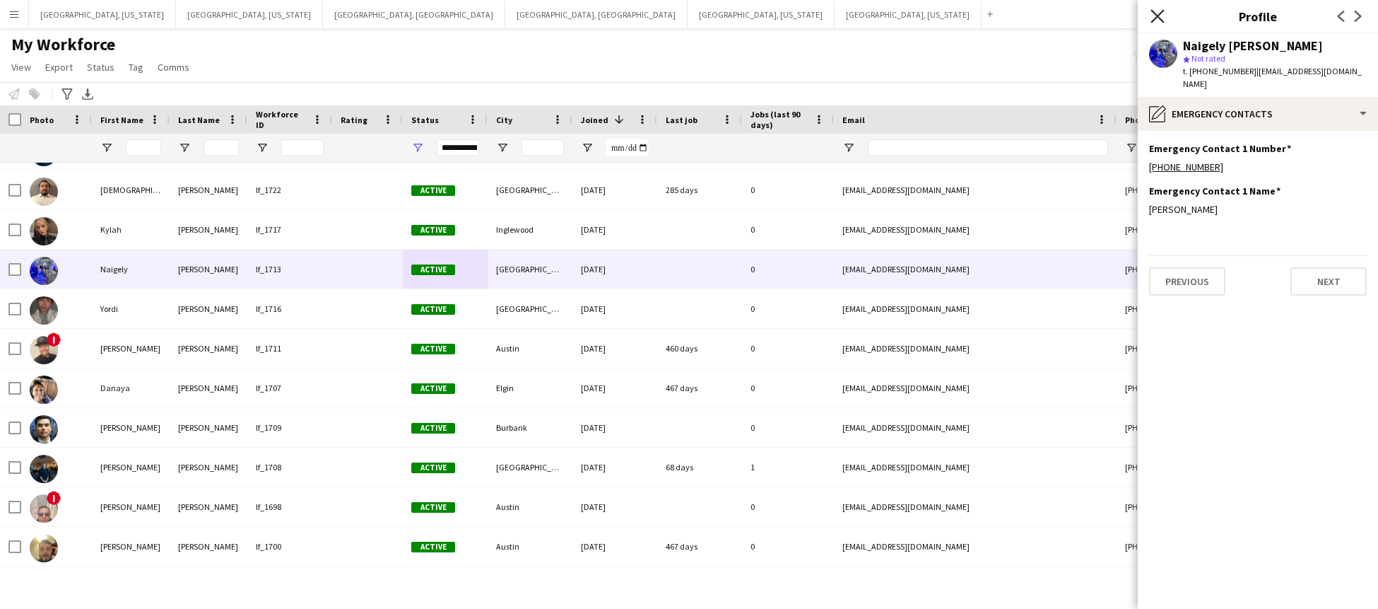
click at [1156, 16] on icon at bounding box center [1157, 15] width 13 height 13
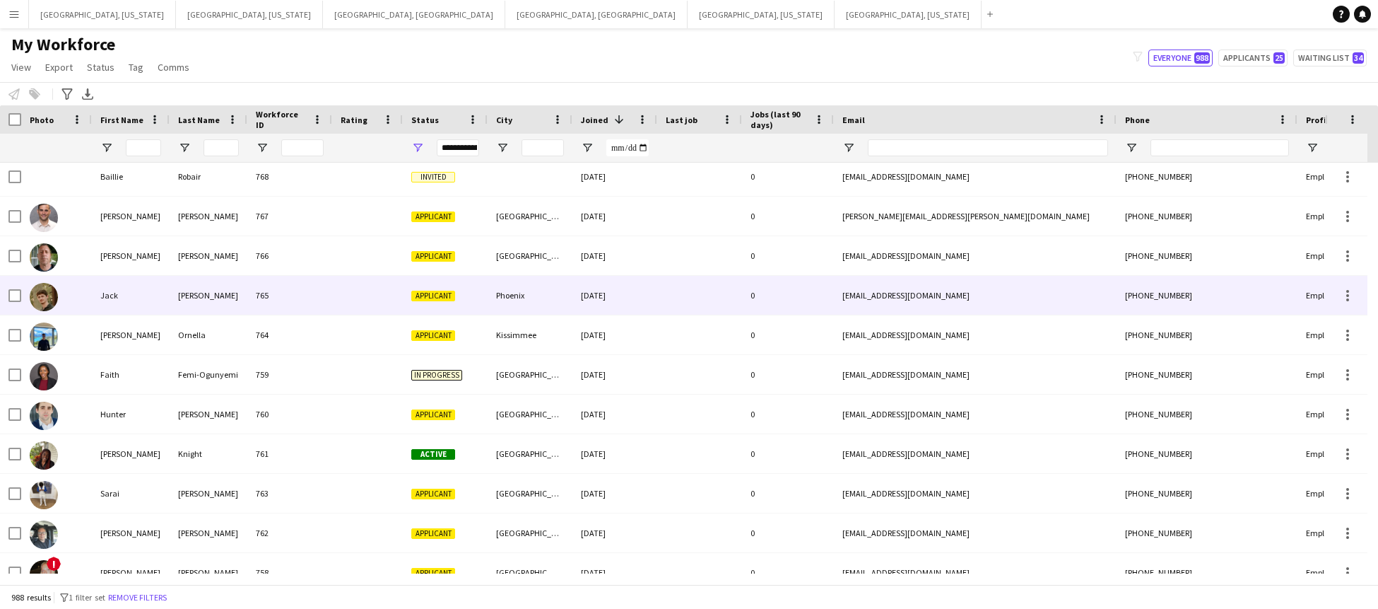
scroll to position [0, 0]
